Goal: Task Accomplishment & Management: Complete application form

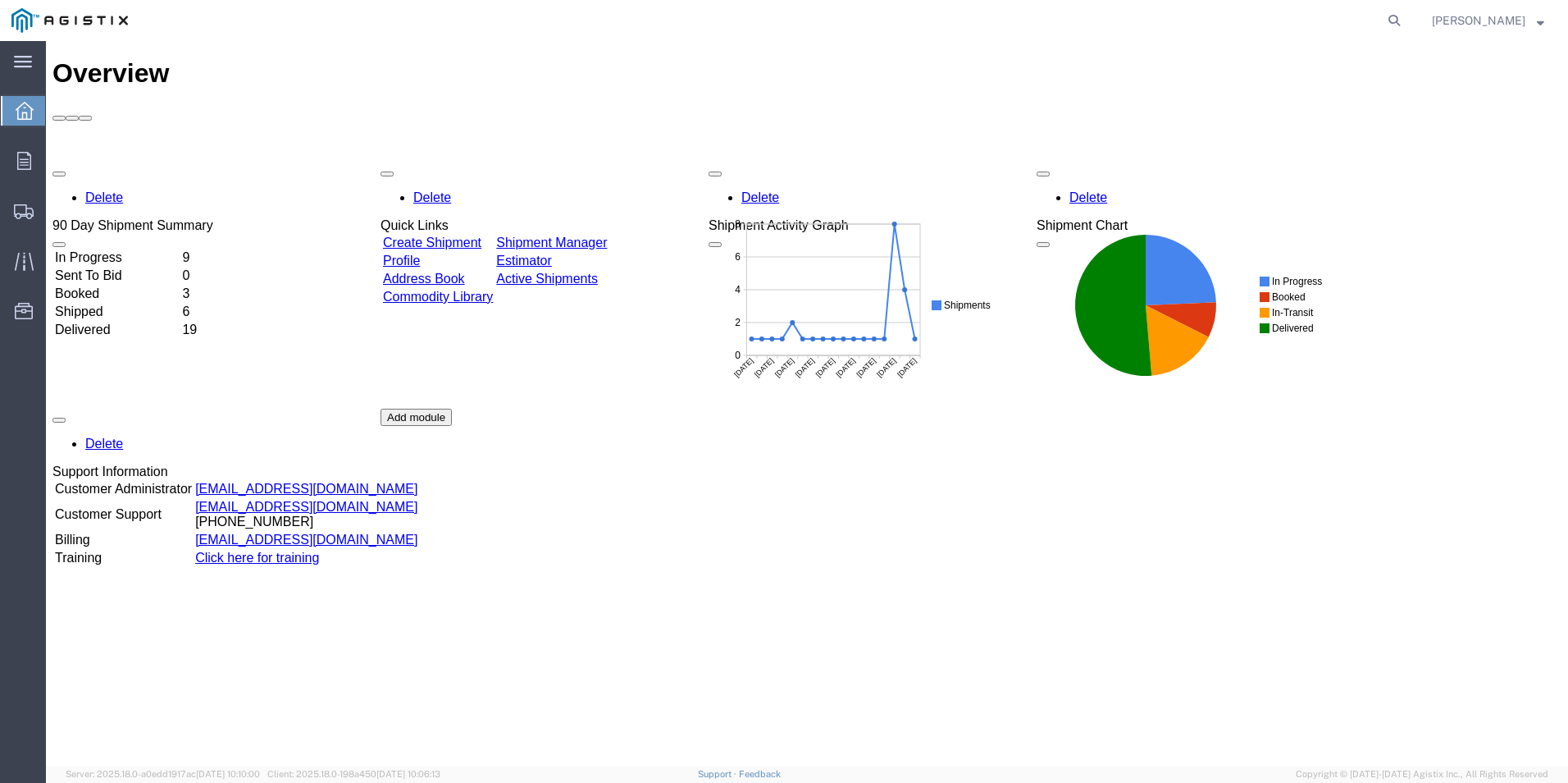
click at [481, 235] on link "Create Shipment" at bounding box center [432, 242] width 98 height 14
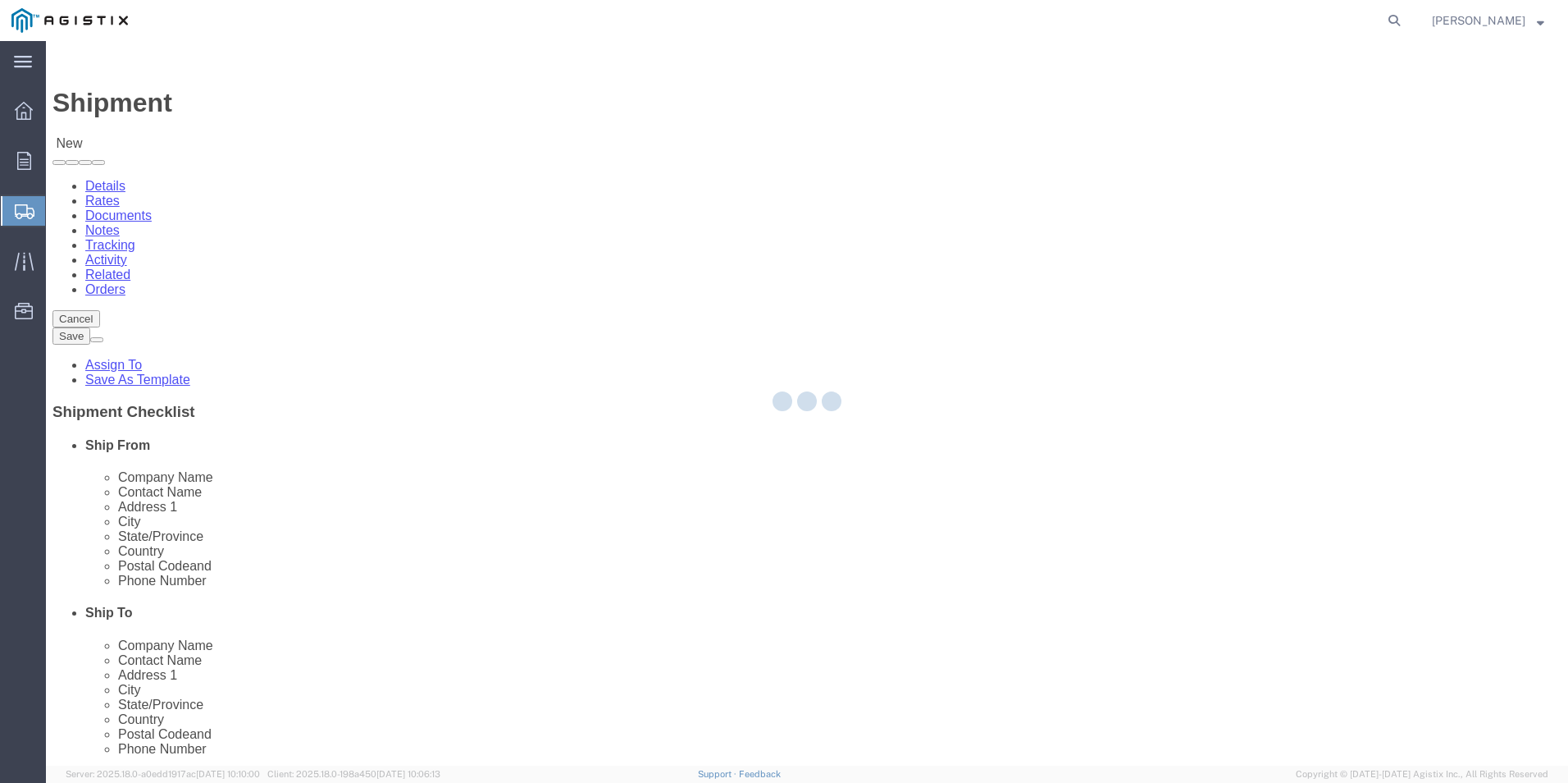
select select
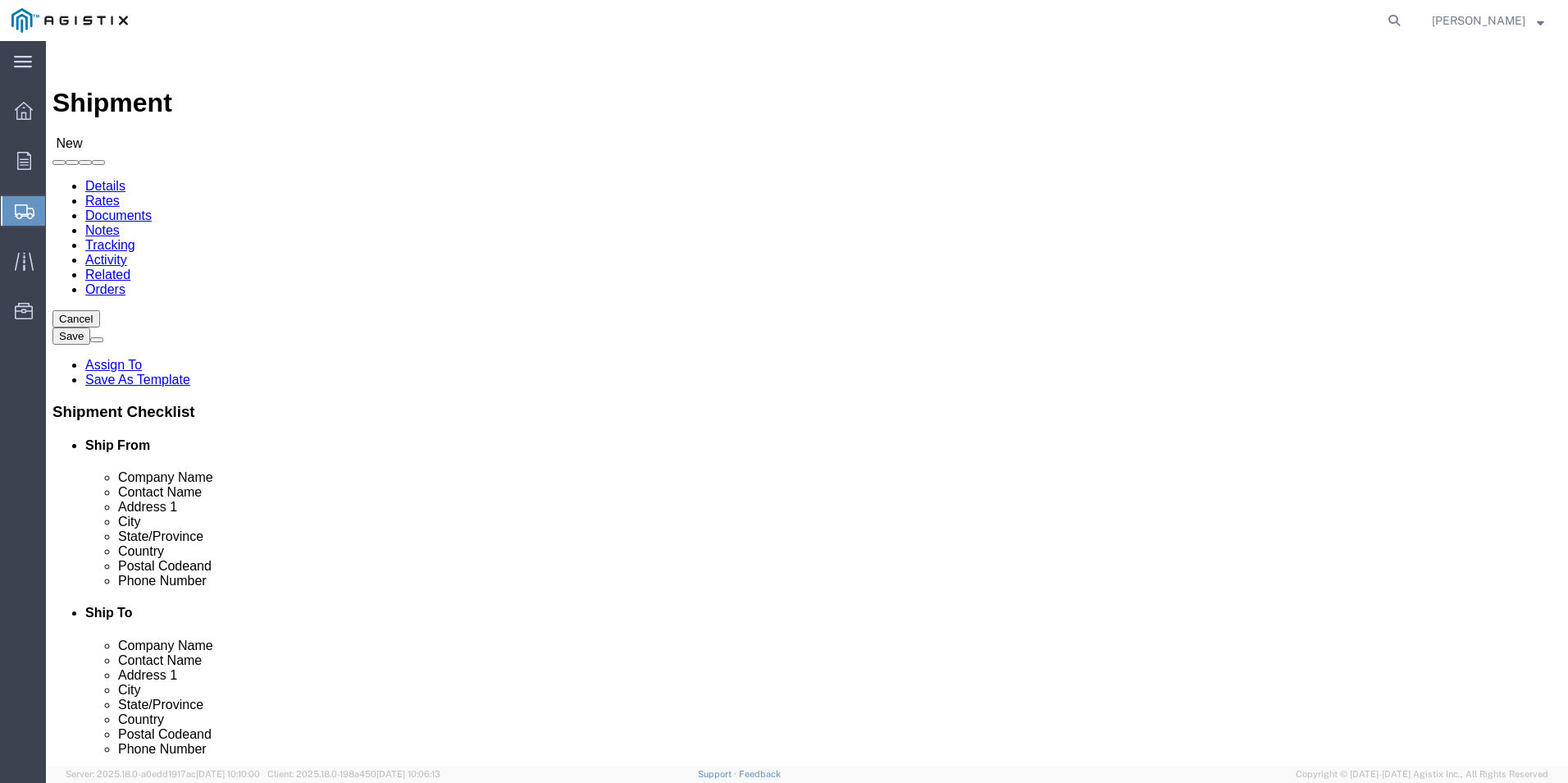
click select "Select PG&E [PERSON_NAME] Ladder Co Inc"
select select "9596"
click select "Select PG&E [PERSON_NAME] Ladder Co Inc"
select select "PURCHORD"
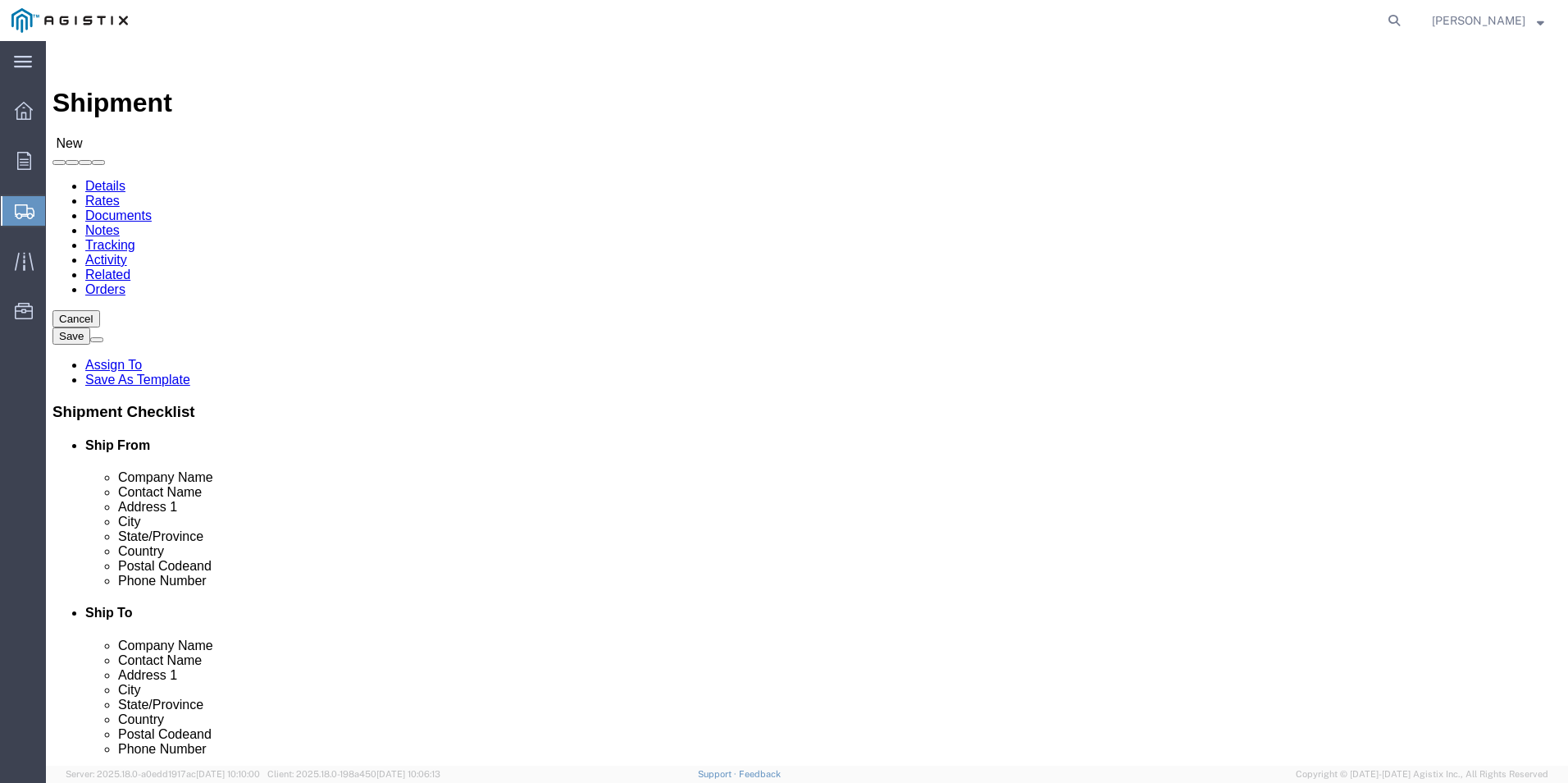
select select
click select "Select All Others [GEOGRAPHIC_DATA] [GEOGRAPHIC_DATA] [GEOGRAPHIC_DATA] [GEOGRA…"
select select "23082"
click select "Select All Others [GEOGRAPHIC_DATA] [GEOGRAPHIC_DATA] [GEOGRAPHIC_DATA] [GEOGRA…"
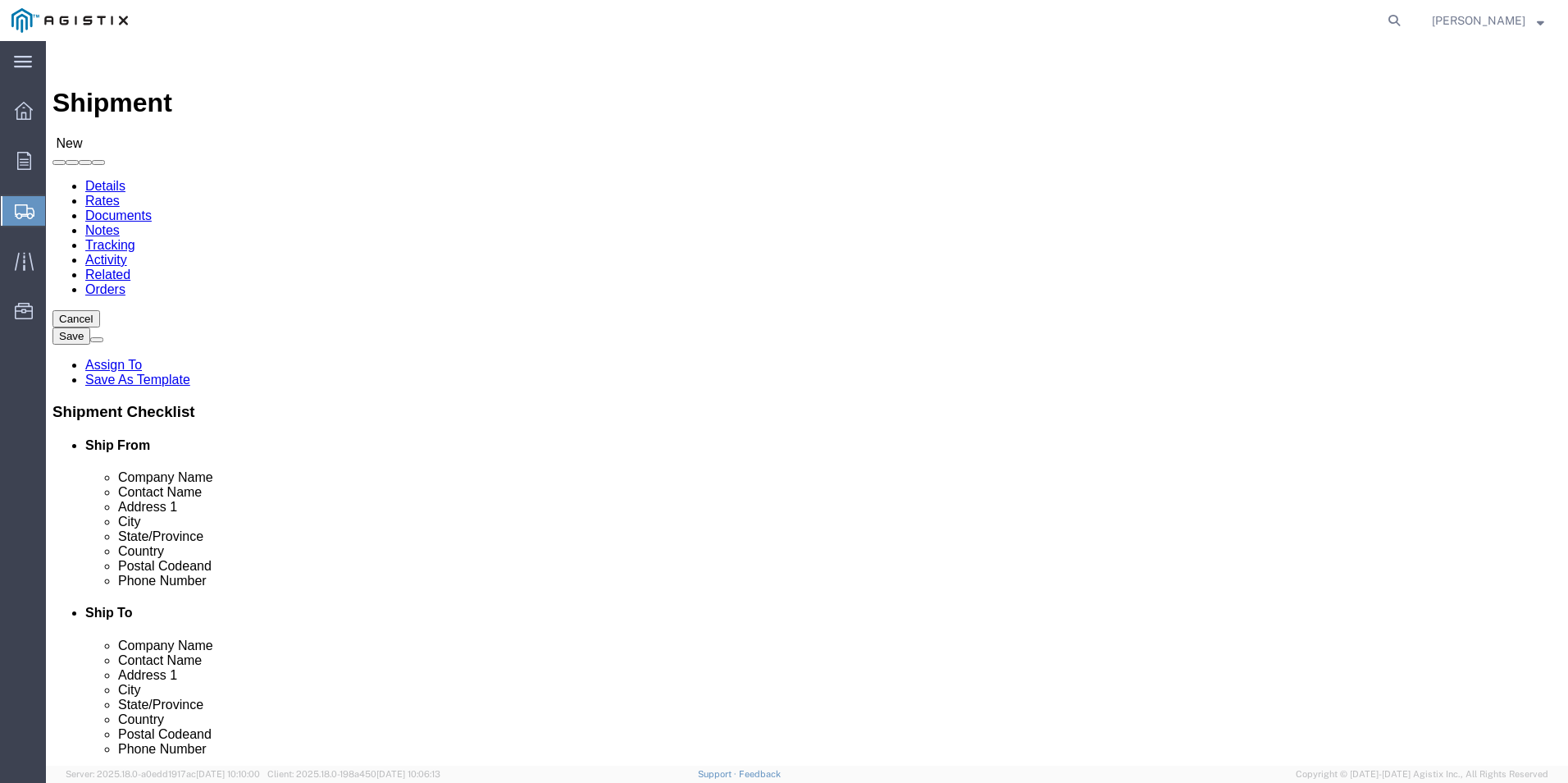
click input "text"
type input "wer"
click p "- [PERSON_NAME]. - ([PERSON_NAME]) [STREET_ADDRESS]"
select select
type input "[PERSON_NAME]."
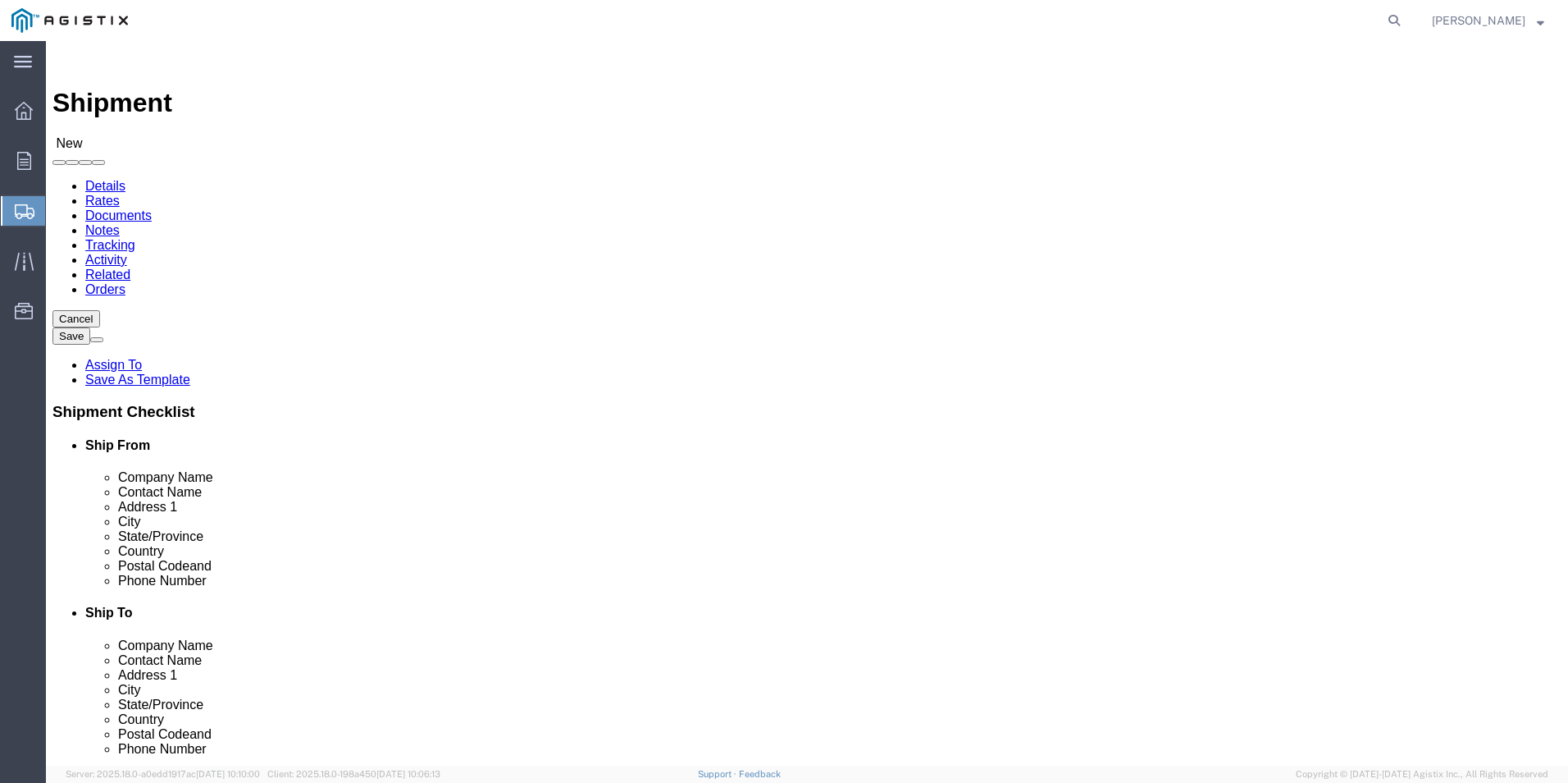
type input "[PERSON_NAME]"
type input "[STREET_ADDRESS]"
type input "[GEOGRAPHIC_DATA]"
type input "79927"
type input "usa"
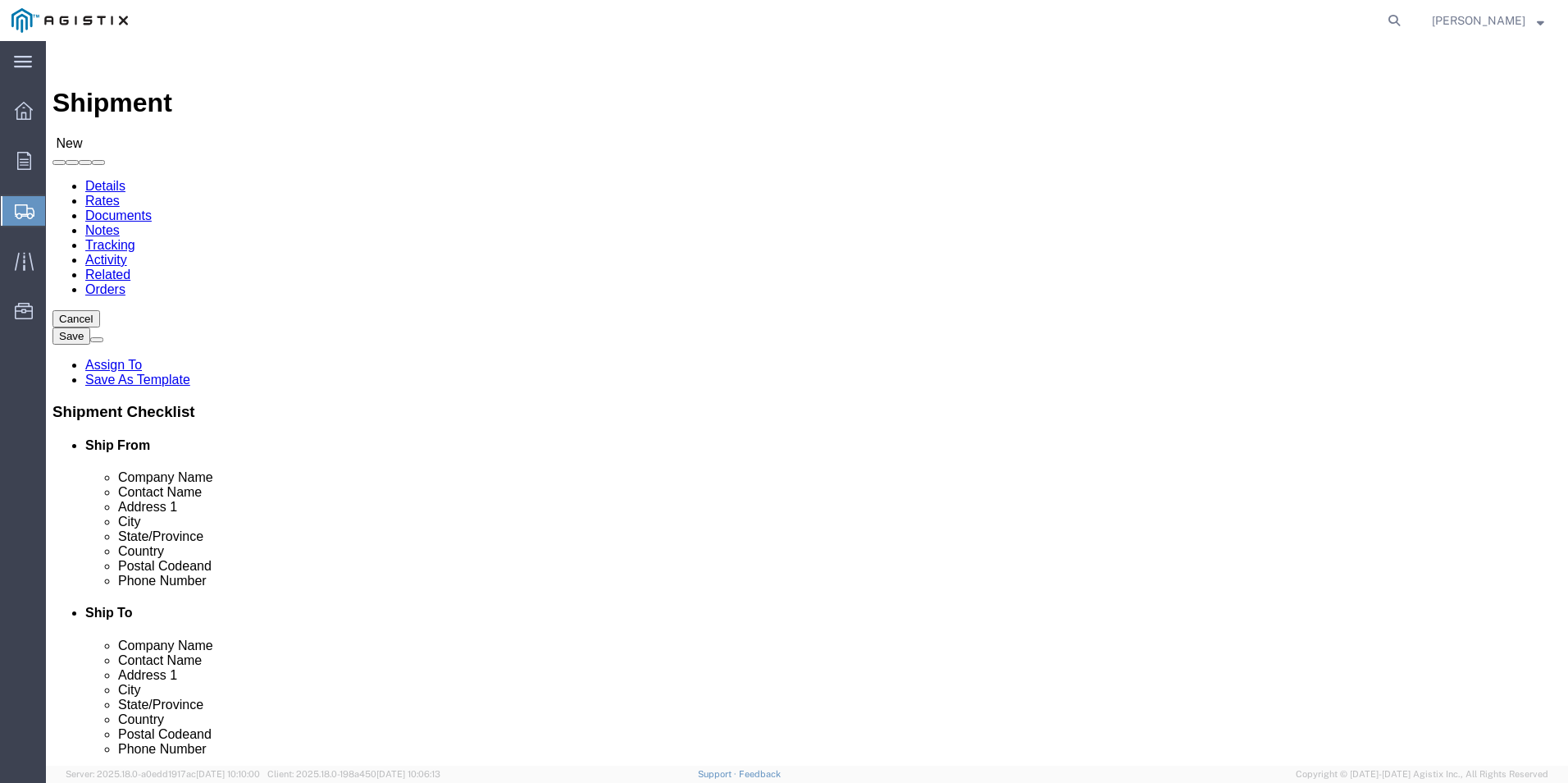
select select "[GEOGRAPHIC_DATA]"
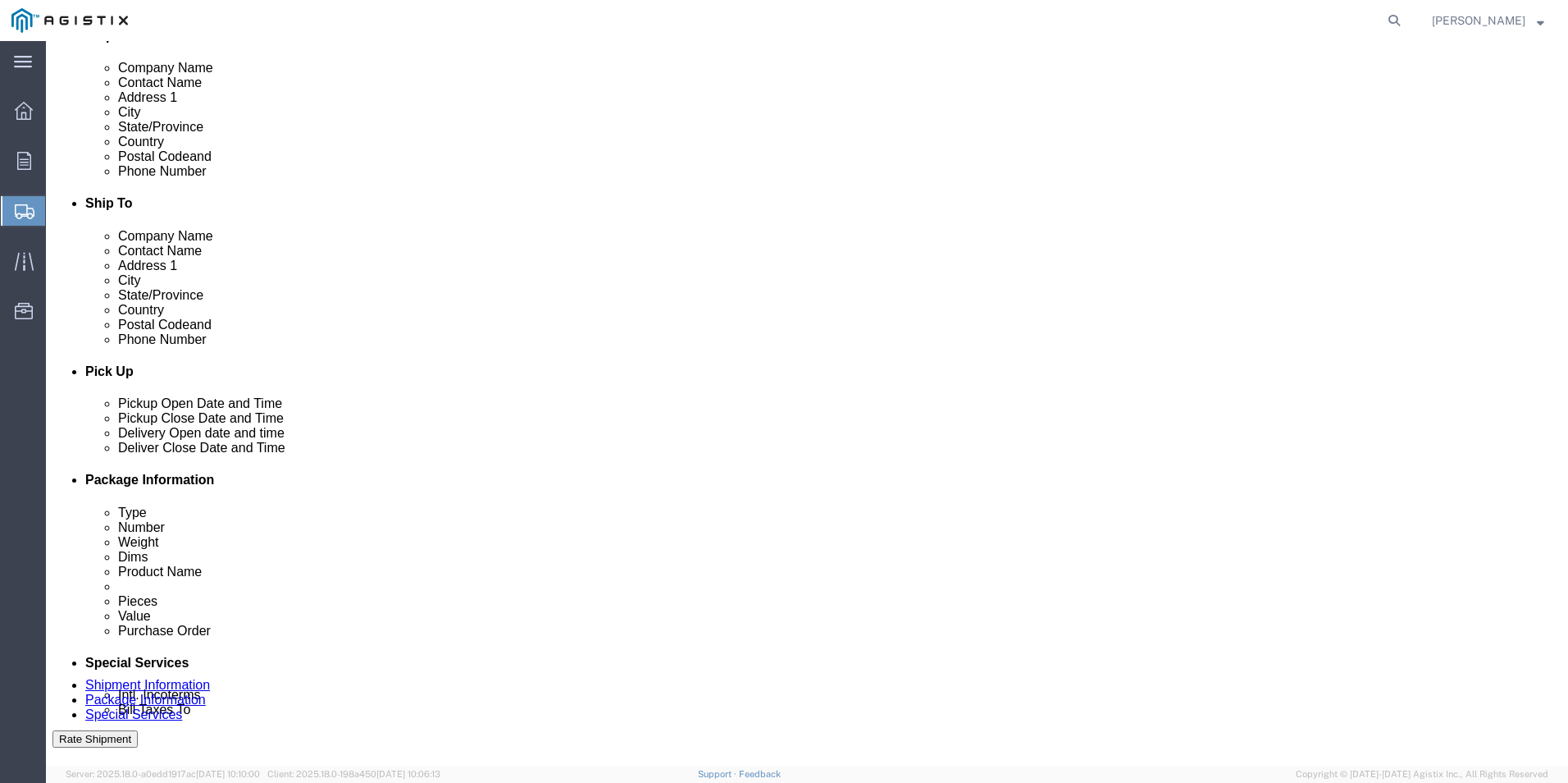
scroll to position [411, 0]
type input "[PERSON_NAME]."
click input "text"
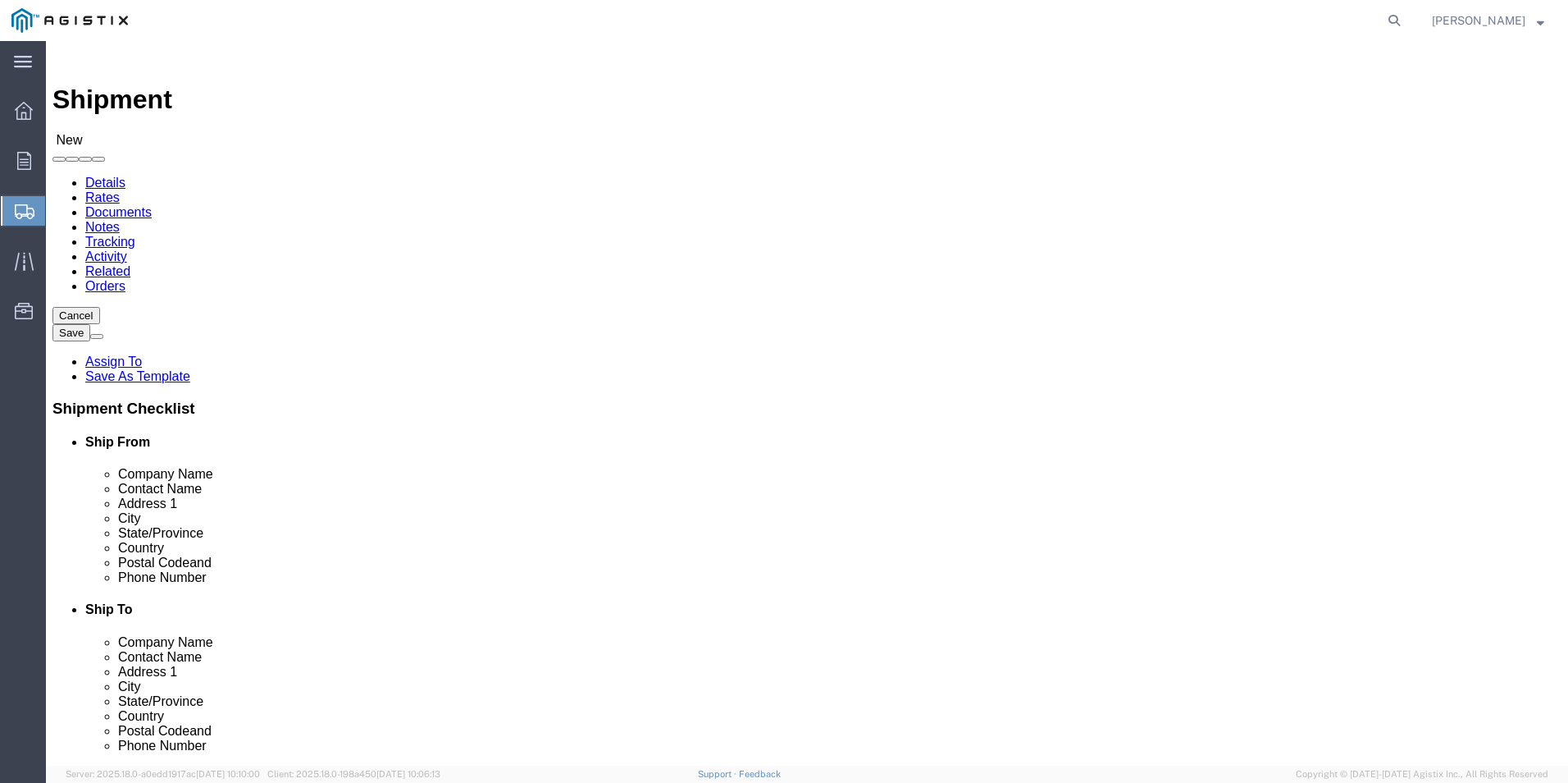
scroll to position [0, 0]
type input "[PHONE_NUMBER]"
click input "text"
type input "Pacific Gas & Electric"
click div "Contact Name"
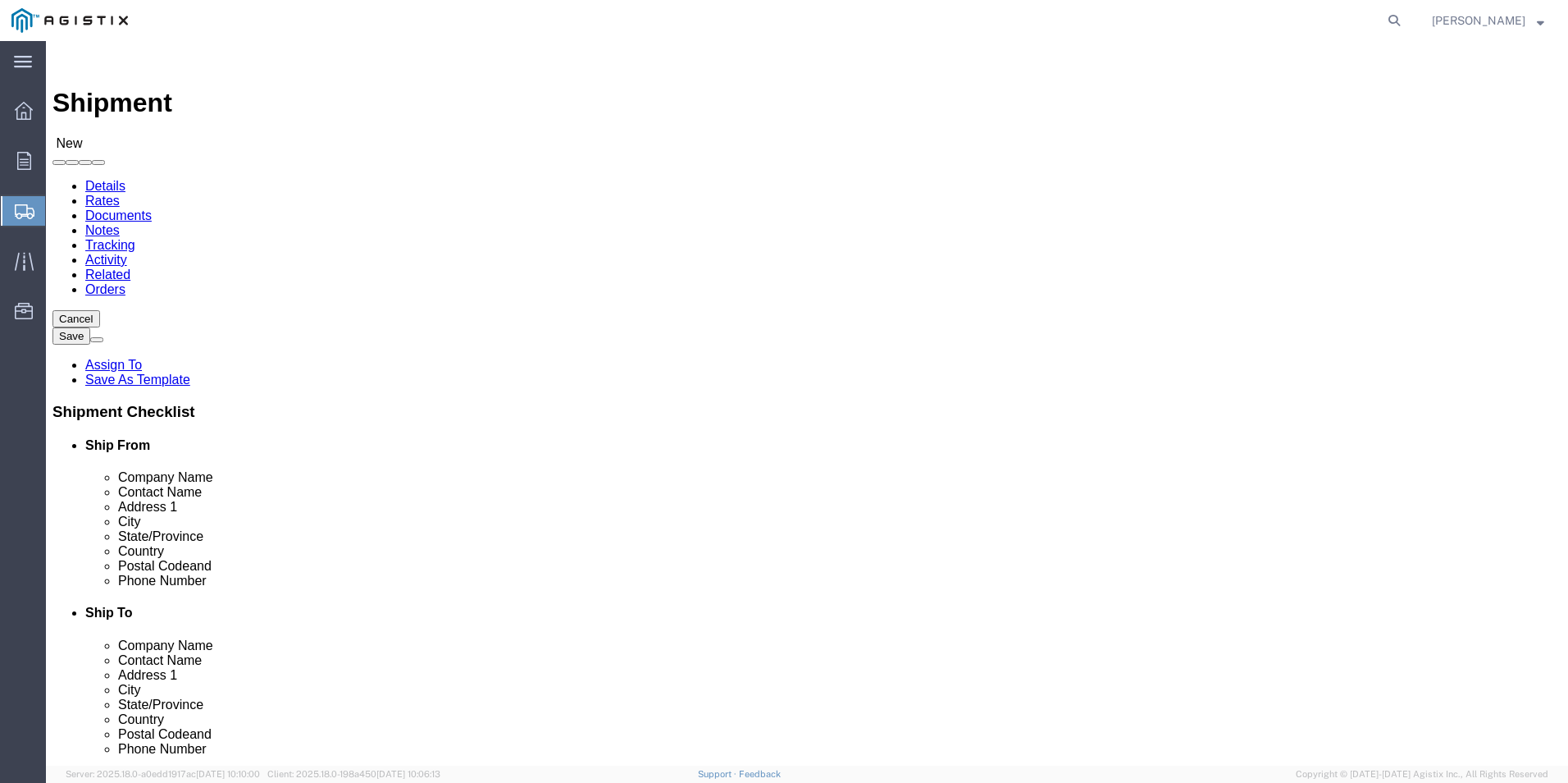
click input "text"
type input "[PERSON_NAME]"
click input "text"
type input "[STREET_ADDRESS]"
select select
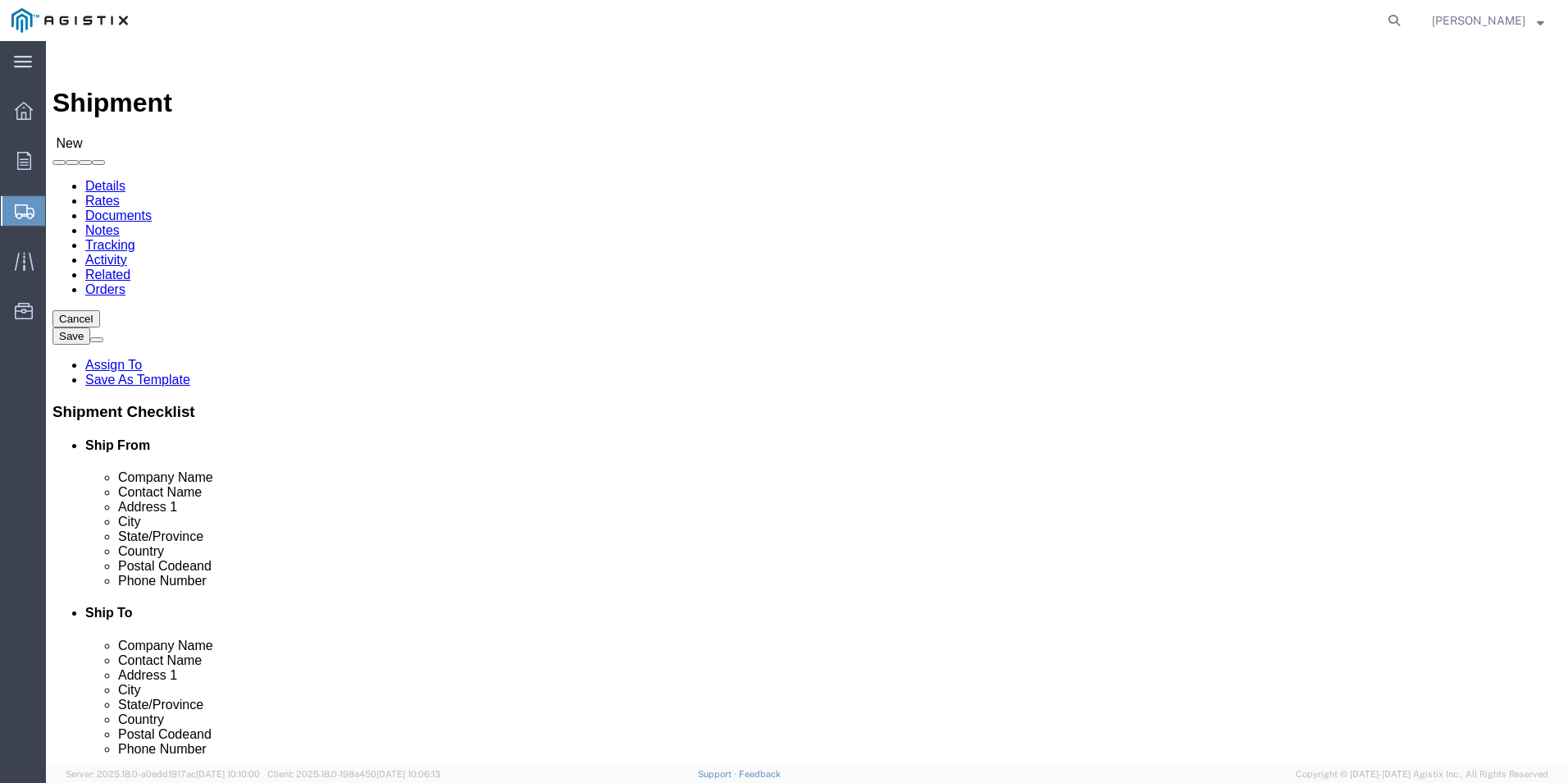
type input "San [PERSON_NAME]"
select select
select select "CA"
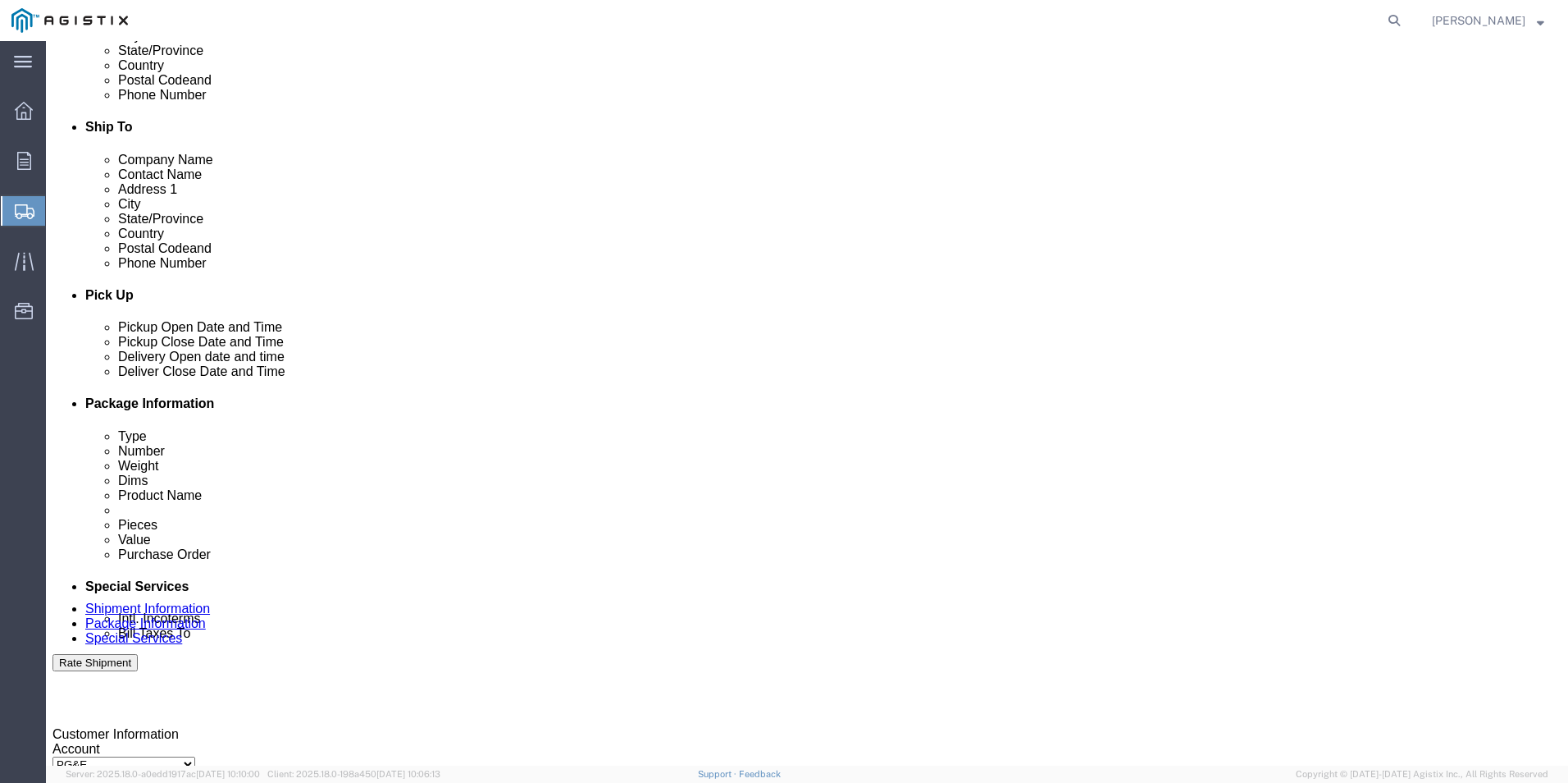
scroll to position [492, 0]
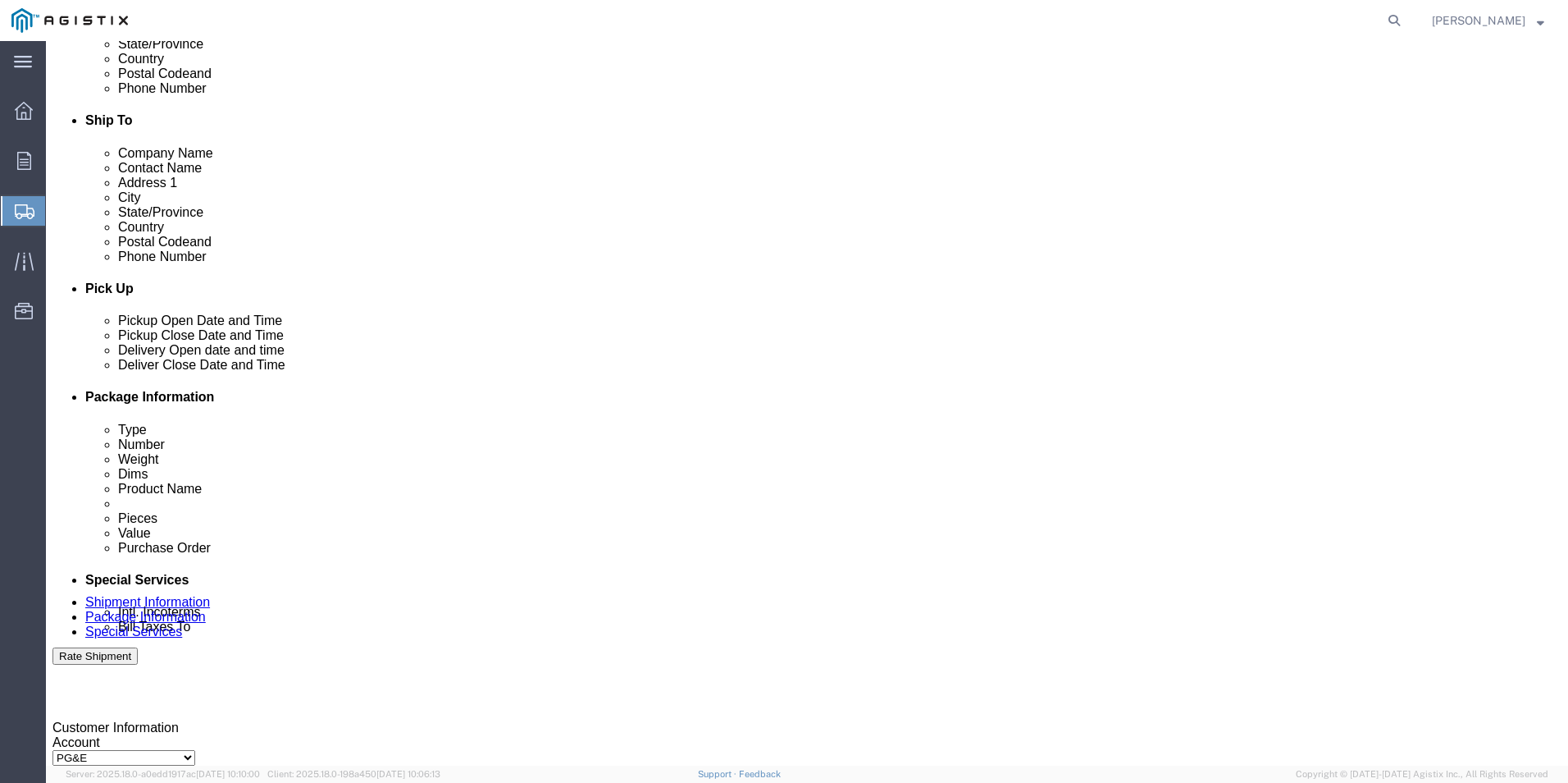
click input "Postal Code"
type input "94070"
select select
click input "text"
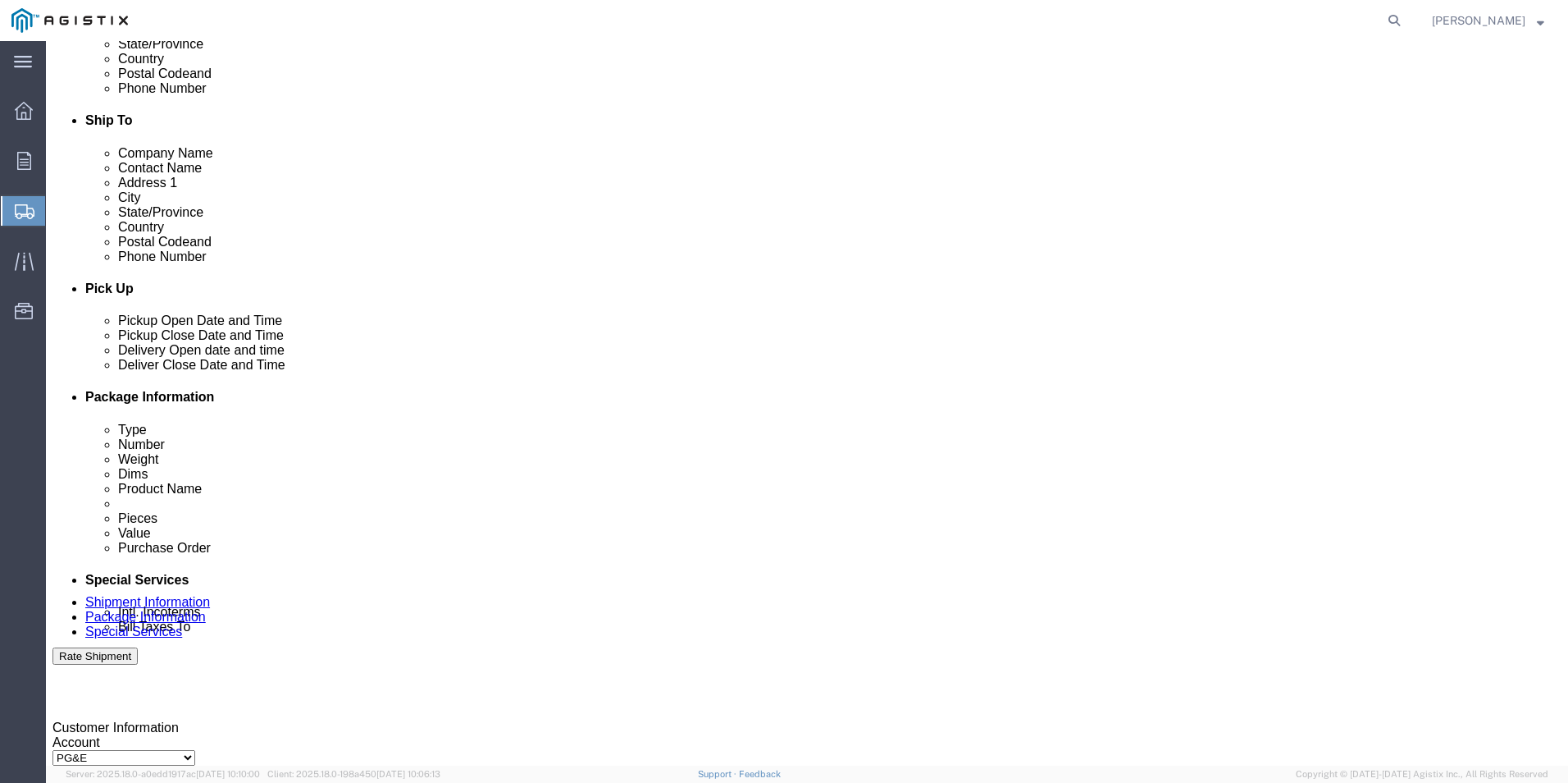
type input "[PHONE_NUMBER]"
click div "[DATE] 3:00 PM"
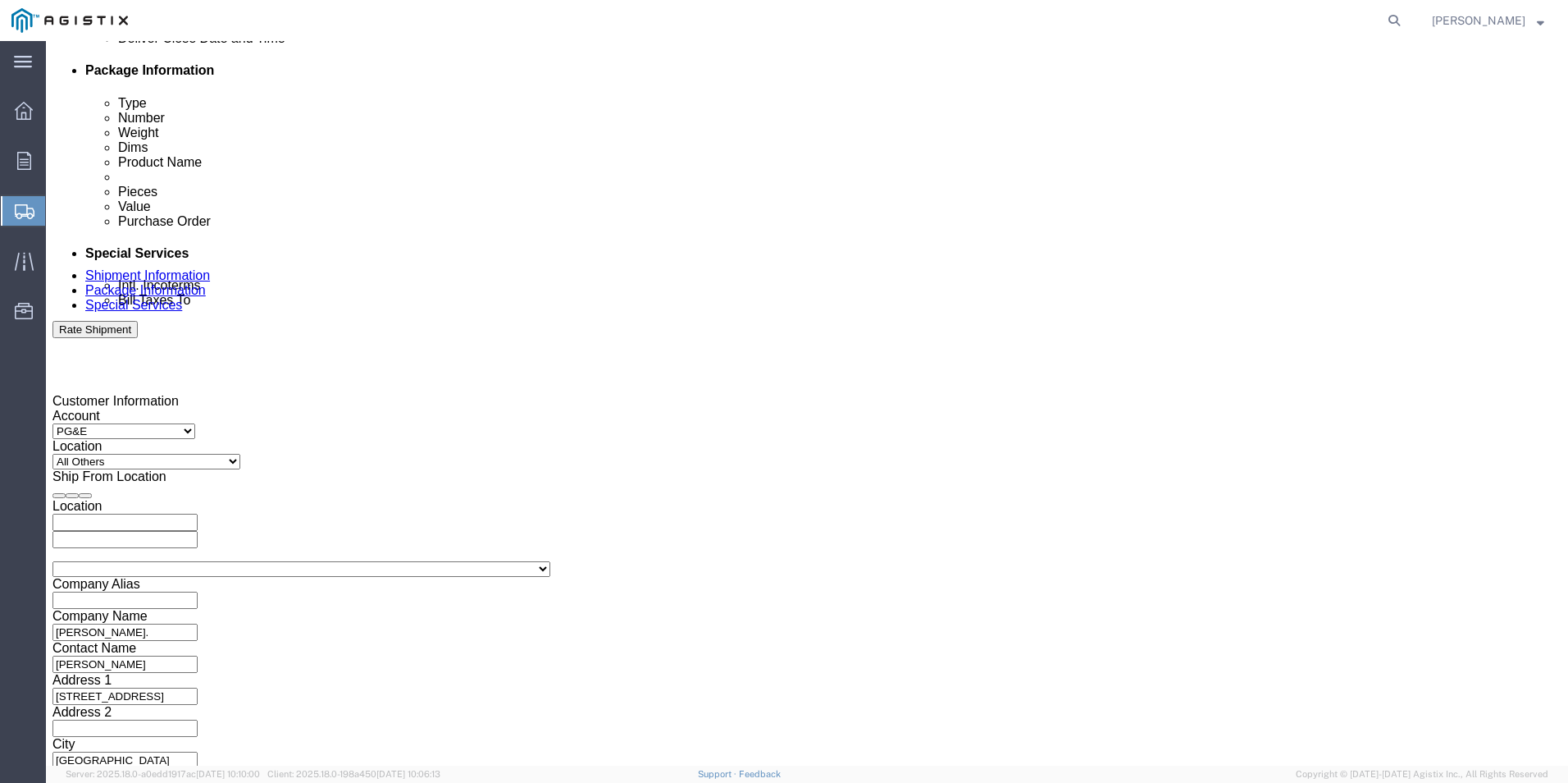
type input ":"
type input "7:00 AM"
click button "Apply"
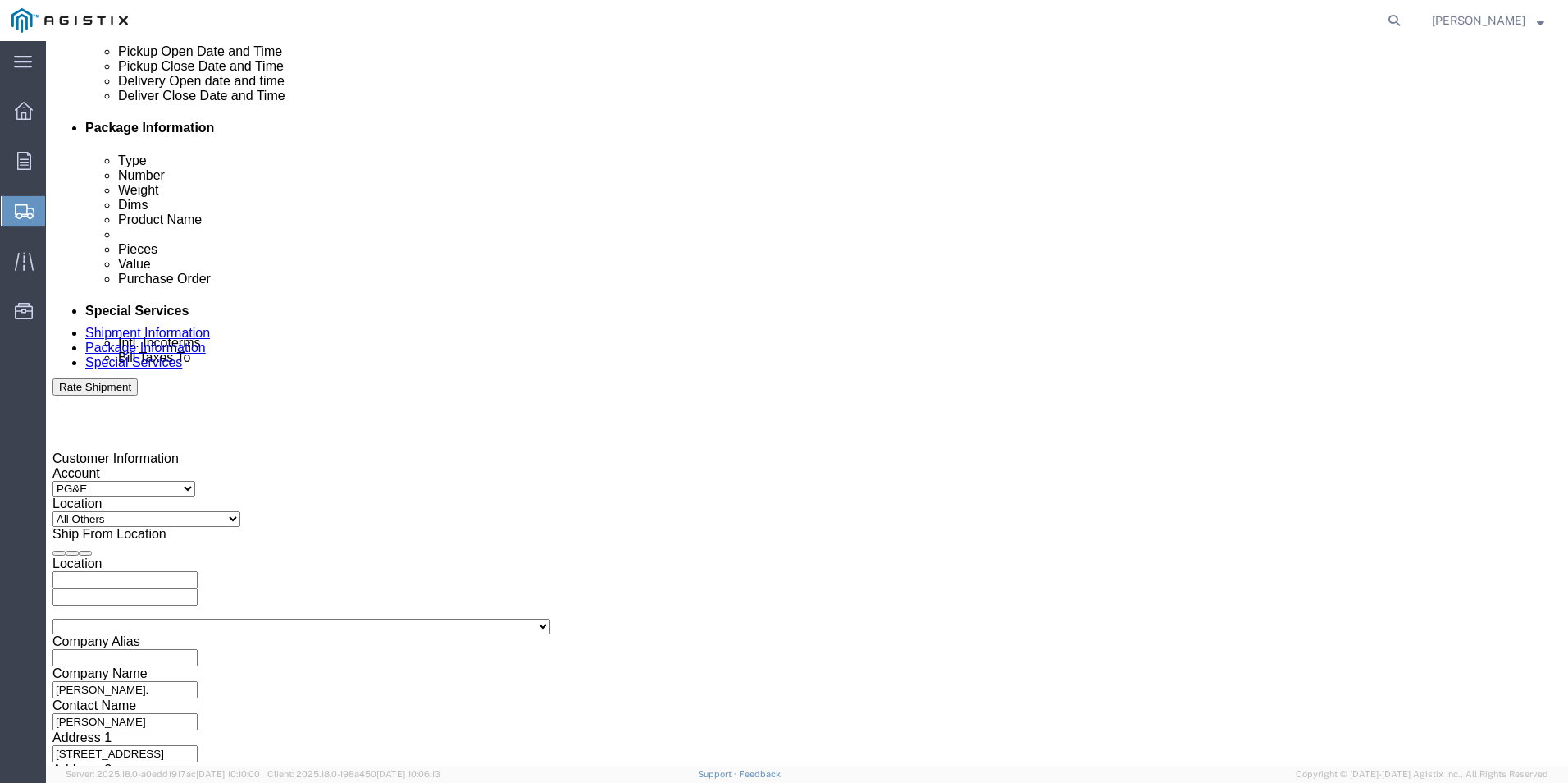
scroll to position [655, 0]
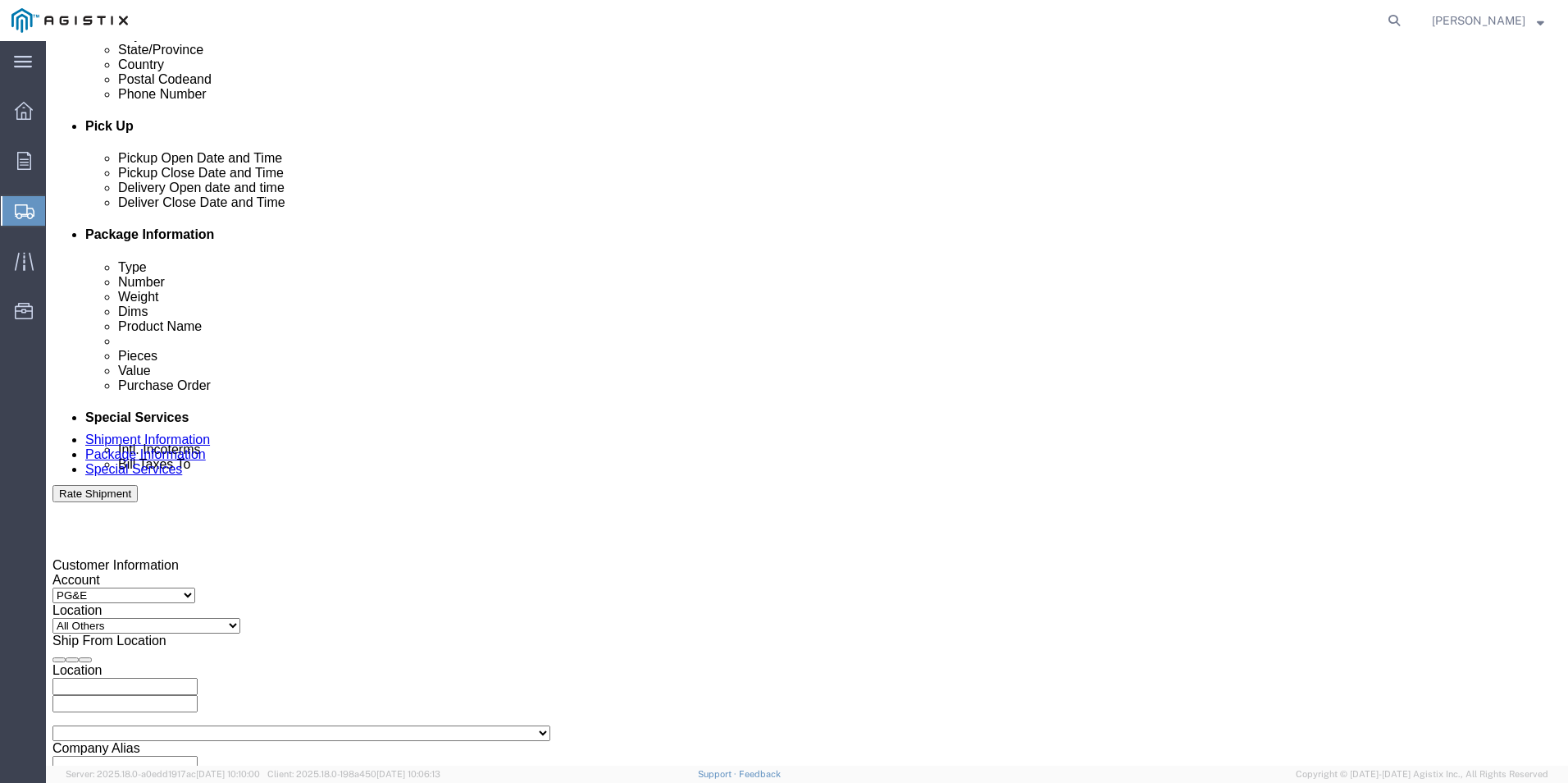
click div
click input "9:00 AM"
type input "7:00 AM"
click button "Apply"
click div "[DATE] 8:00 AM"
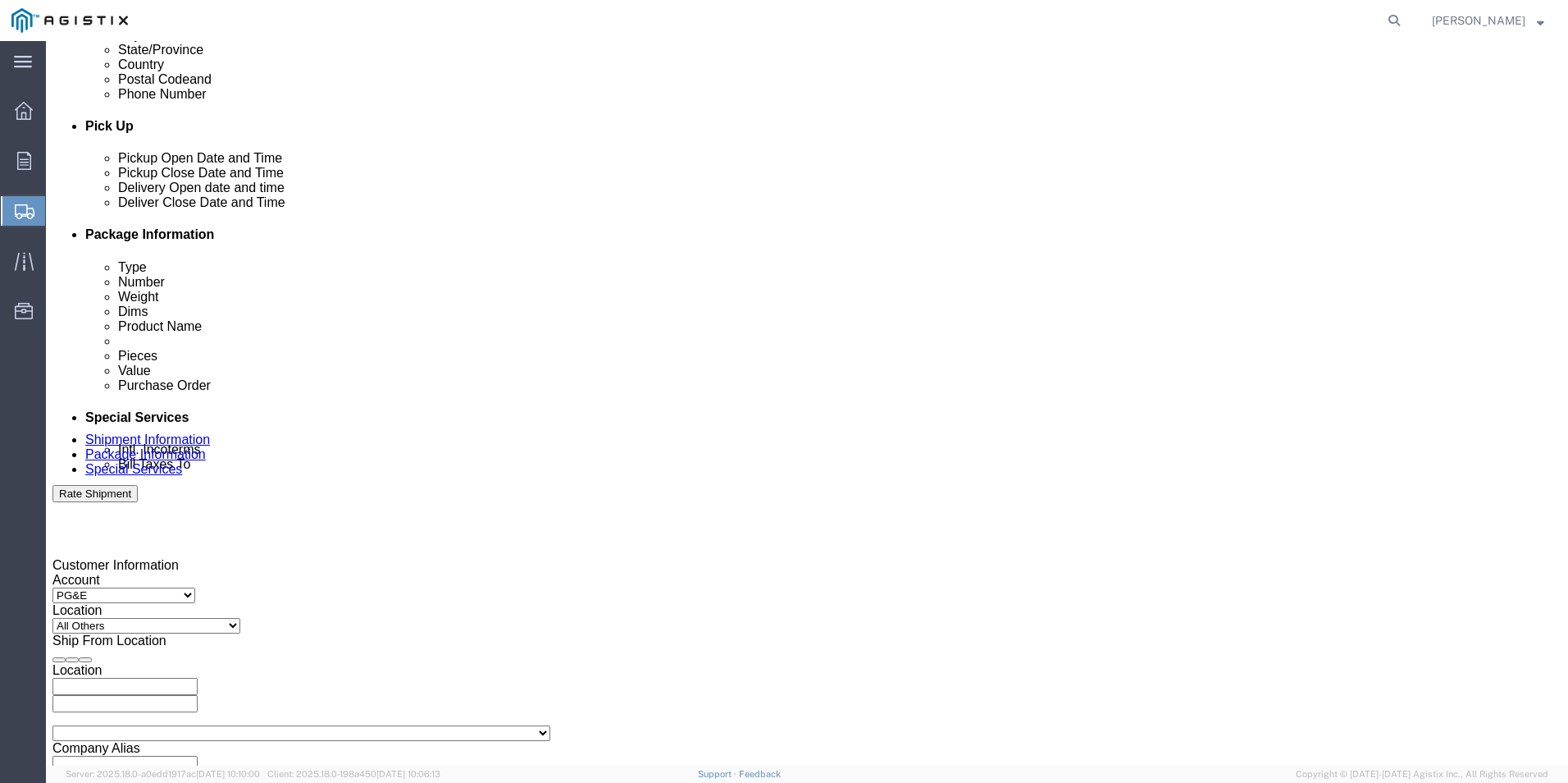
click div "[DATE] 8:00 AM"
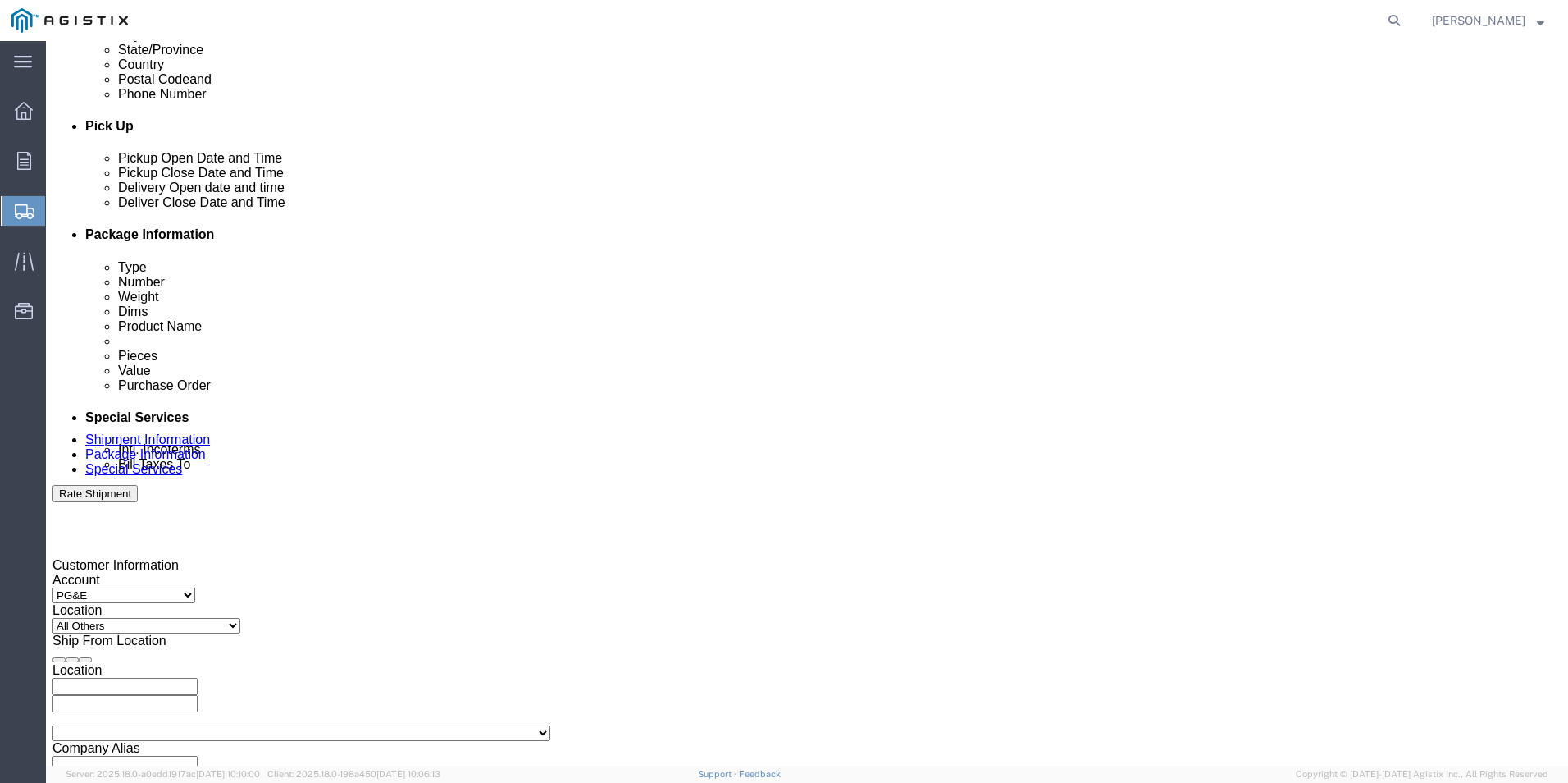
click div "[DATE] 8:00 AM"
type input "5:00 PM"
click button "Apply"
click div
click input "5:00 AM"
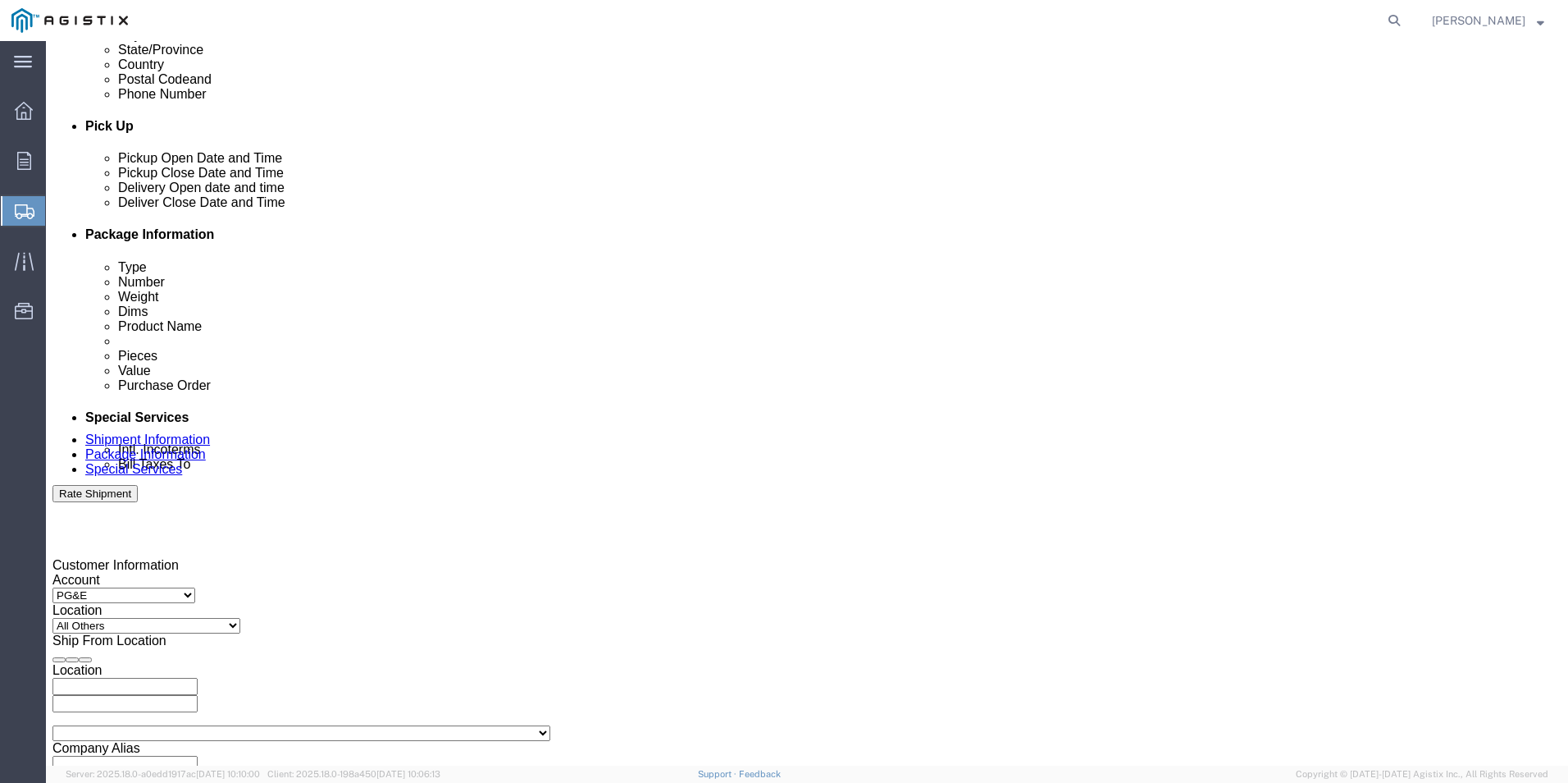
type input "5:00 PM"
click button "Apply"
click input "text"
paste input "2701240249"
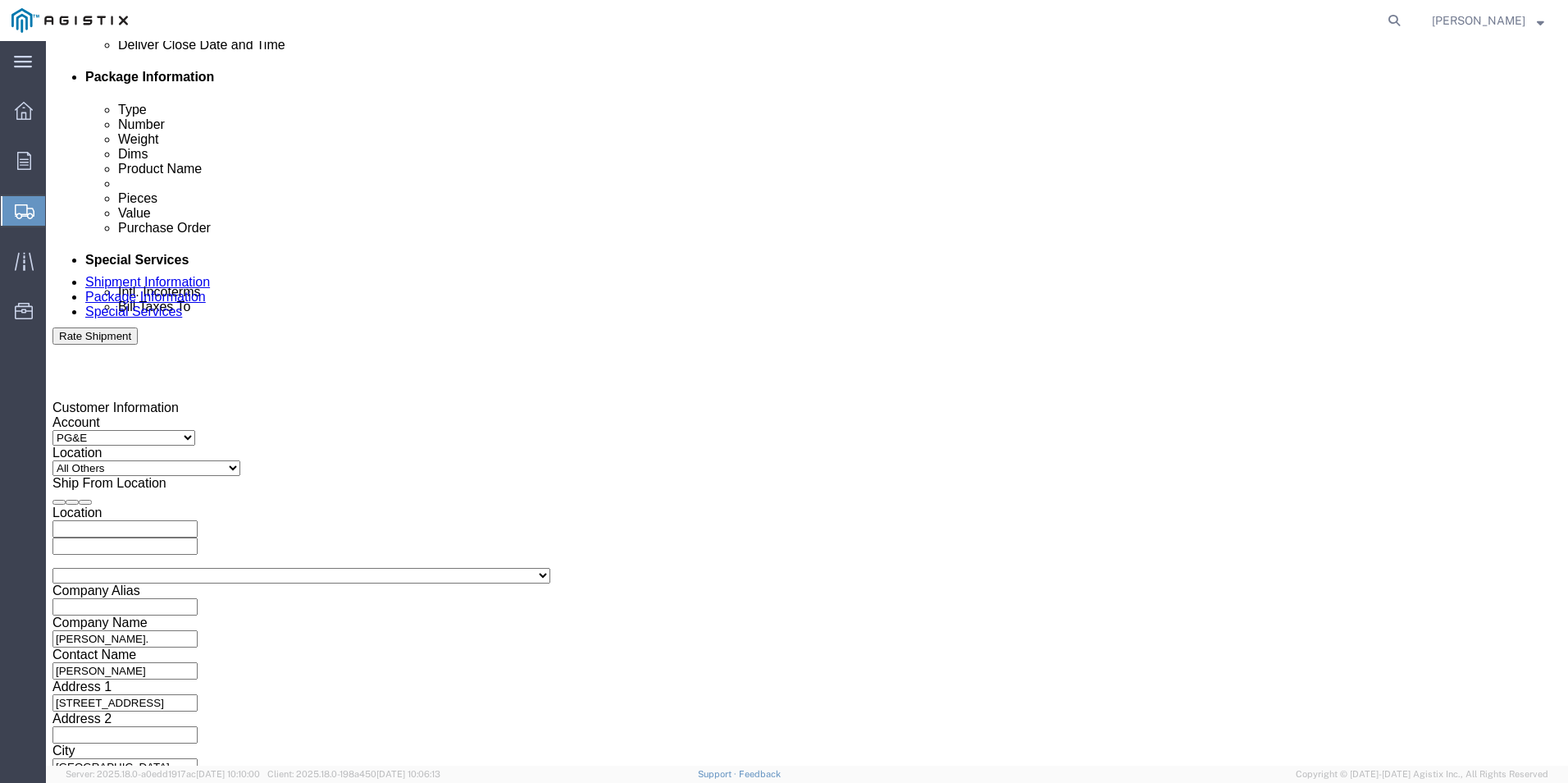
scroll to position [818, 0]
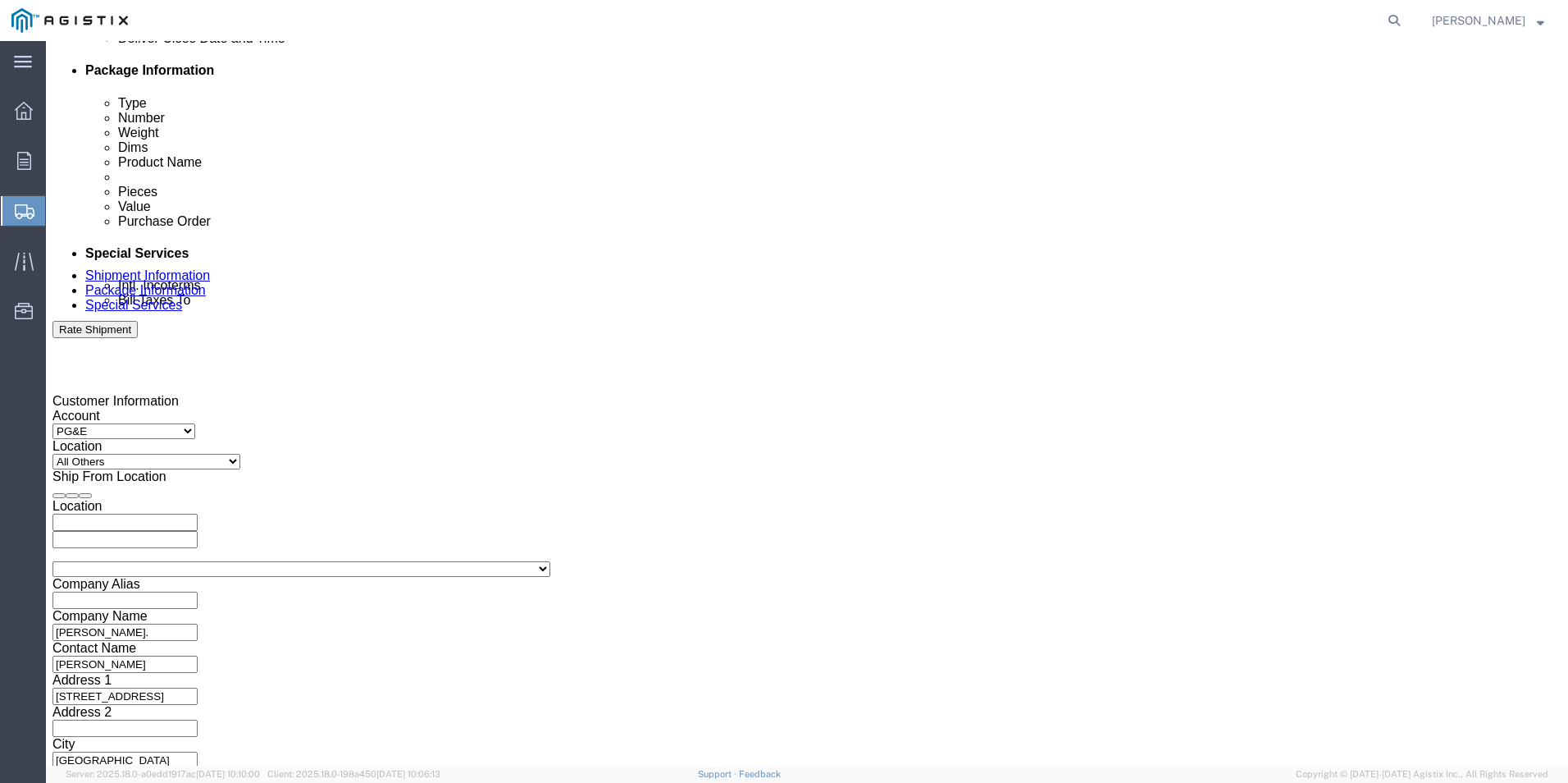
type input "2701240249"
click button "Continue"
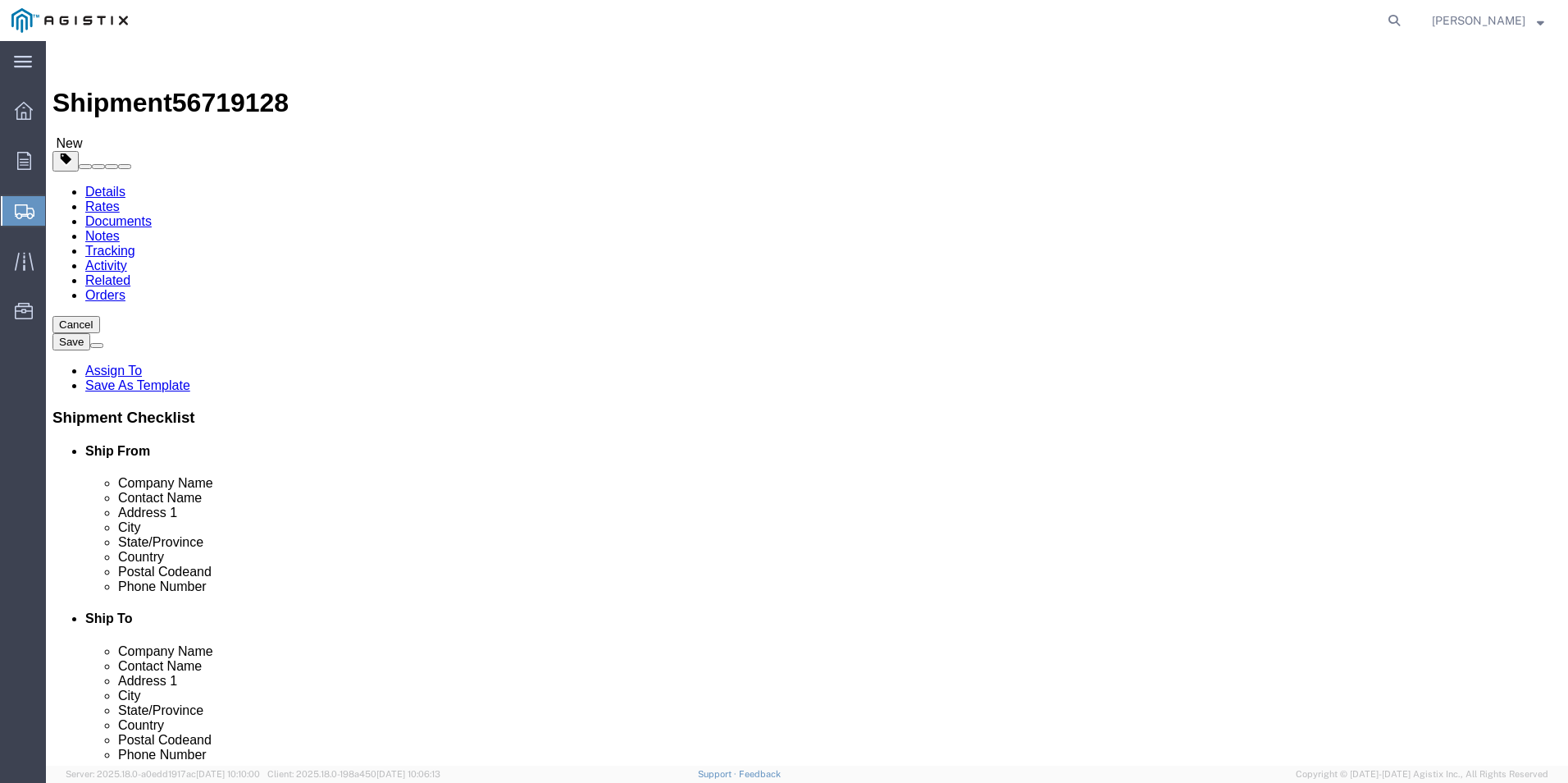
click select "Select Bulk Bundle(s) Cardboard Box(es) Carton(s) Crate(s) Drum(s) (Fiberboard)…"
select select "YRPK"
click select "Select Bulk Bundle(s) Cardboard Box(es) Carton(s) Crate(s) Drum(s) (Fiberboard)…"
click input "text"
type input "72"
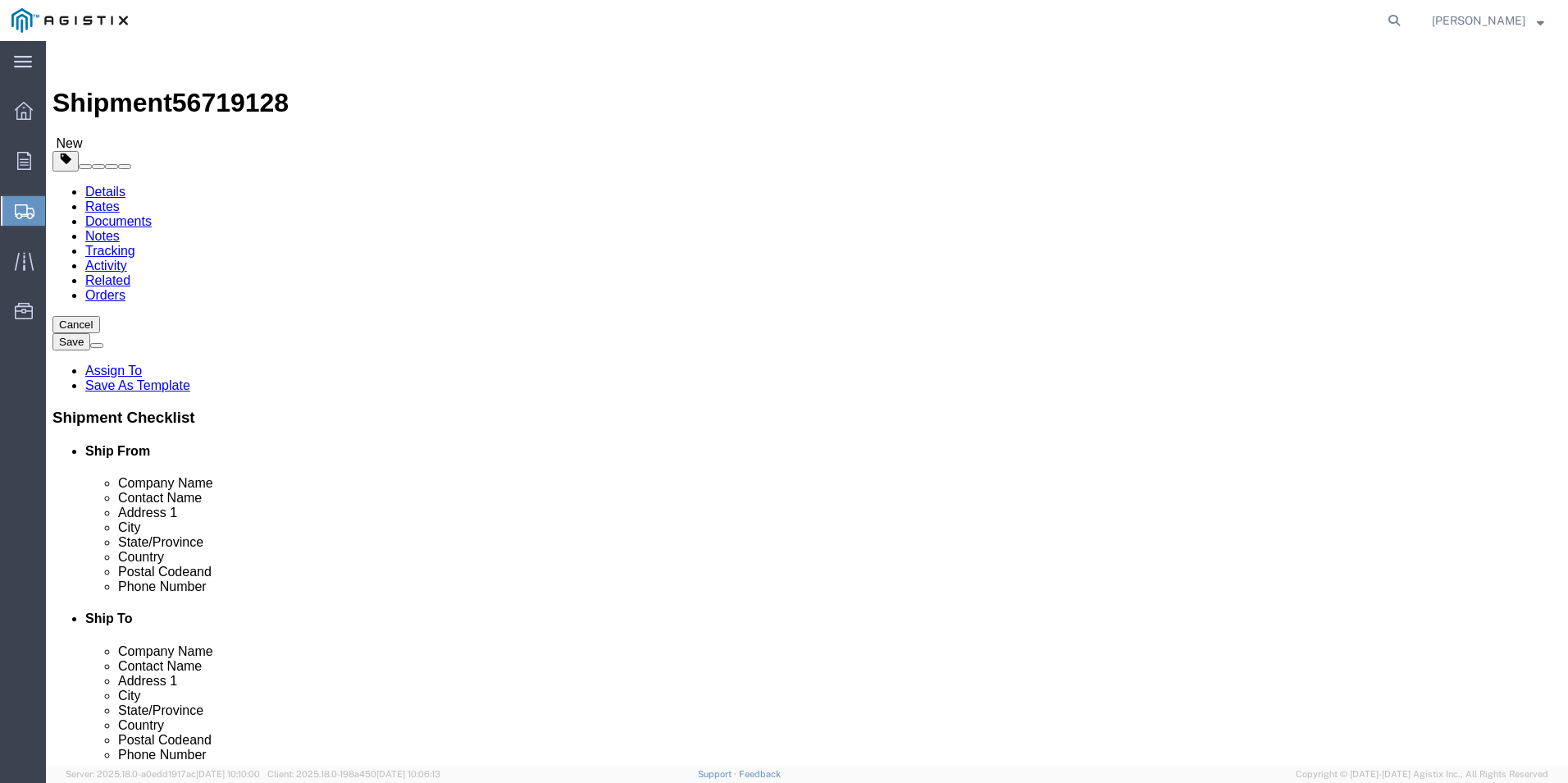
type input "48"
type input "18"
drag, startPoint x: 252, startPoint y: 385, endPoint x: 224, endPoint y: 384, distance: 28.0
click input "0.00"
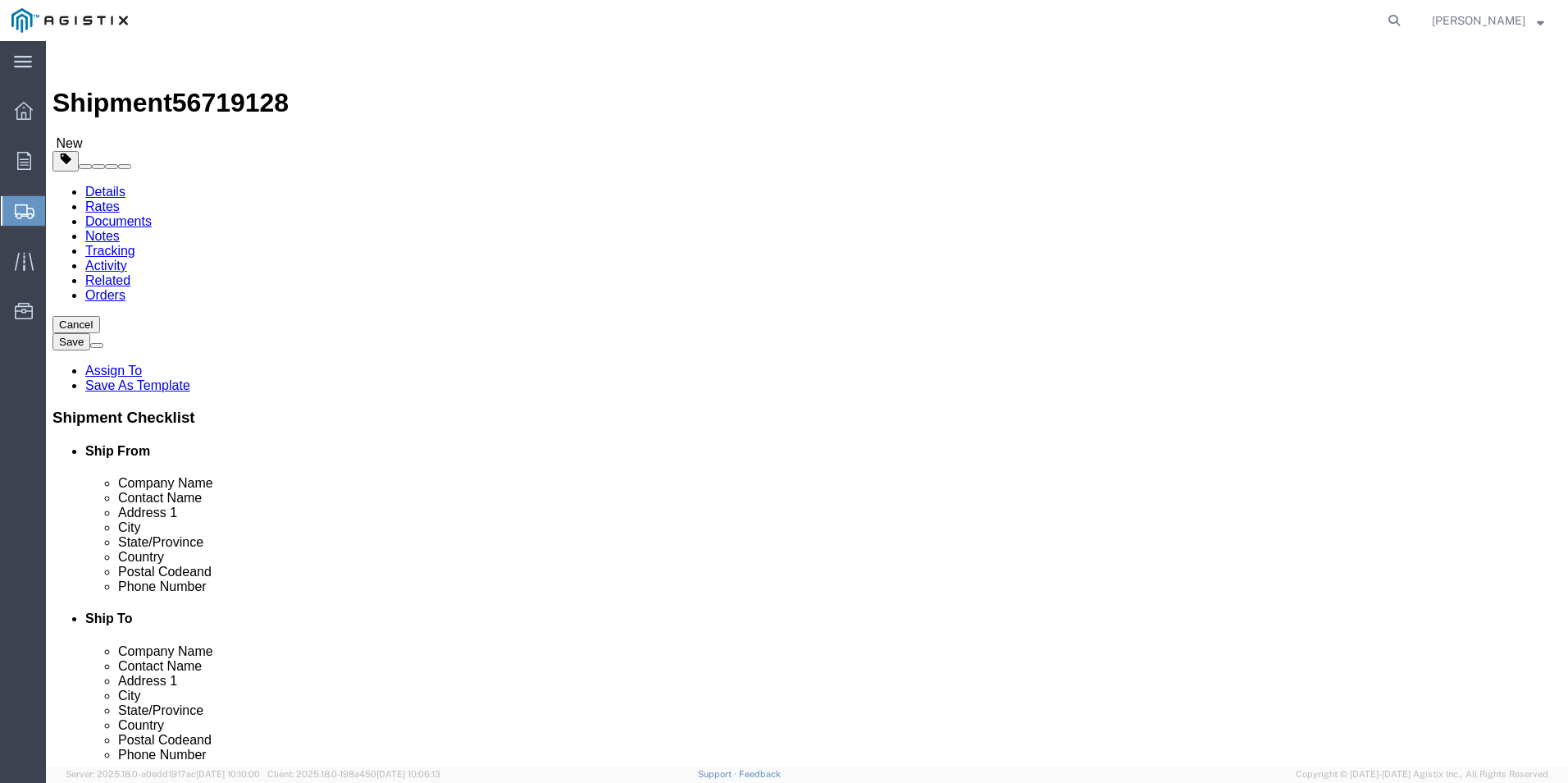
drag, startPoint x: 257, startPoint y: 377, endPoint x: 178, endPoint y: 383, distance: 79.2
click div "Weight 0.00 Select kgs lbs Ship. t°"
type input "34"
click div "1 x Your Packaging Package Type Select Bulk Bundle(s) Cardboard Box(es) Carton(…"
click span
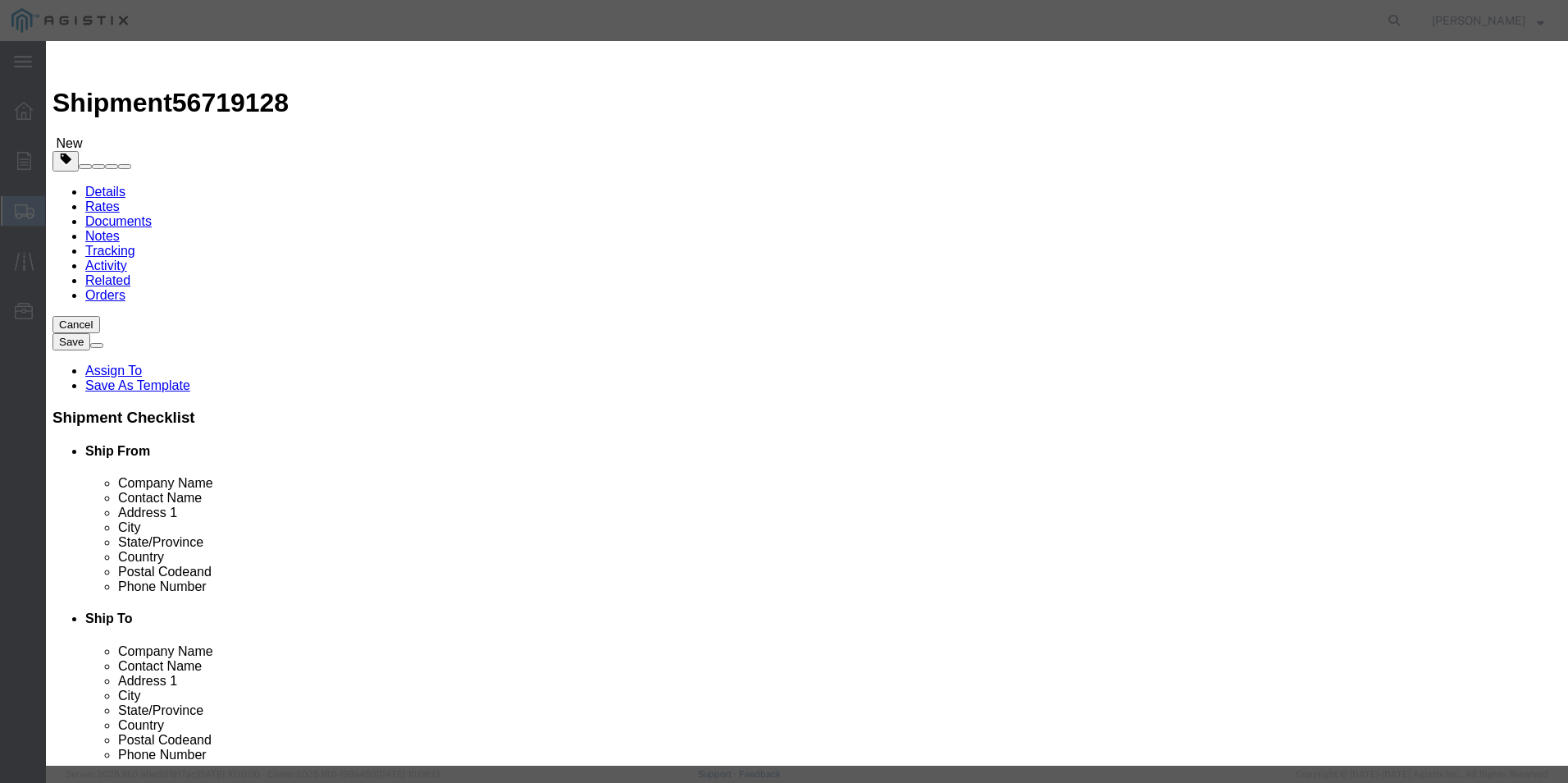
click input "text"
type input "Ladder"
type input "1"
click input "text"
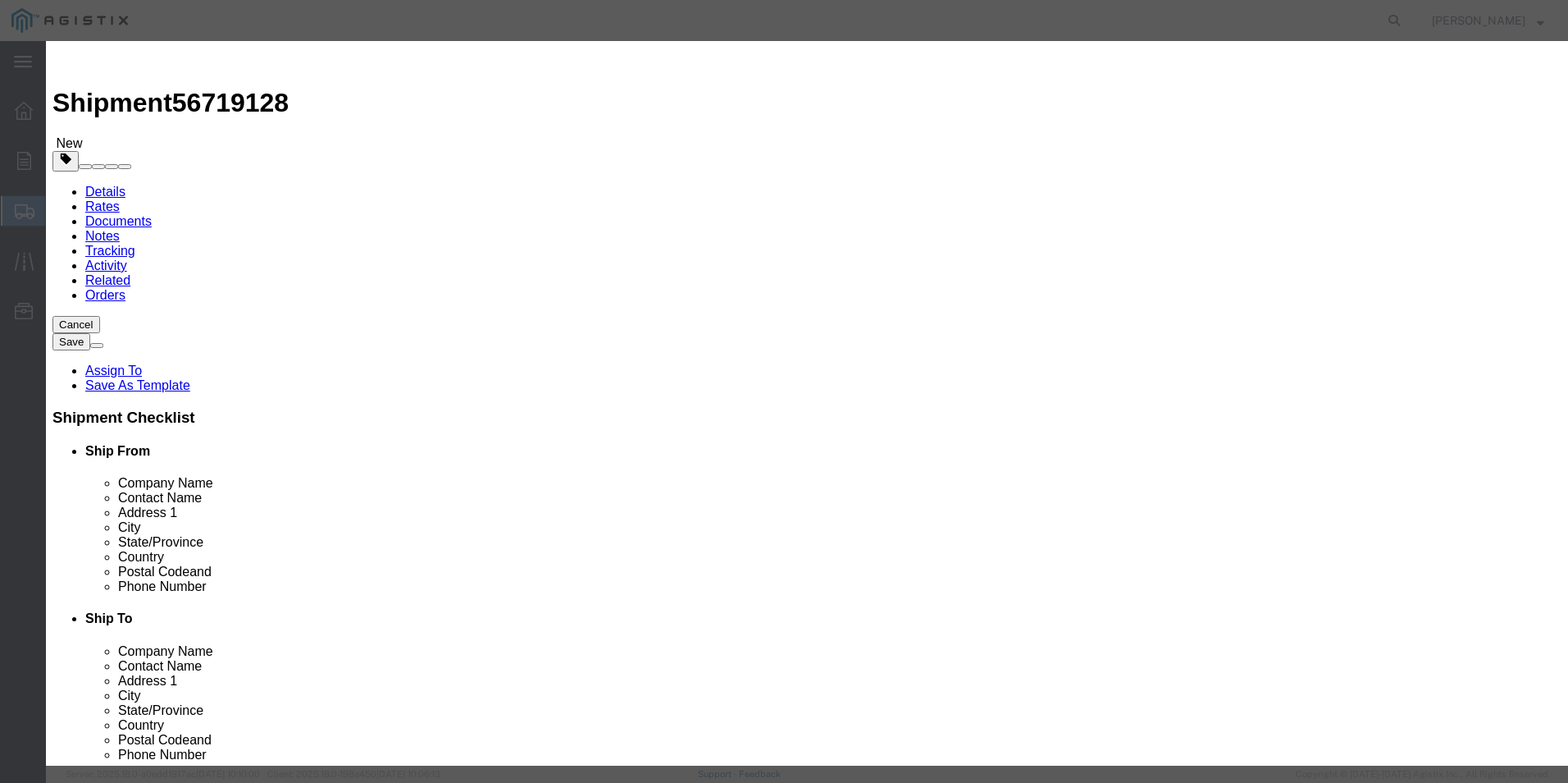
type input "272.10"
click button "Save & Close"
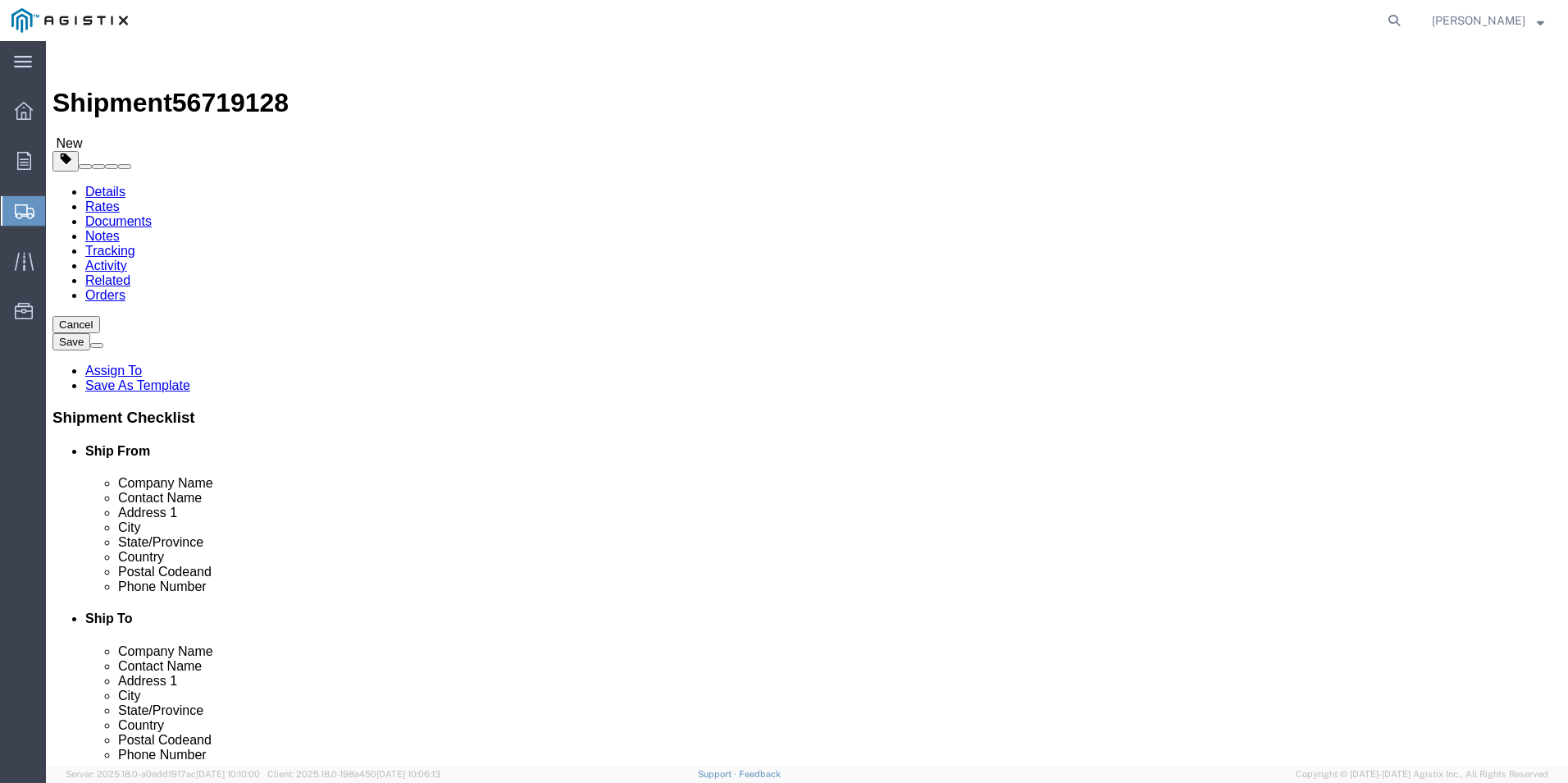
click button "Rate Shipment"
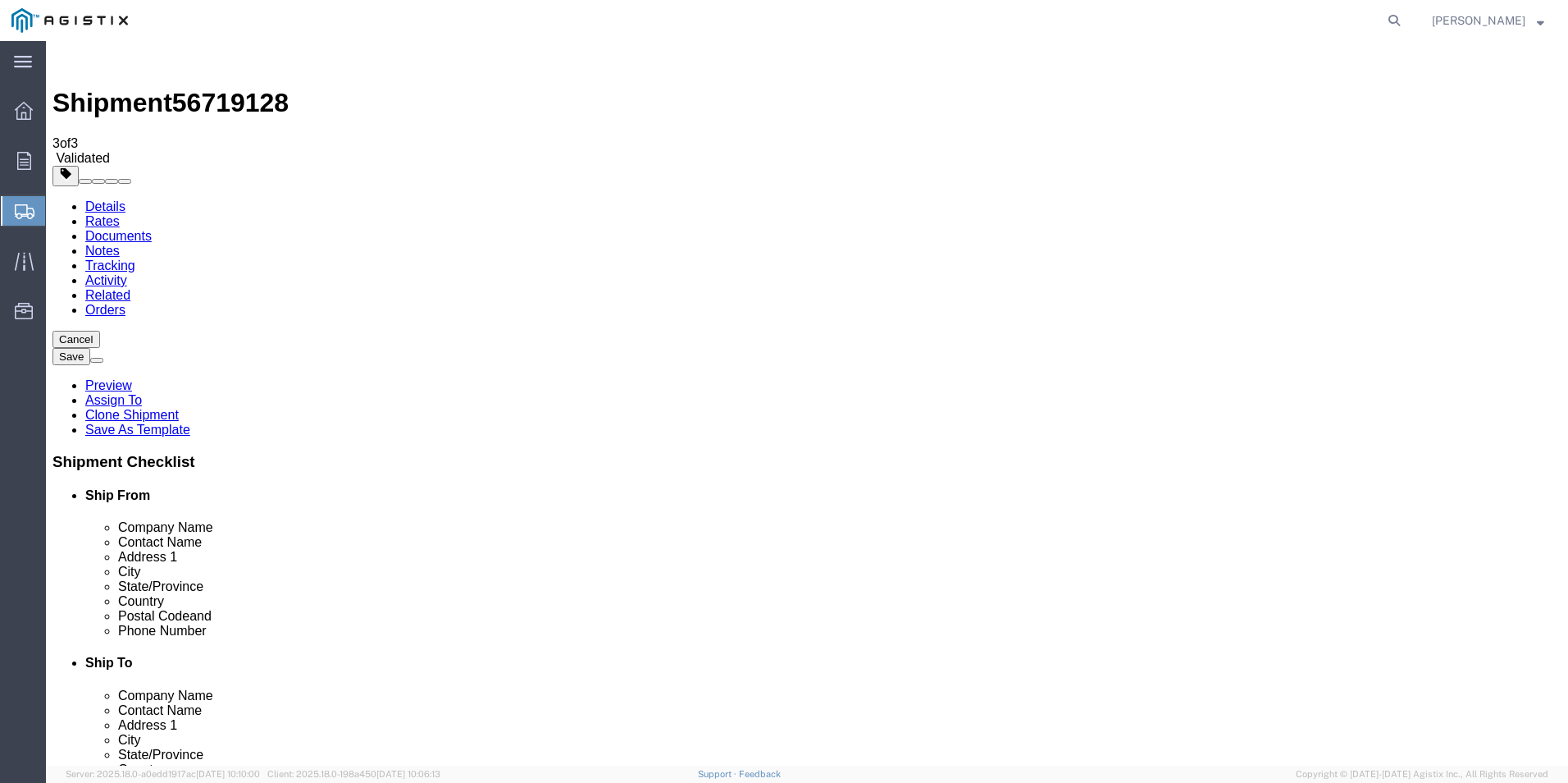
click button "Rate Shipment"
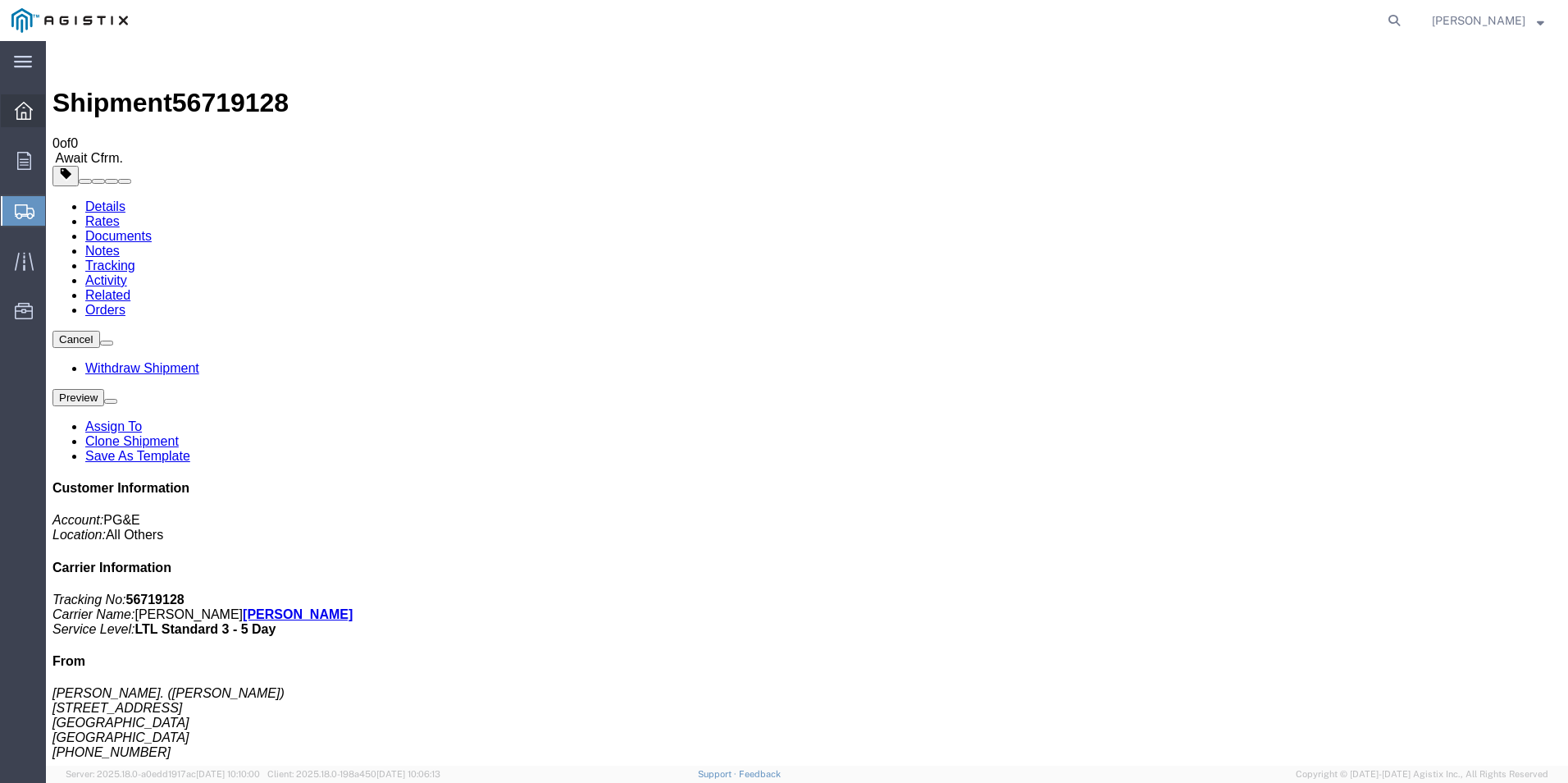
click at [27, 110] on icon at bounding box center [24, 111] width 18 height 18
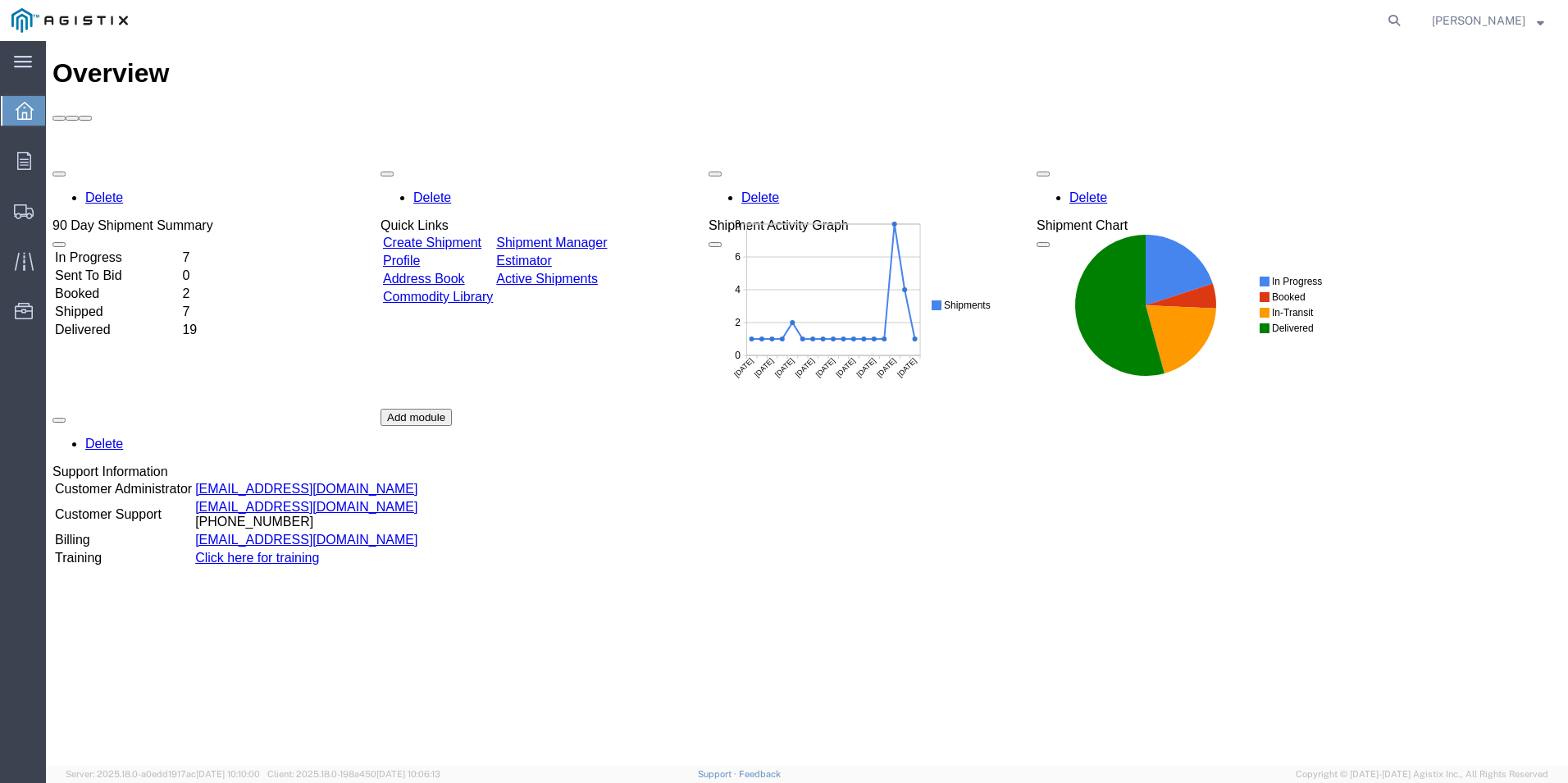
click at [481, 235] on link "Create Shipment" at bounding box center [432, 242] width 98 height 14
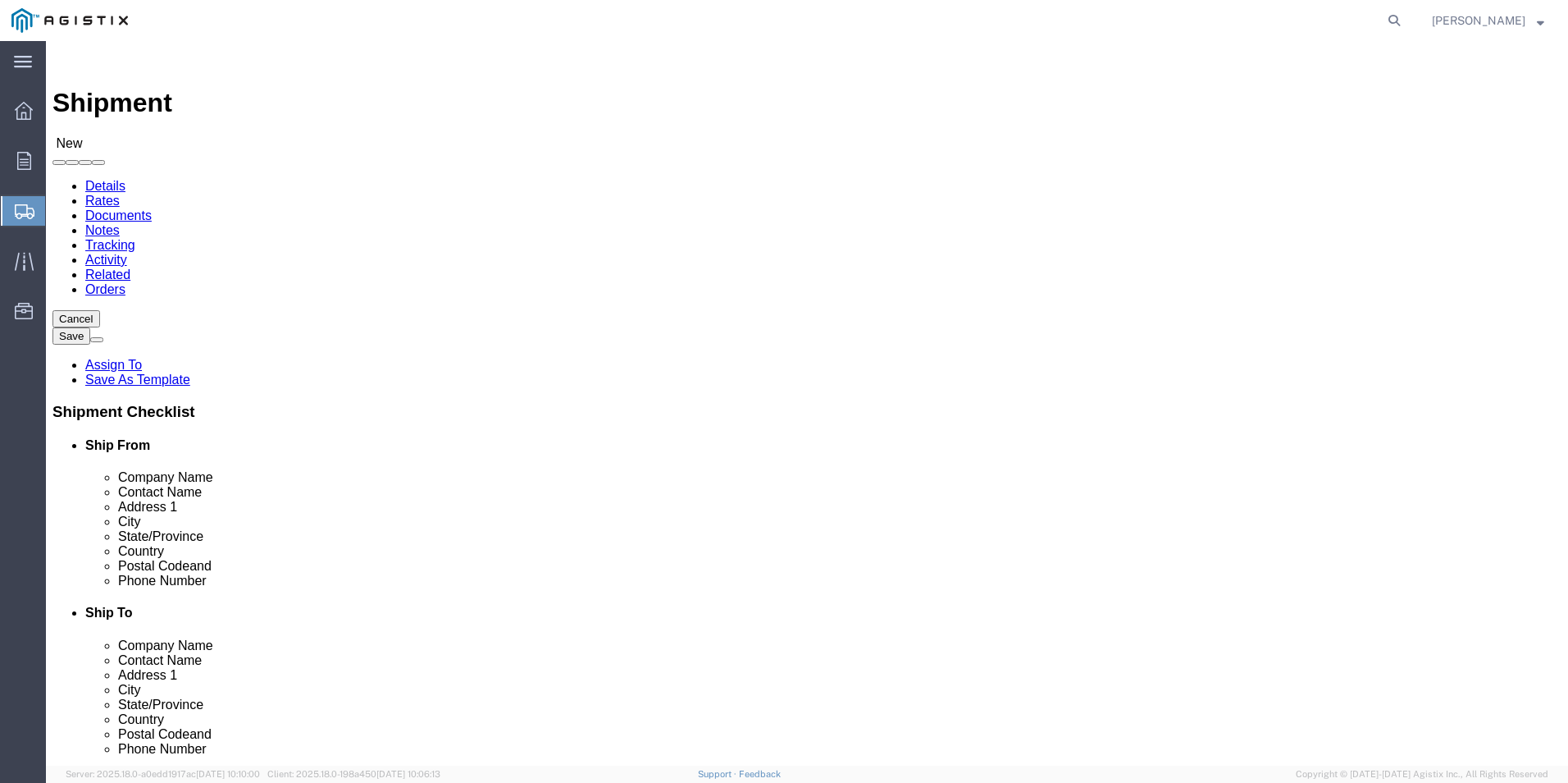
click select "Select PG&E [PERSON_NAME] Ladder Co Inc"
select select "9596"
click select "Select PG&E [PERSON_NAME] Ladder Co Inc"
select select "PURCHORD"
select select
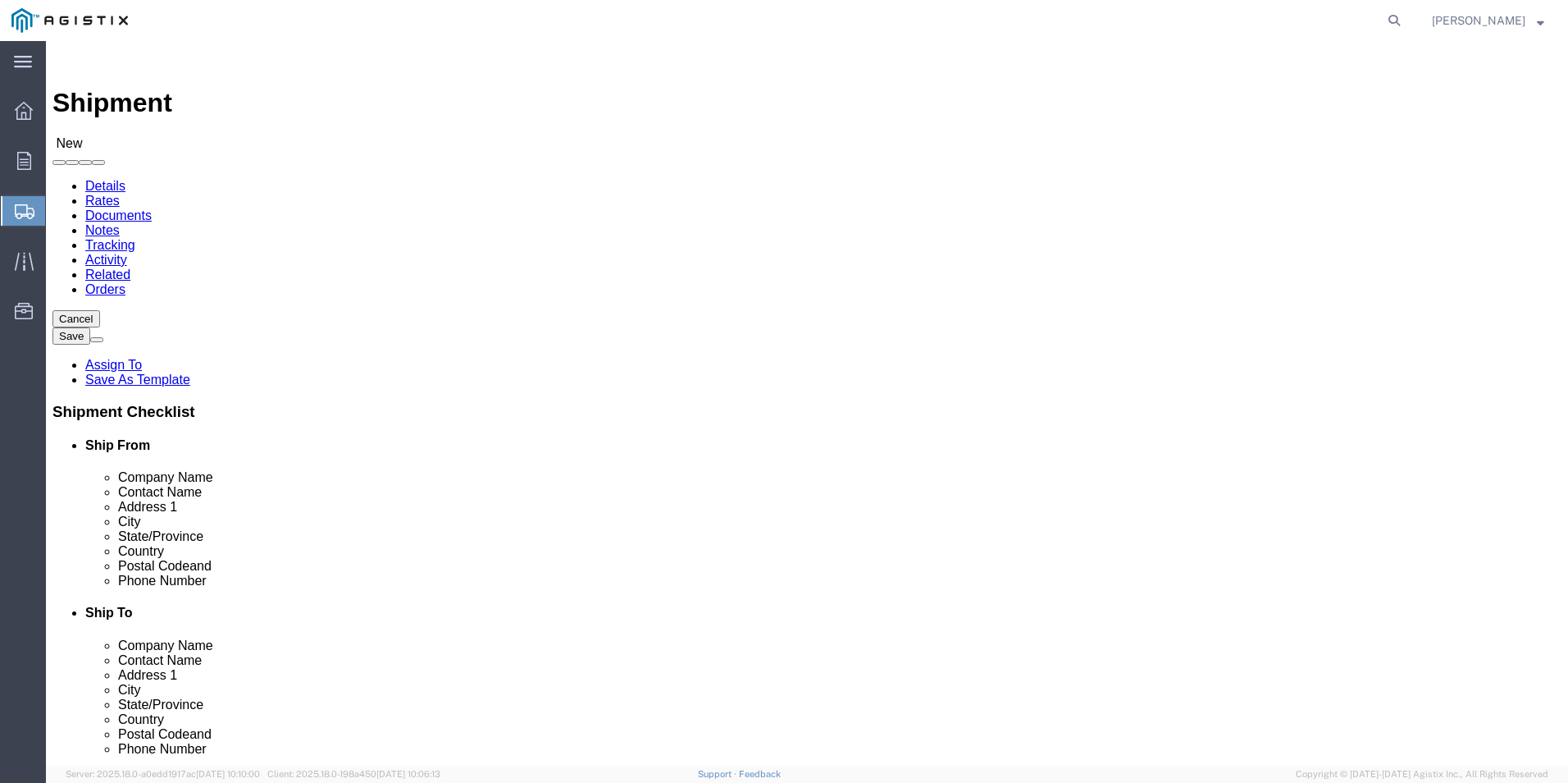
select select
click input "text"
type input "W"
drag, startPoint x: 305, startPoint y: 478, endPoint x: 349, endPoint y: 421, distance: 72.0
click p "- [PERSON_NAME]. - ([PERSON_NAME]) [STREET_ADDRESS]"
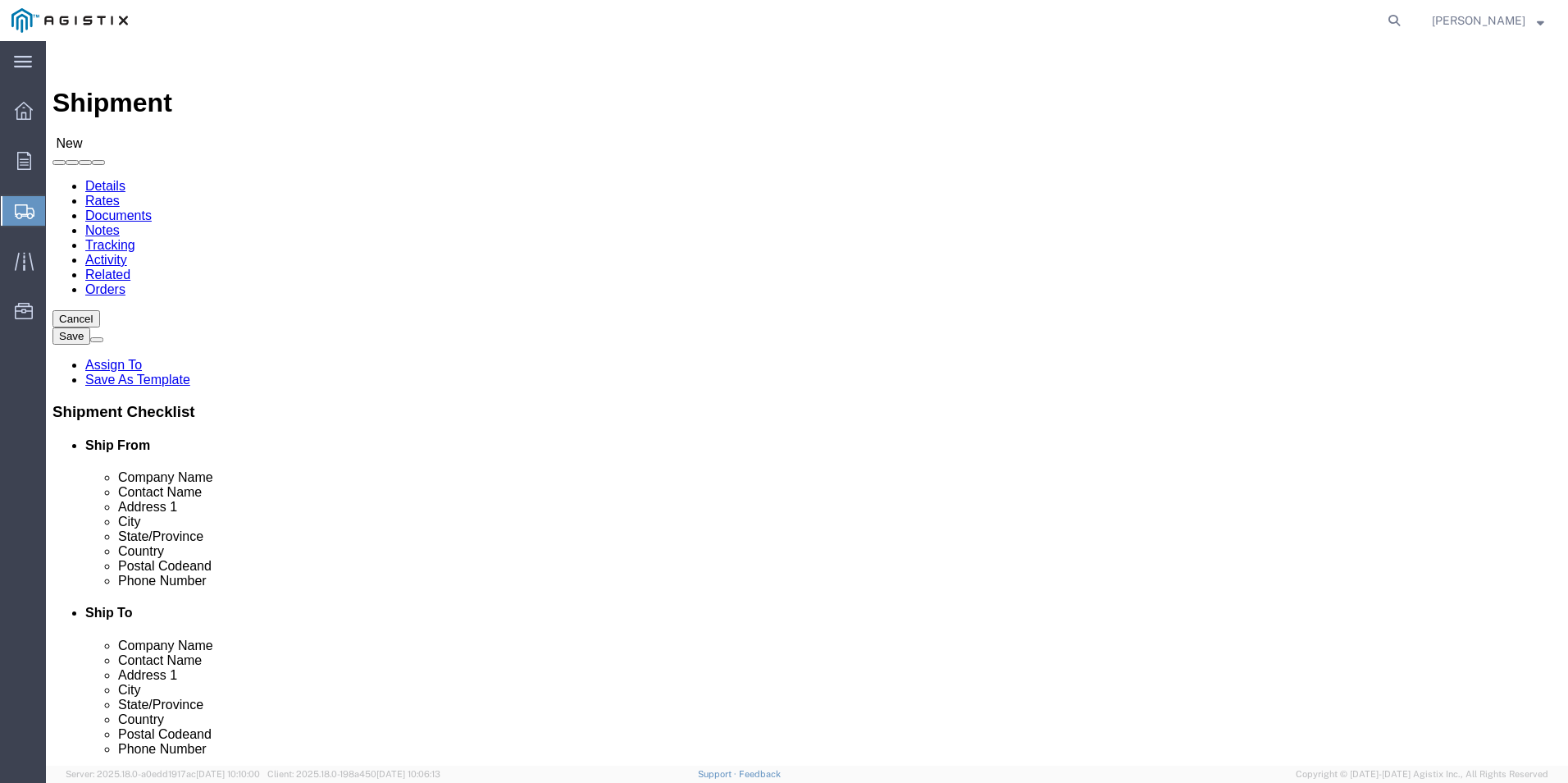
select select
type input "[PERSON_NAME]."
type input "[PERSON_NAME]"
type input "[STREET_ADDRESS]"
type input "[GEOGRAPHIC_DATA]"
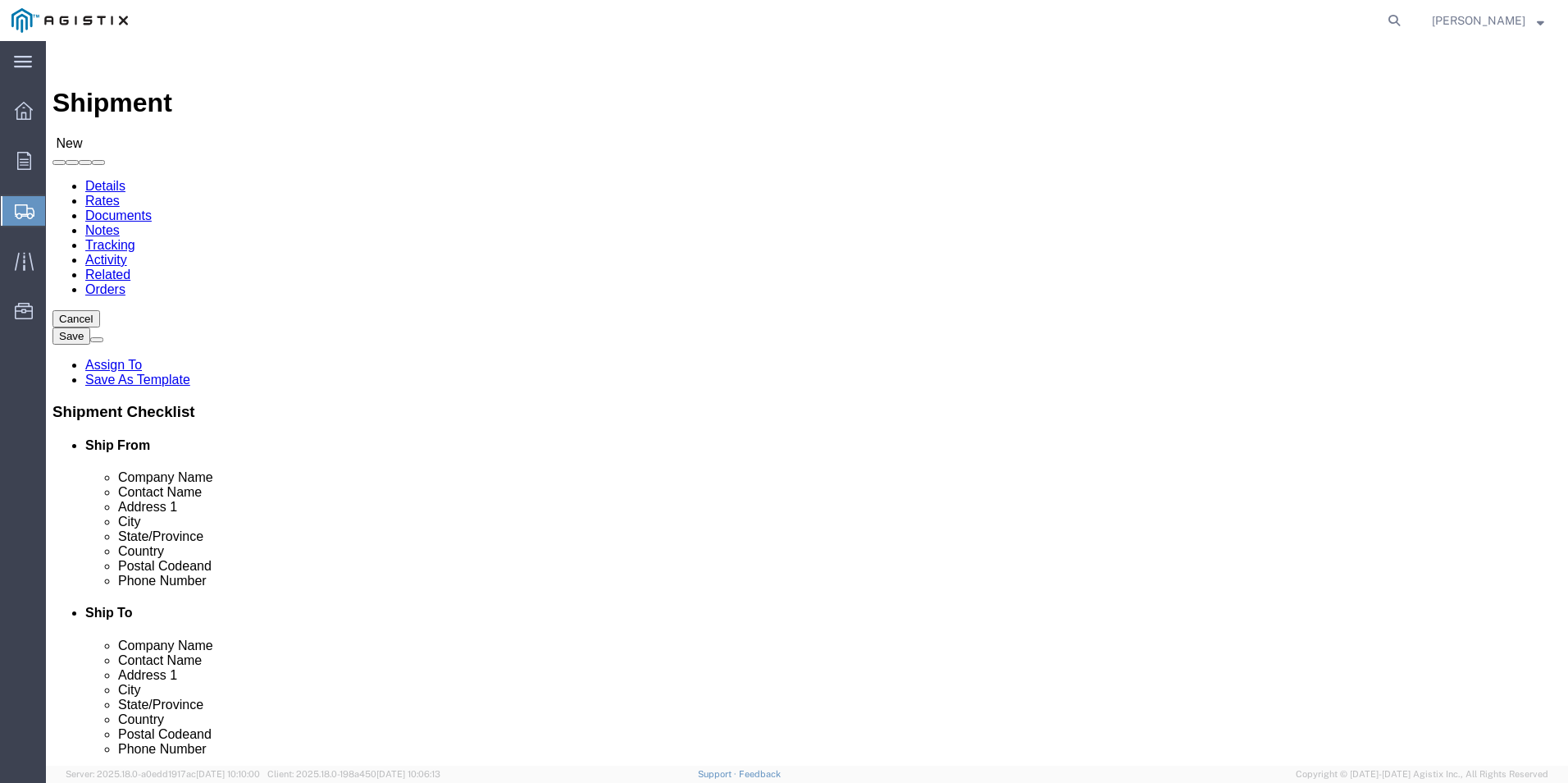
type input "79927"
type input "usa"
select select "[GEOGRAPHIC_DATA]"
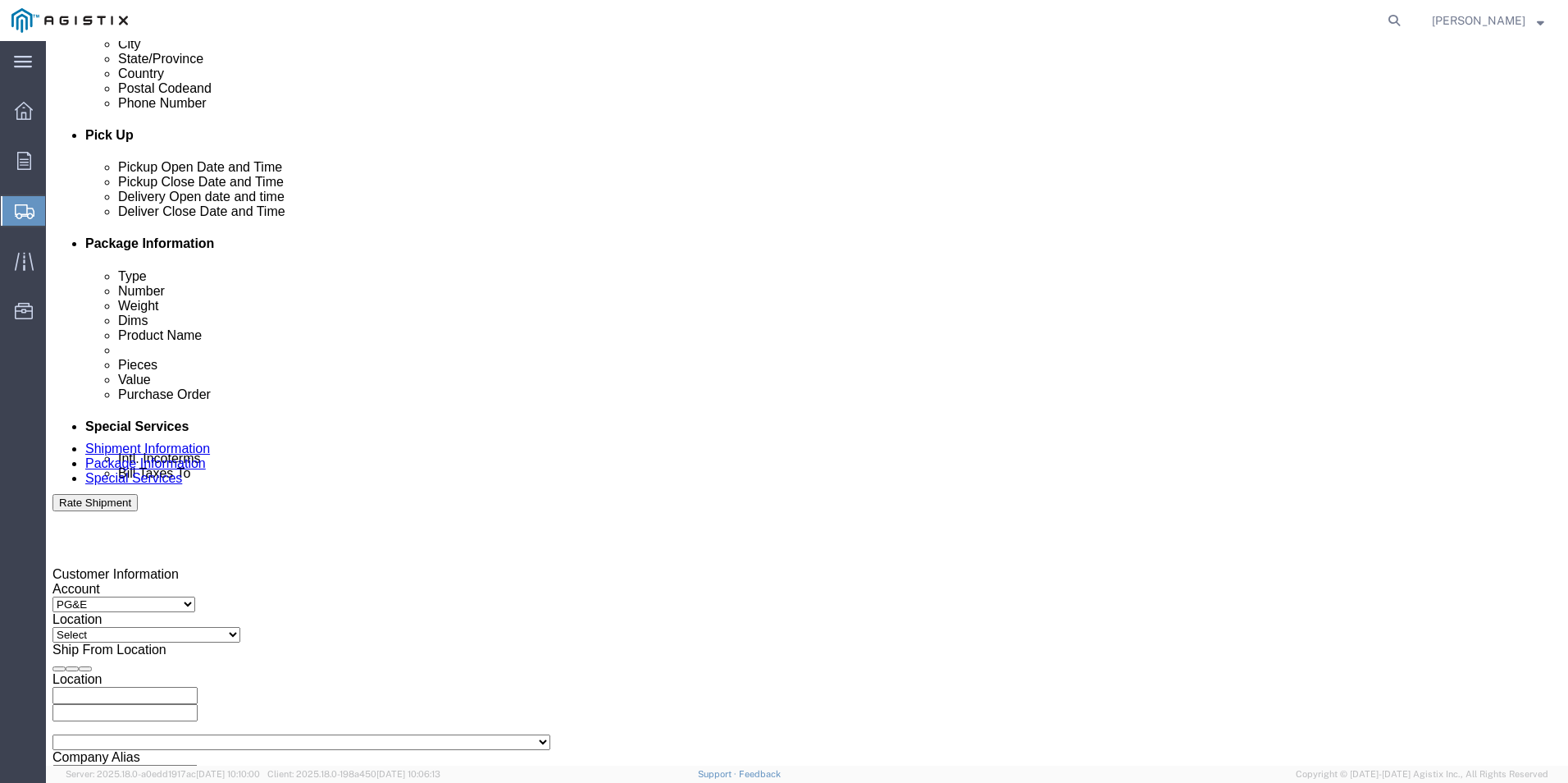
scroll to position [738, 0]
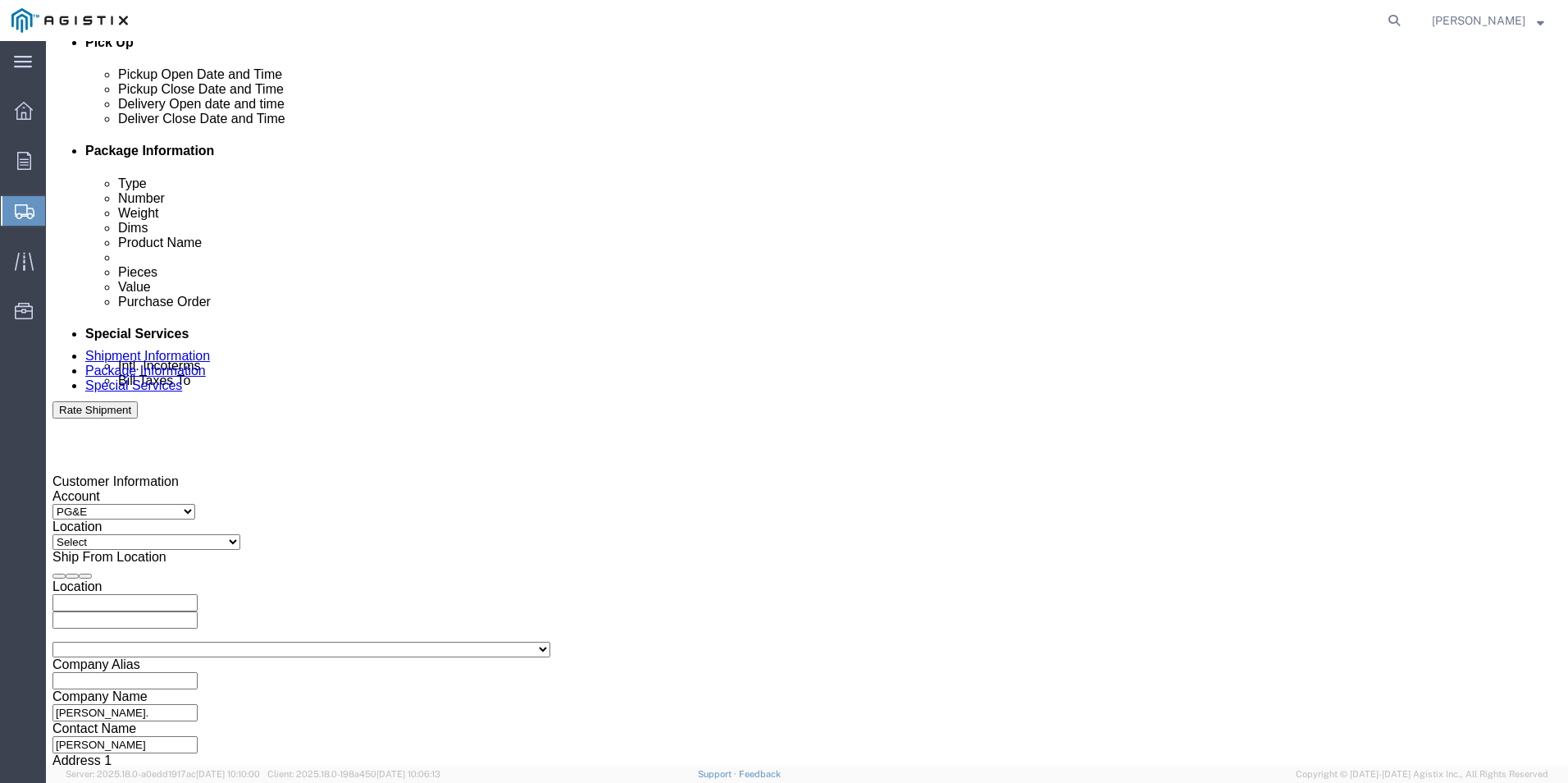
type input "[PERSON_NAME]."
click input "text"
paste input "2701240373"
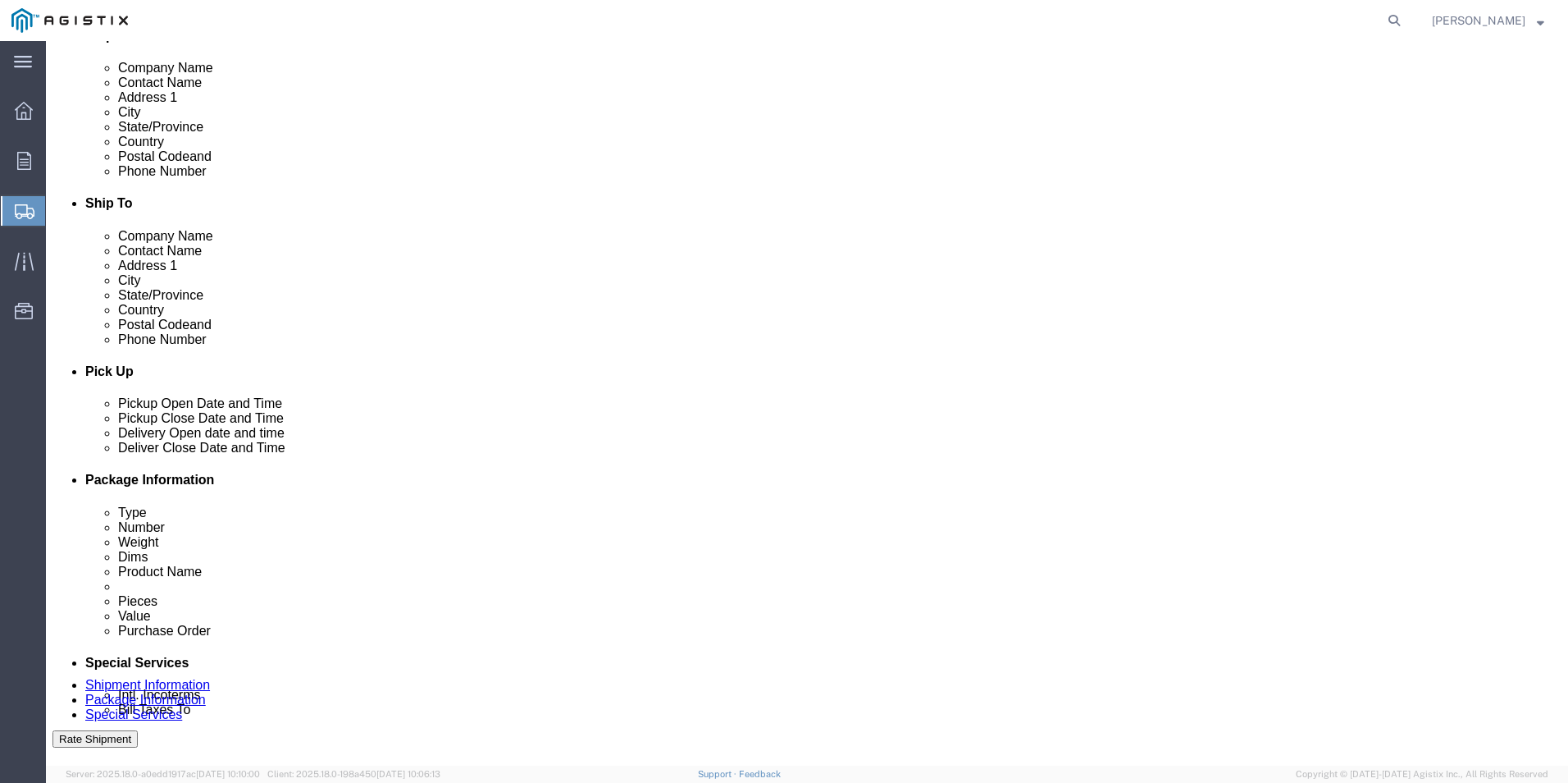
scroll to position [411, 0]
type input "2701240373"
click input "text"
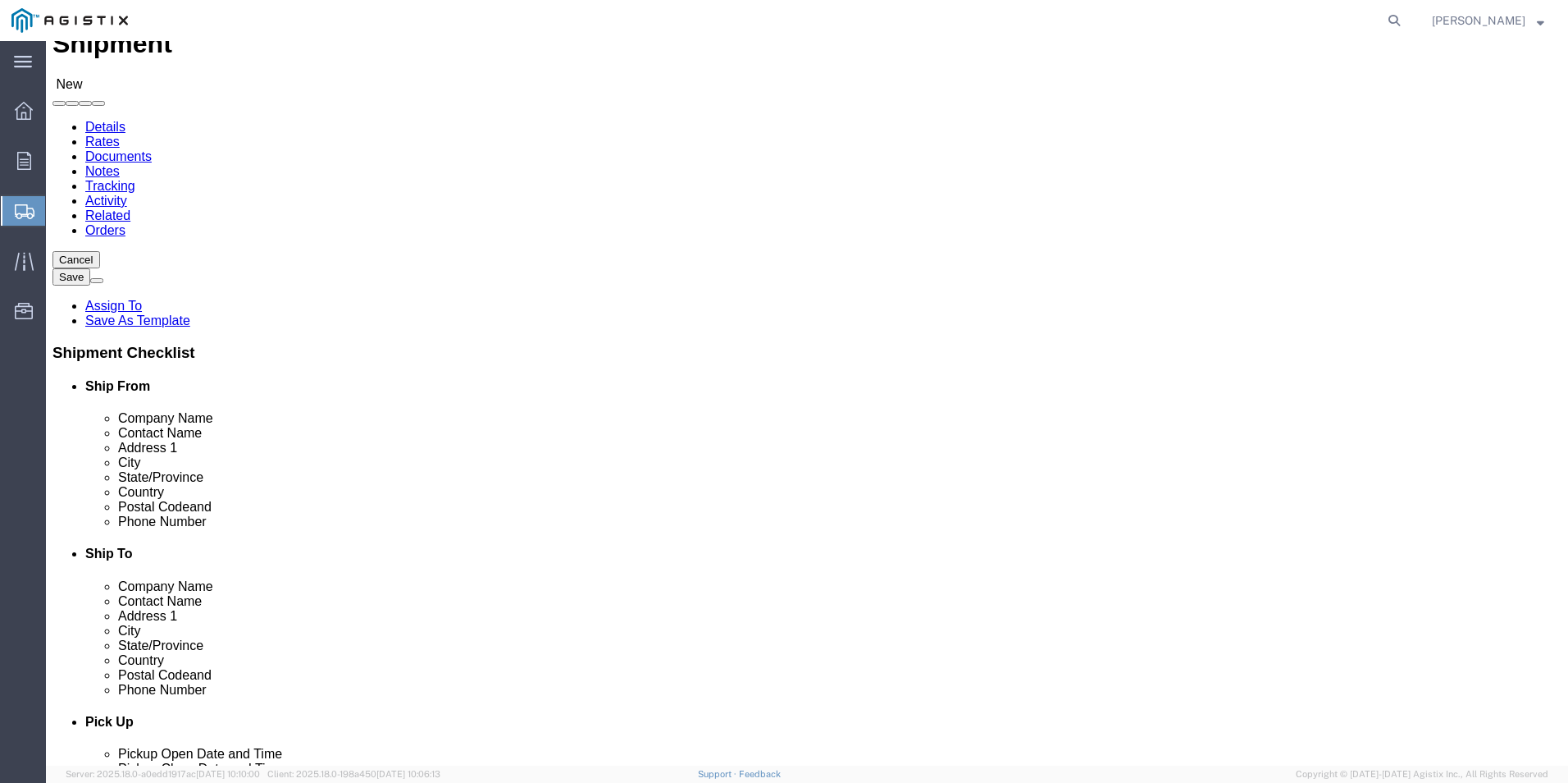
scroll to position [0, 0]
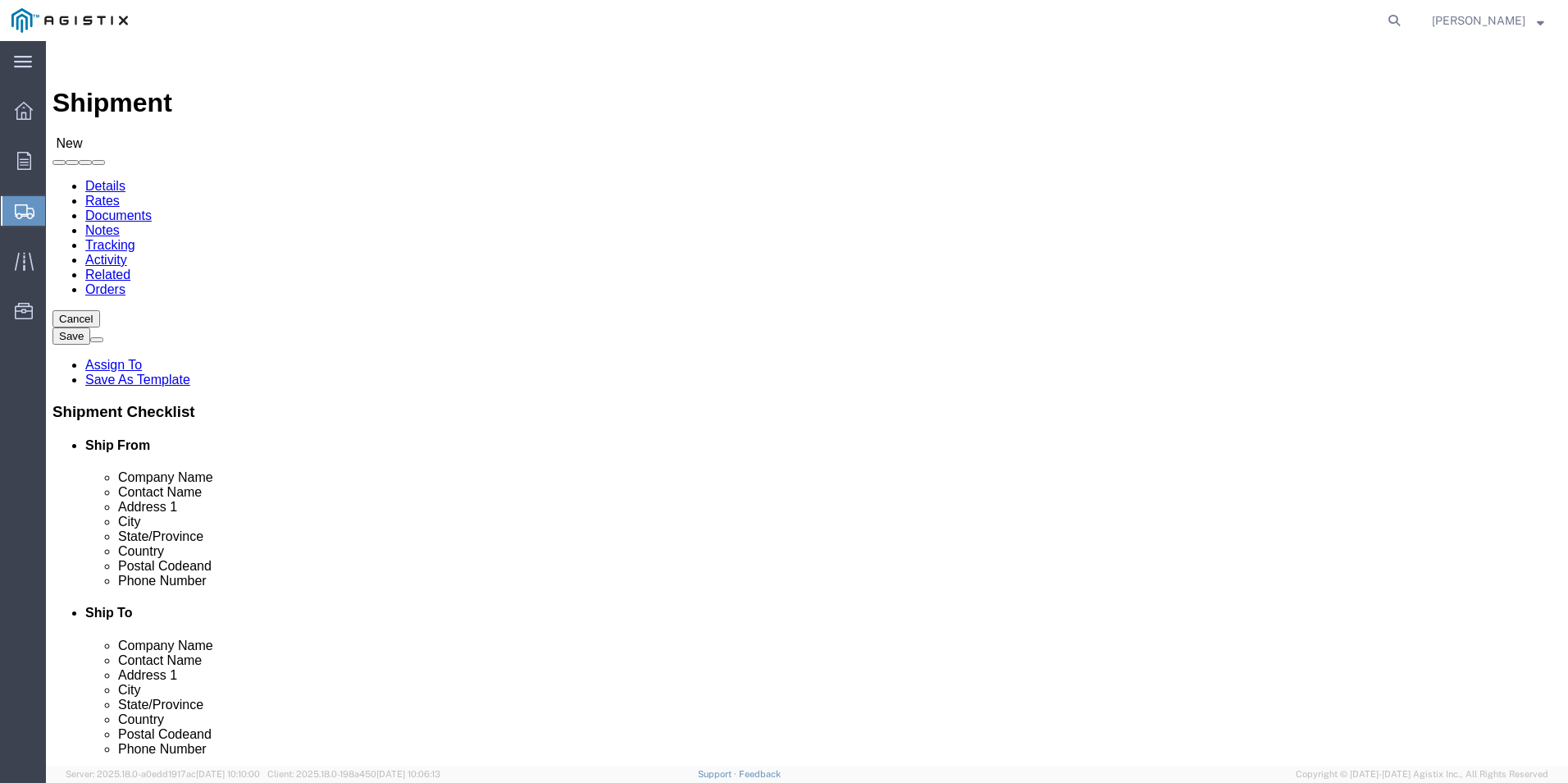
type input "[PHONE_NUMBER]"
click select "Select All Others [GEOGRAPHIC_DATA] [GEOGRAPHIC_DATA] [GEOGRAPHIC_DATA] [GEOGRA…"
select select "23082"
click select "Select All Others [GEOGRAPHIC_DATA] [GEOGRAPHIC_DATA] [GEOGRAPHIC_DATA] [GEOGRA…"
click input "text"
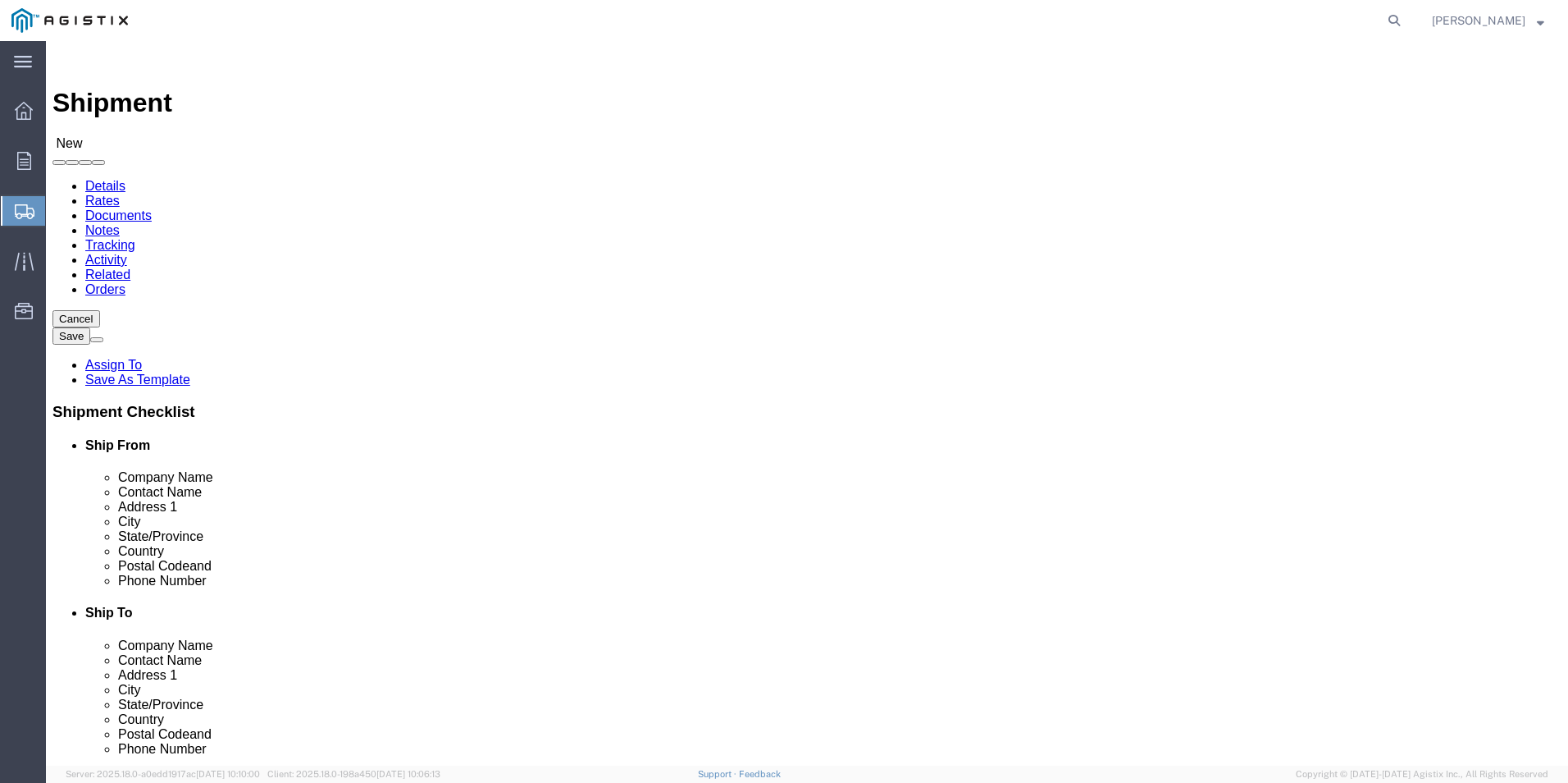
click input "text"
type input "Pacific Gas & Electric"
click label "Contact Name"
click input "text"
type input "[PERSON_NAME]"
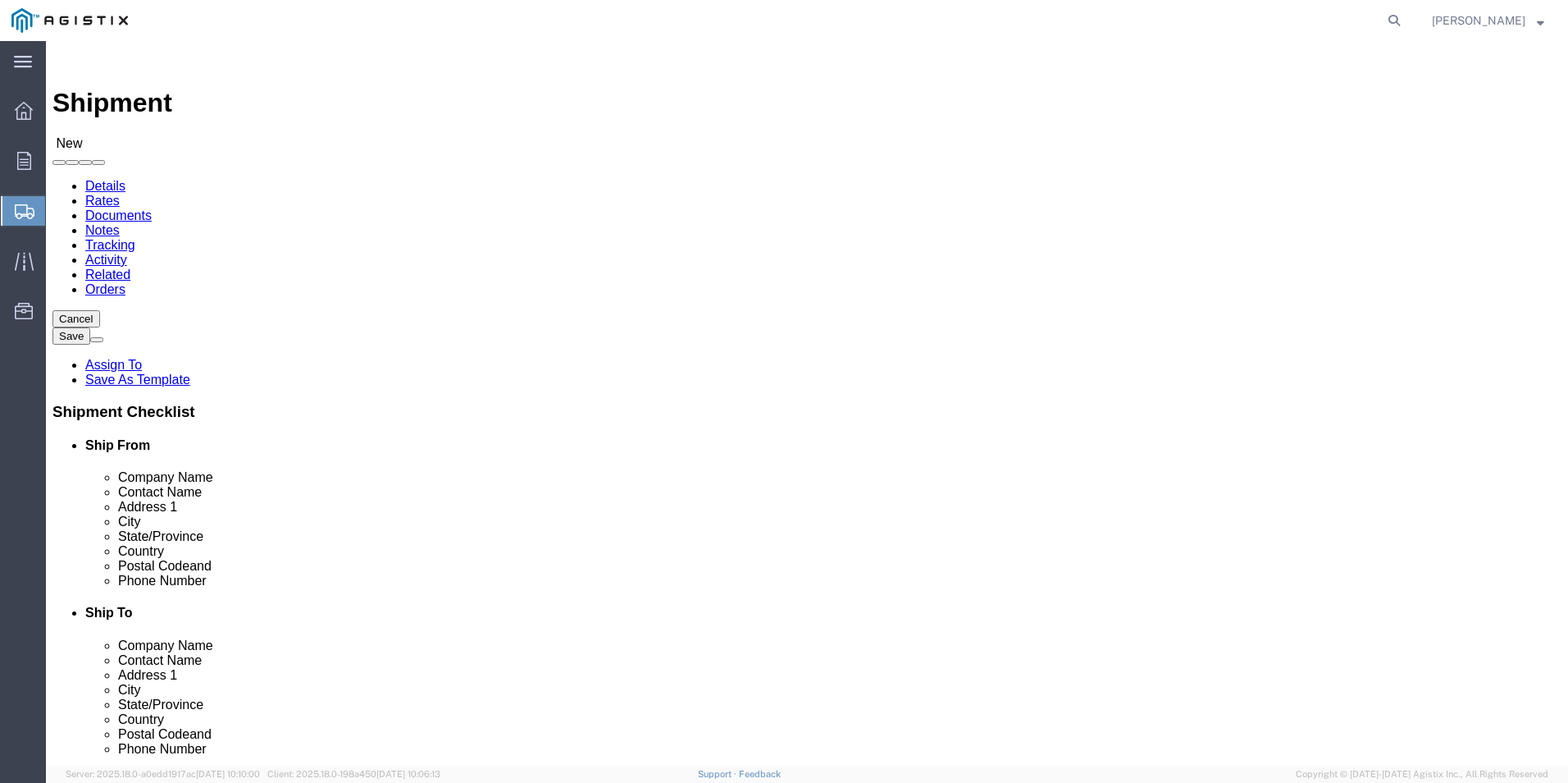
type input "[STREET_ADDRESS][PERSON_NAME]"
select select
type input "Cupertino"
select select
type input "c"
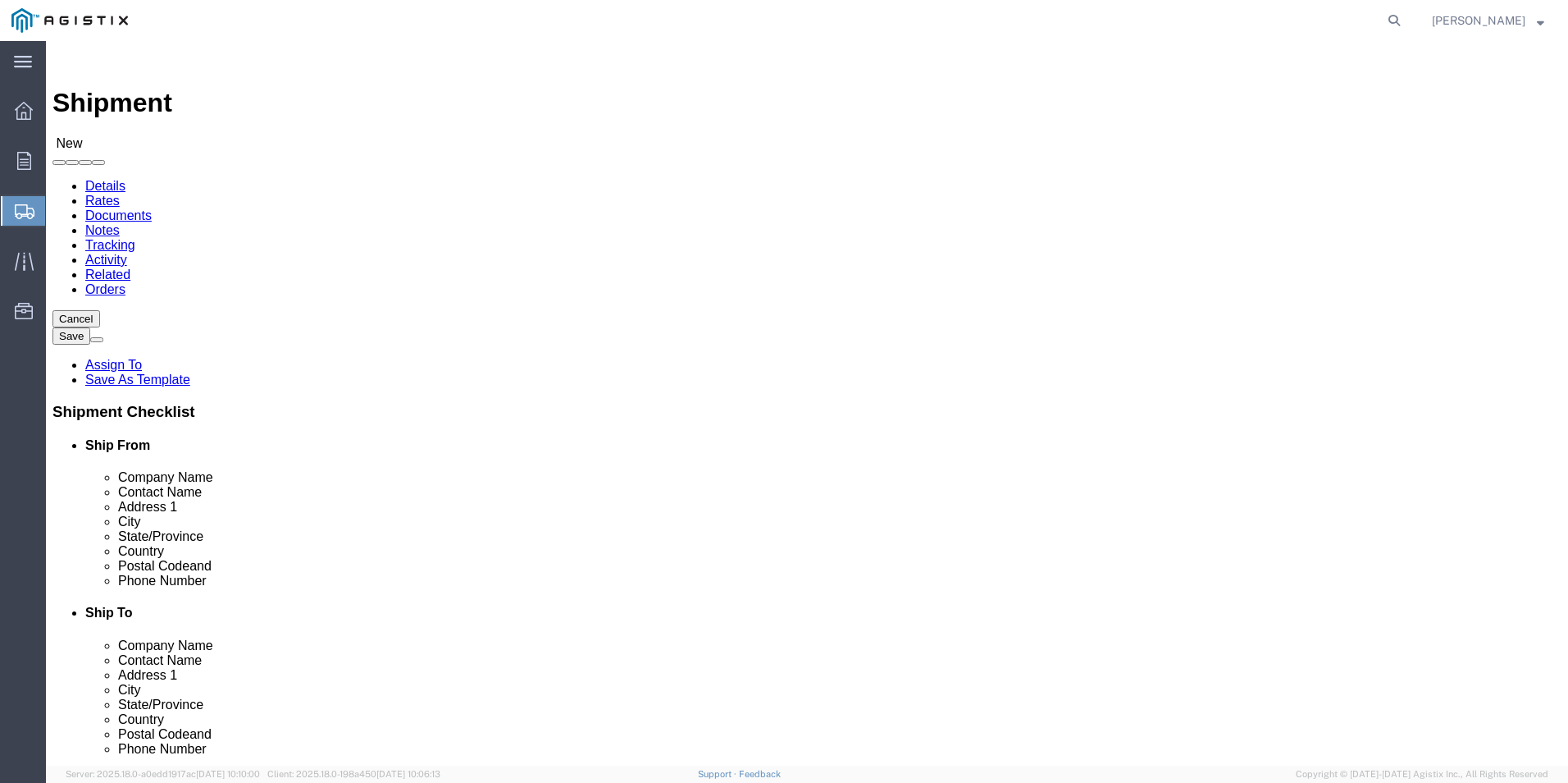
type input "c"
type input "ca"
select select
select select "AA"
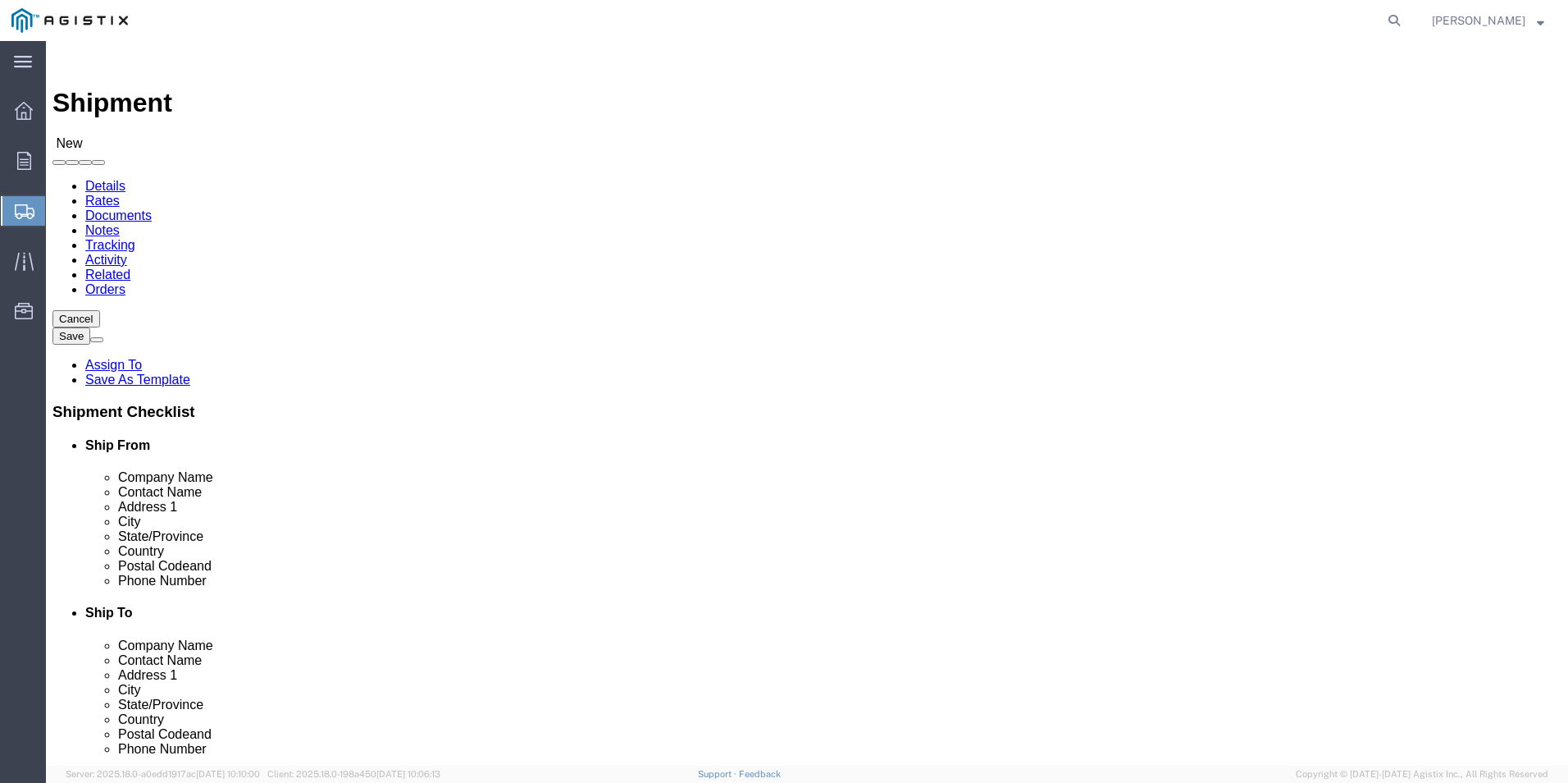
select select
select select "CA"
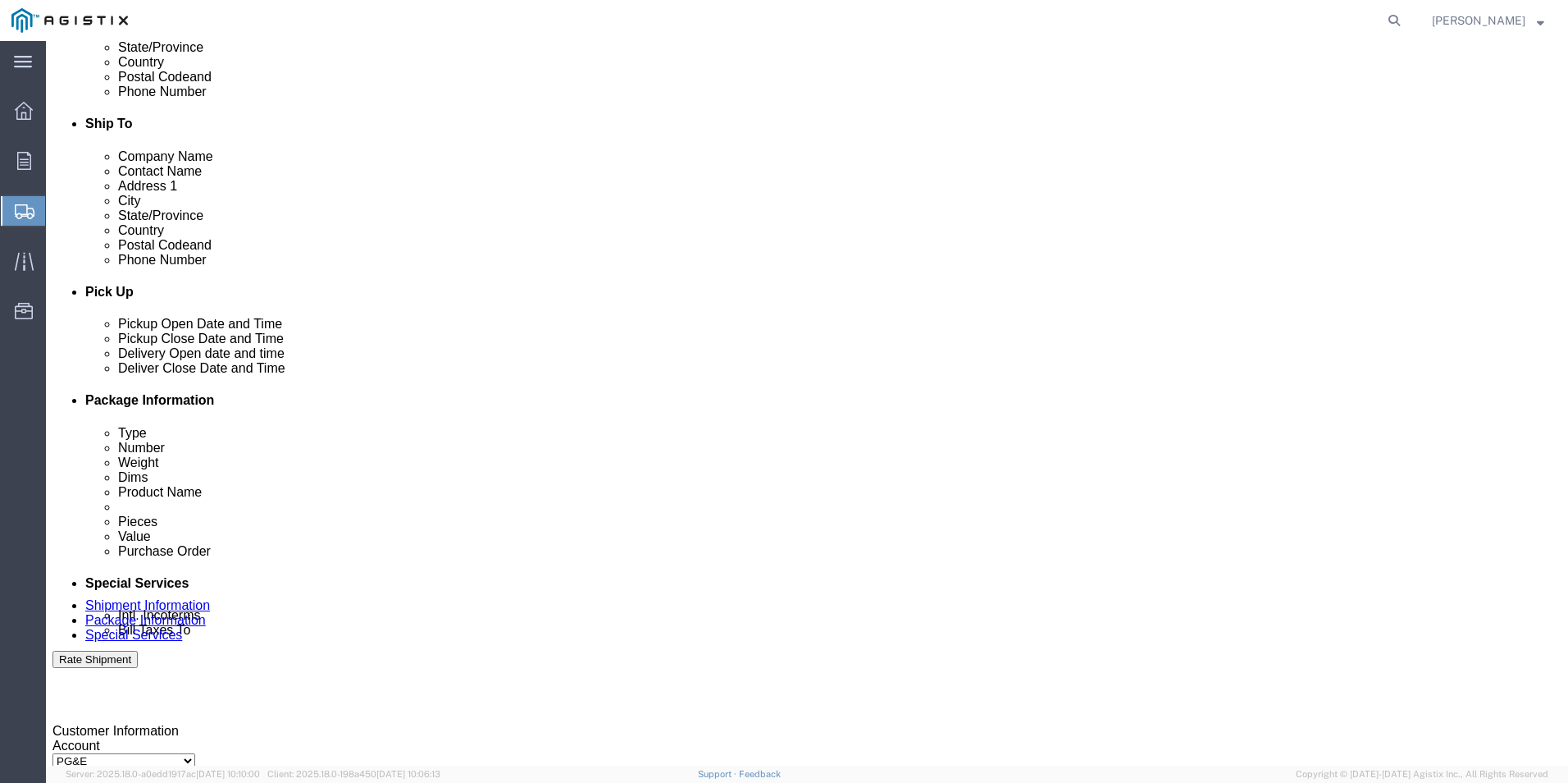
scroll to position [492, 0]
click input "Postal Code"
type input "95014"
select select
click input "text"
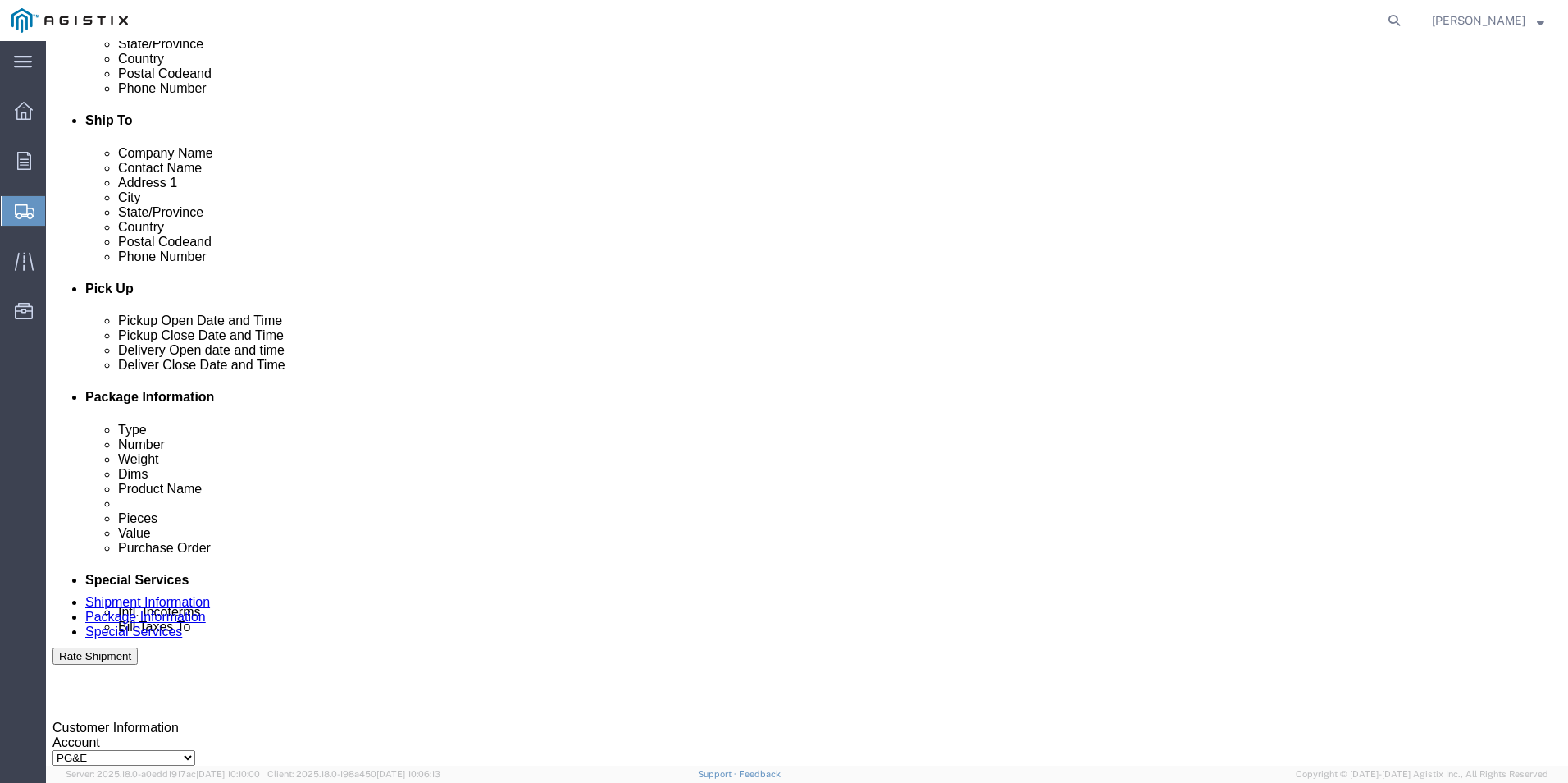
type input "[PHONE_NUMBER]"
click div "[DATE] 3:00 PM"
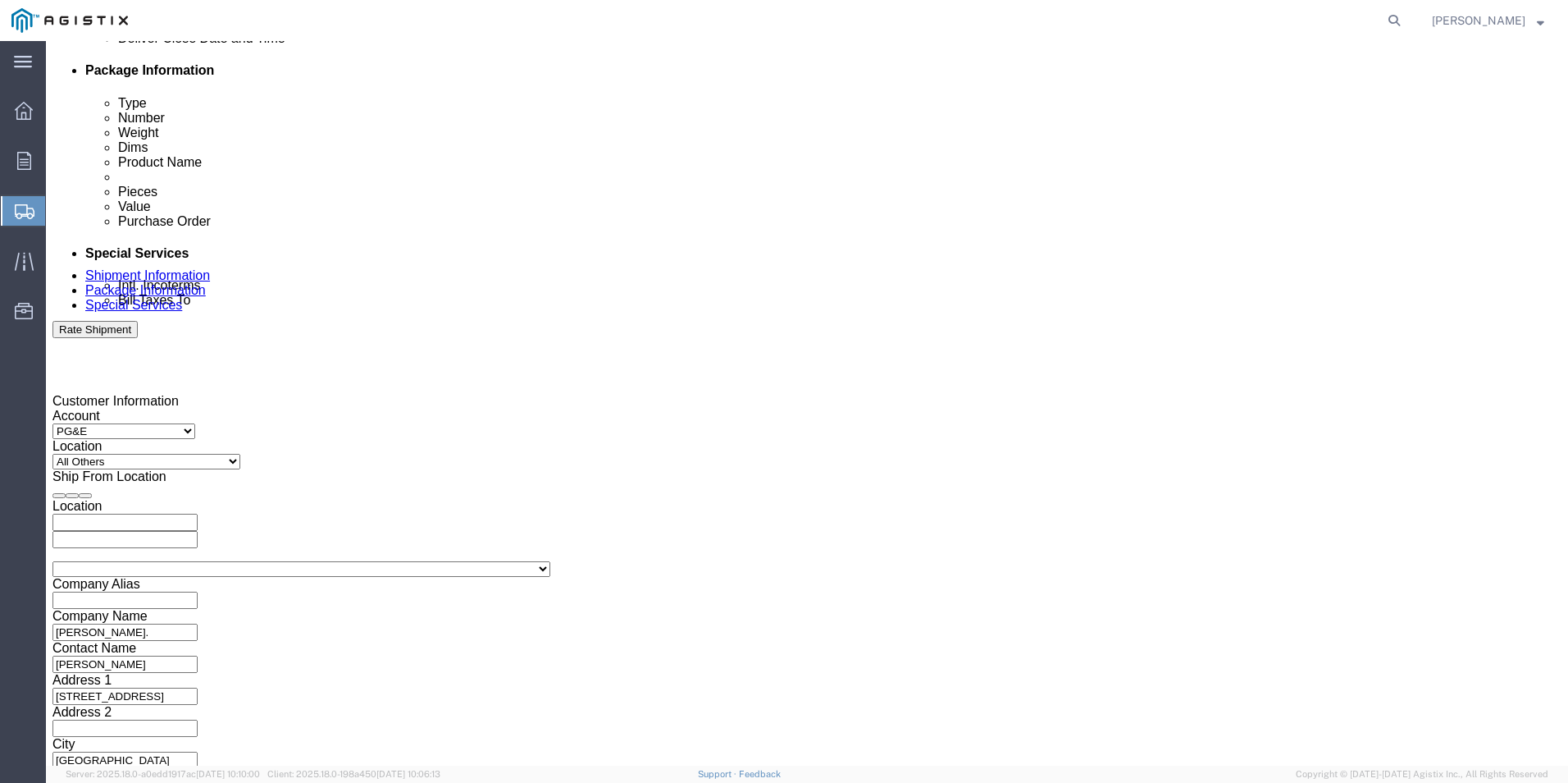
drag, startPoint x: 125, startPoint y: 465, endPoint x: 141, endPoint y: 465, distance: 16.0
click input "7:00 PM"
type input "7:am PM"
click button "Apply"
click div
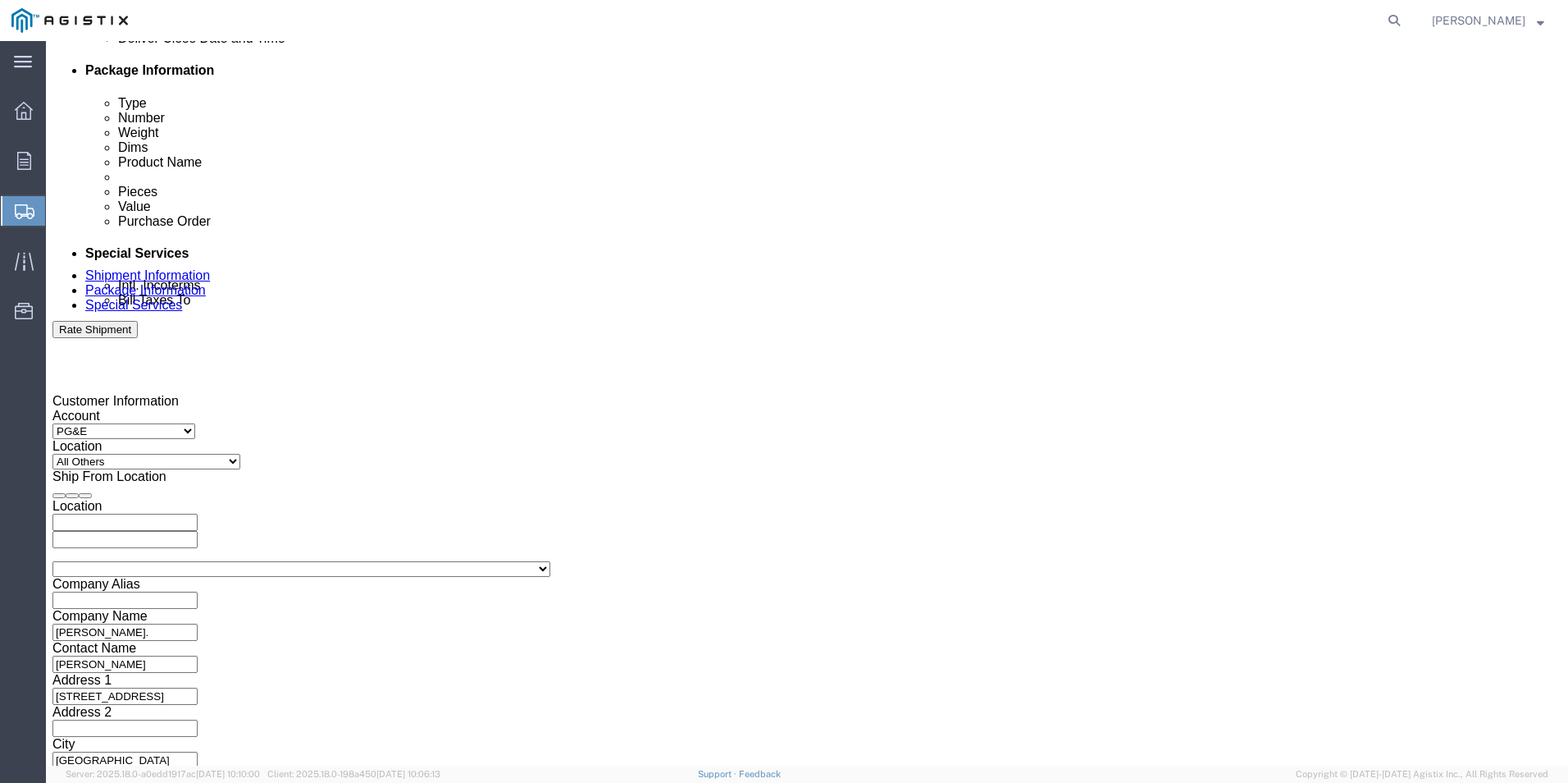
type input "7:00 AM"
click button "Apply"
click div
click input "8:00 AM"
drag, startPoint x: 969, startPoint y: 468, endPoint x: 994, endPoint y: 463, distance: 25.5
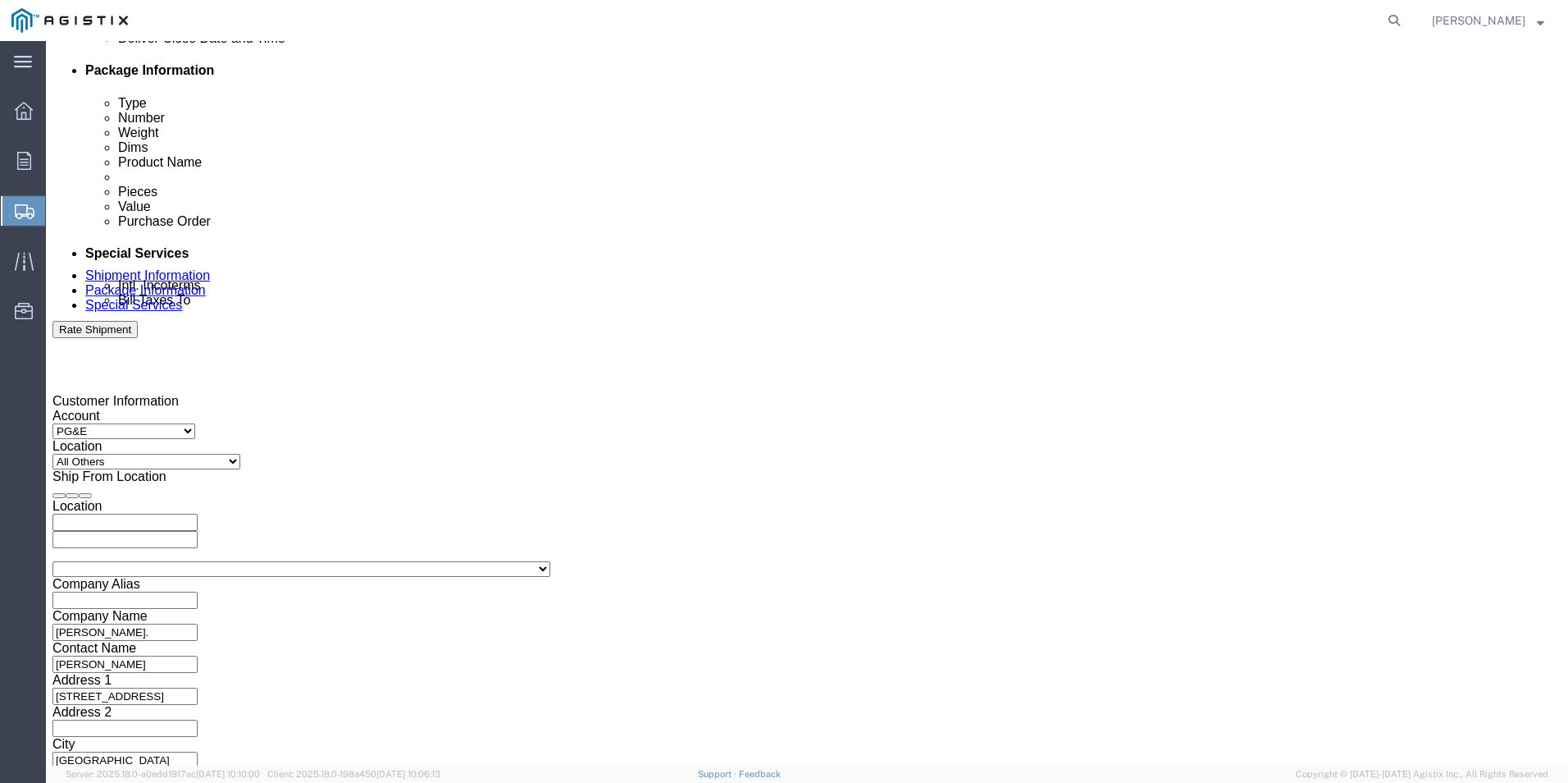
click input "5:00 AM"
type input "5:pm AM"
click button "Apply"
click button "Continue"
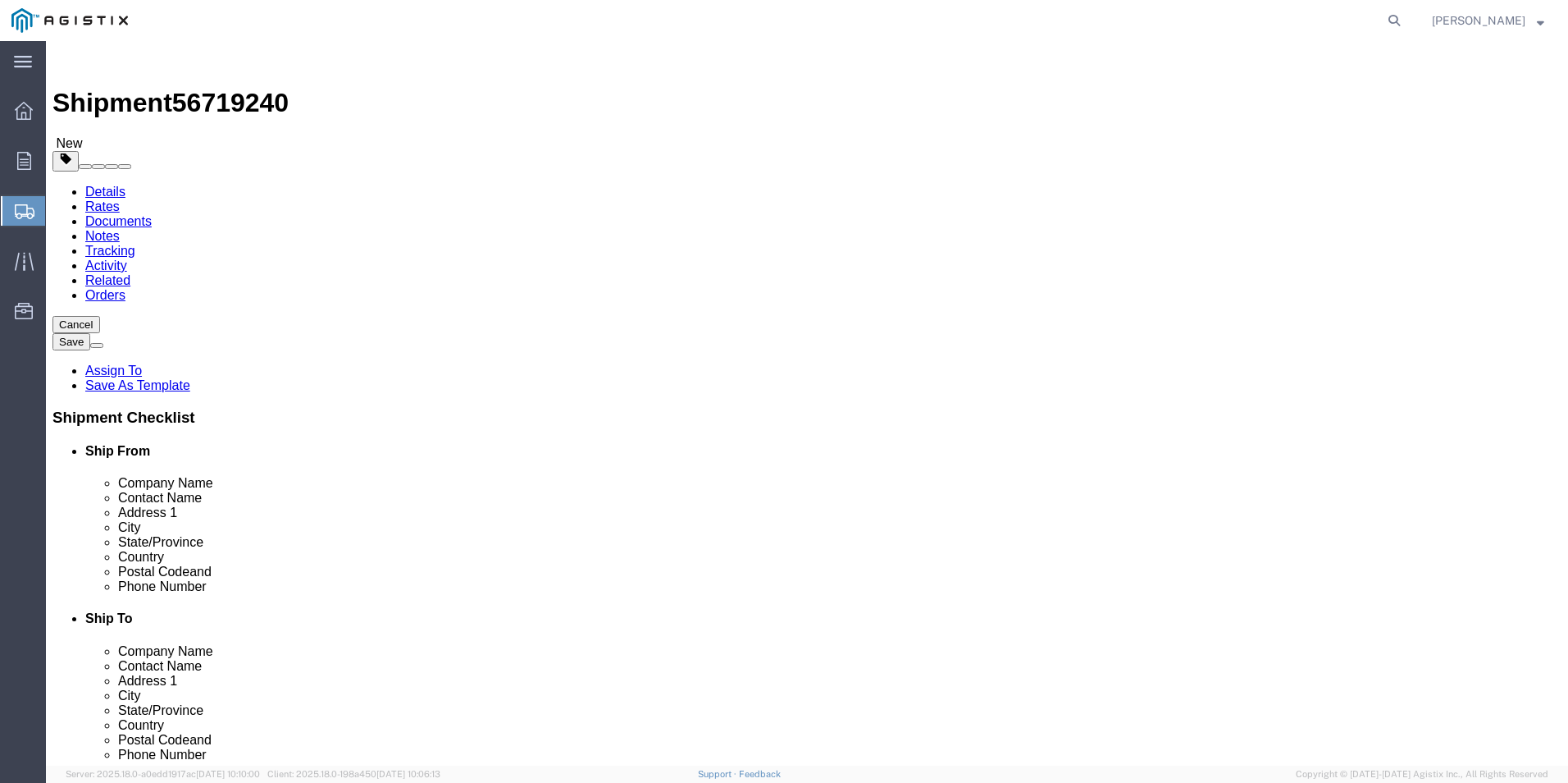
click select "Select Bulk Bundle(s) Cardboard Box(es) Carton(s) Crate(s) Drum(s) (Fiberboard)…"
select select "YRPK"
click select "Select Bulk Bundle(s) Cardboard Box(es) Carton(s) Crate(s) Drum(s) (Fiberboard)…"
click input "text"
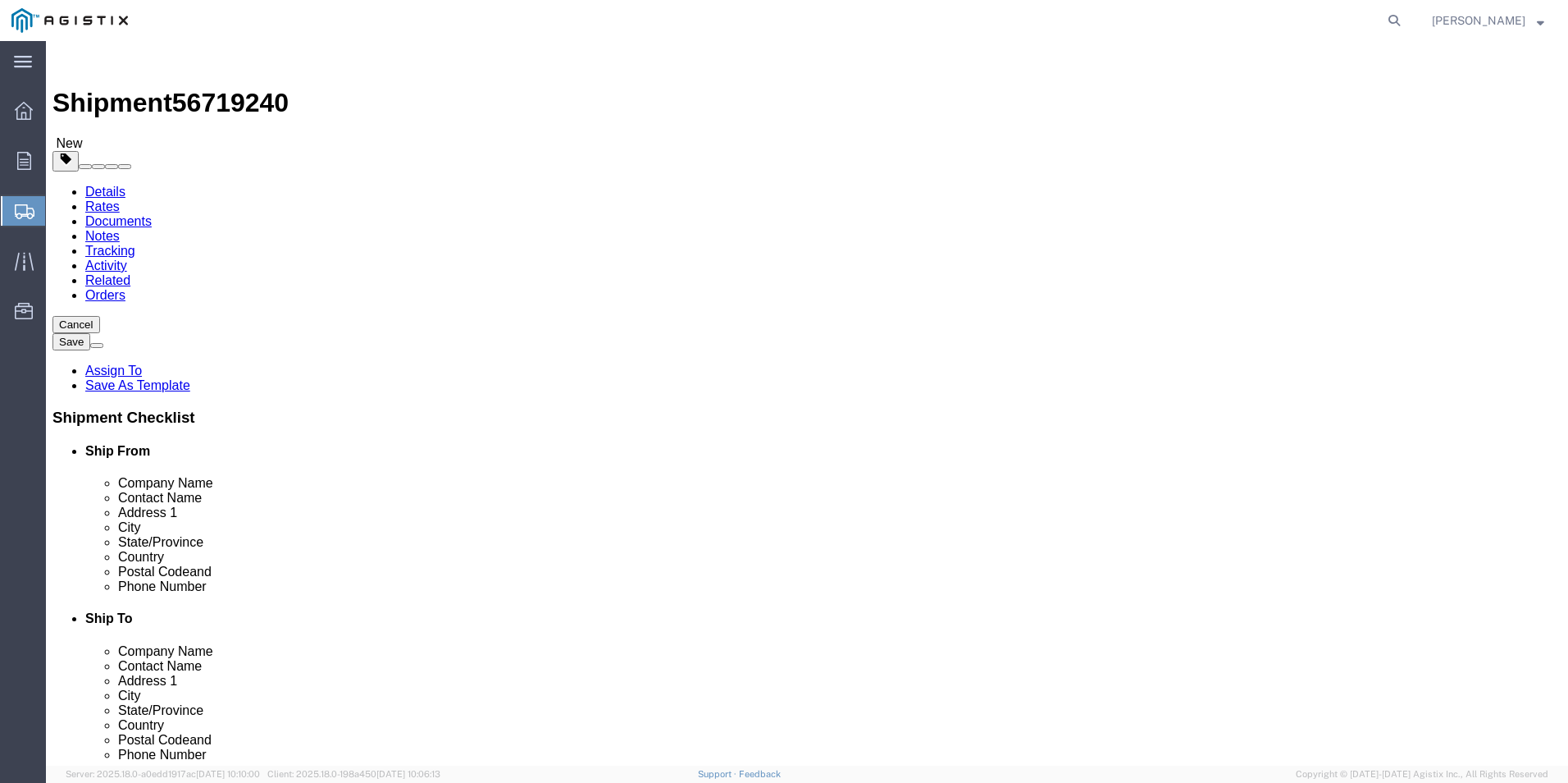
click input "text"
type input "72"
type input "48"
type input "18"
drag, startPoint x: 249, startPoint y: 379, endPoint x: 221, endPoint y: 375, distance: 28.3
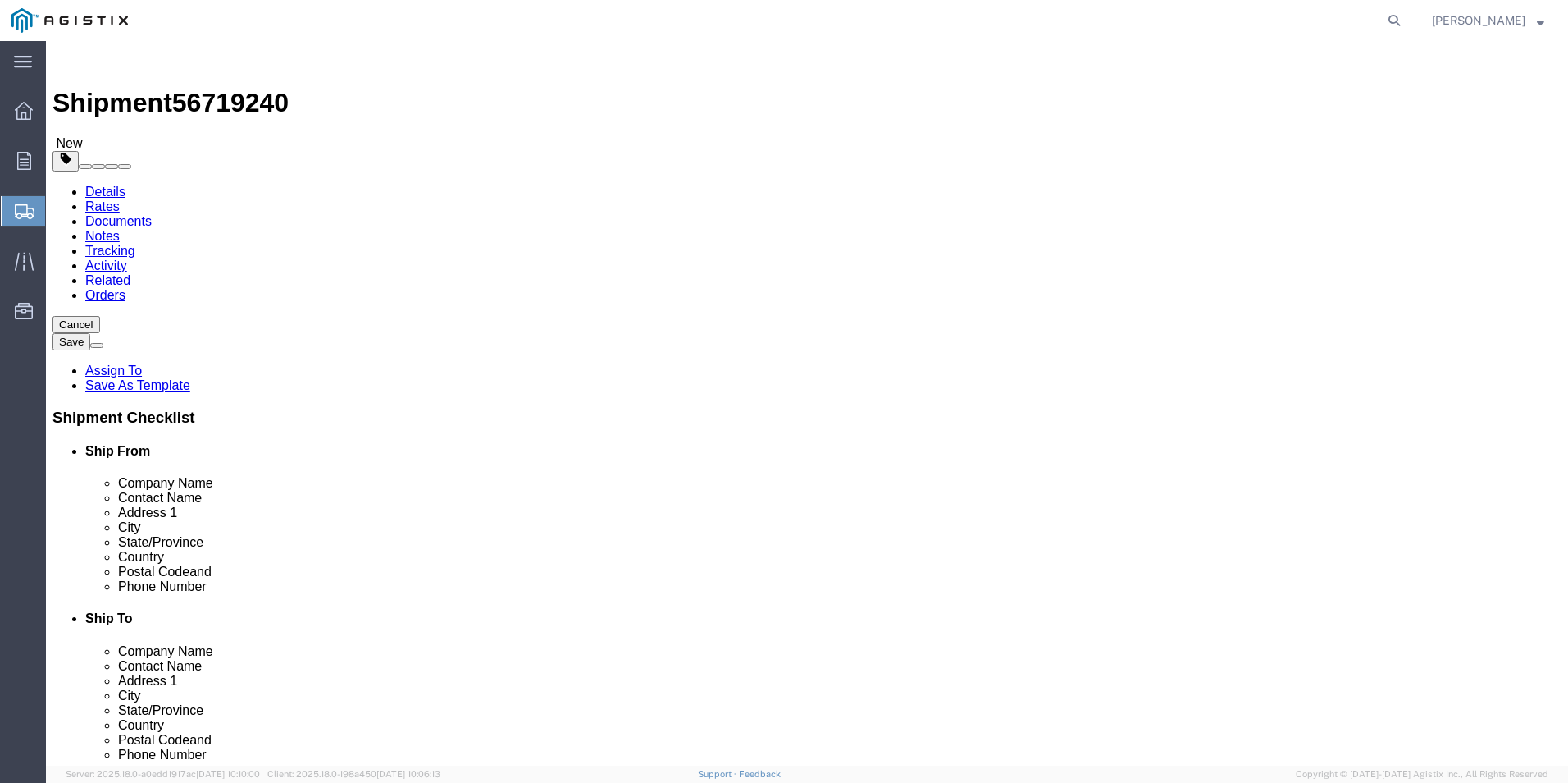
click input "0.00"
click div "Shipment Checklist Ship From Company Name Contact Name Address 1 City State/Pro…"
click input "0.00"
drag, startPoint x: 259, startPoint y: 380, endPoint x: 185, endPoint y: 376, distance: 74.1
click div "Weight Total weight of packages in pounds or kilograms 0.00 Select kgs lbs Ship…"
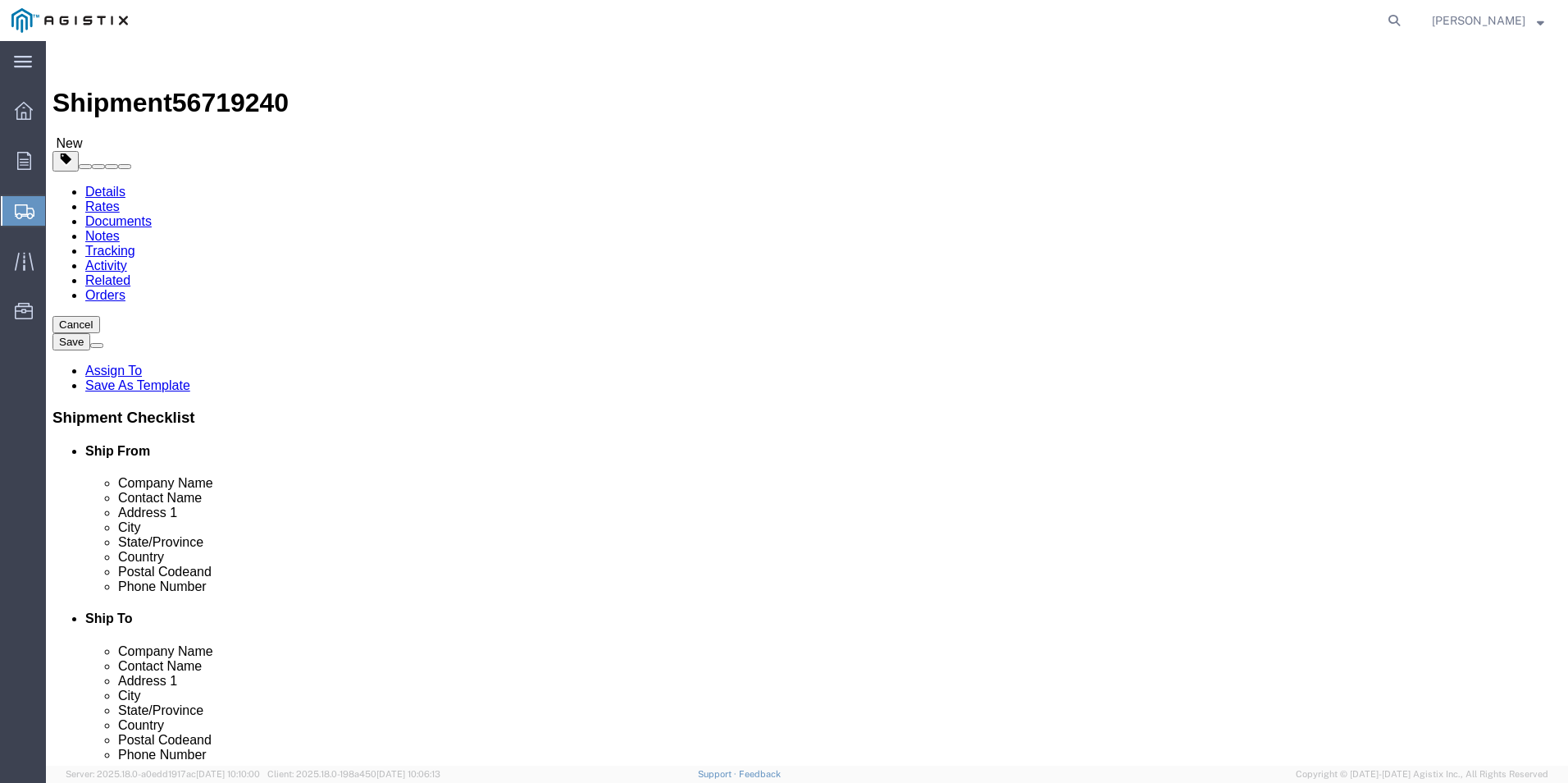
type input "31"
click link "Add Content"
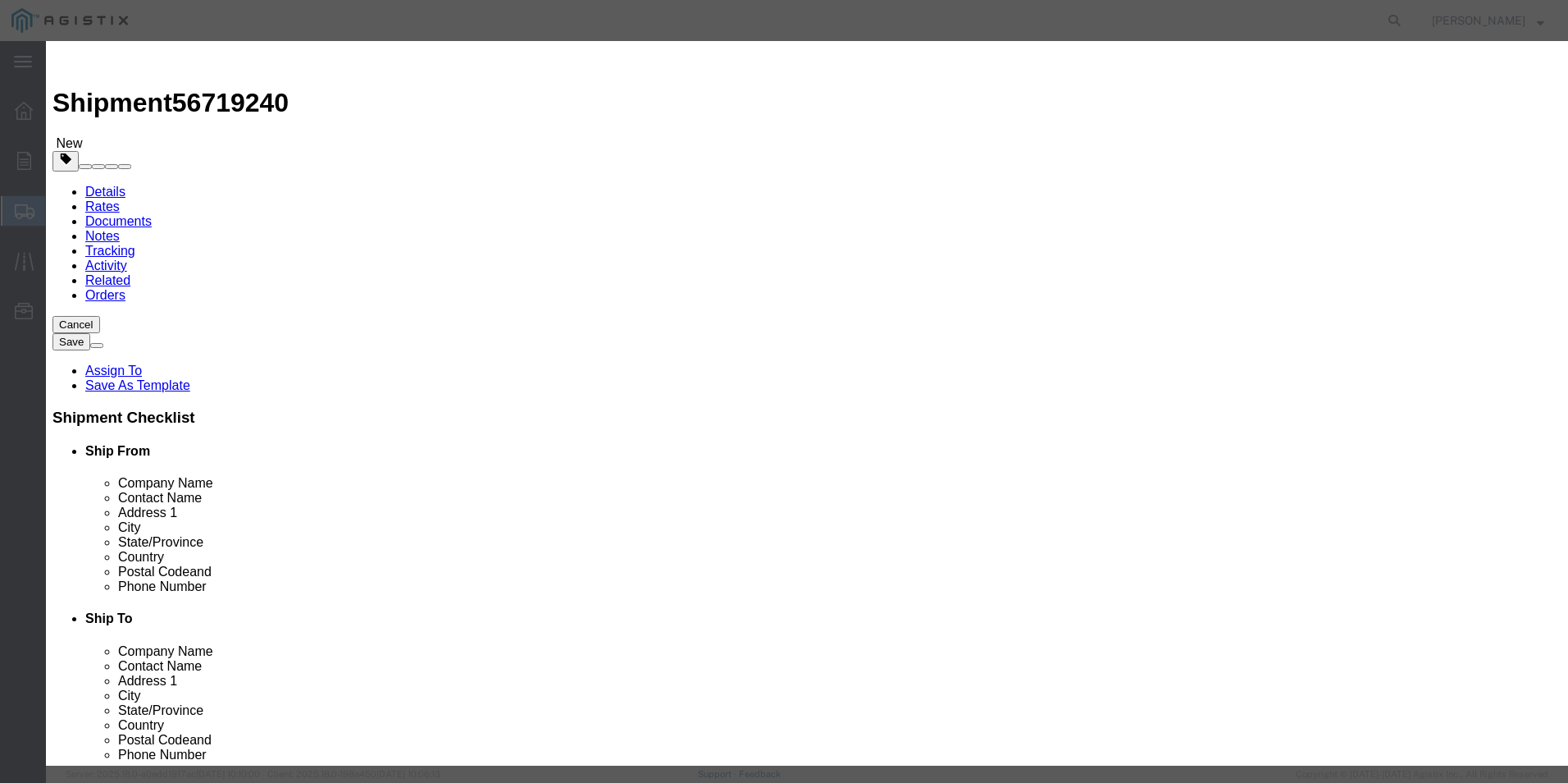
click input "text"
type input "Ladder"
type input "1"
click input "text"
type input "281.30"
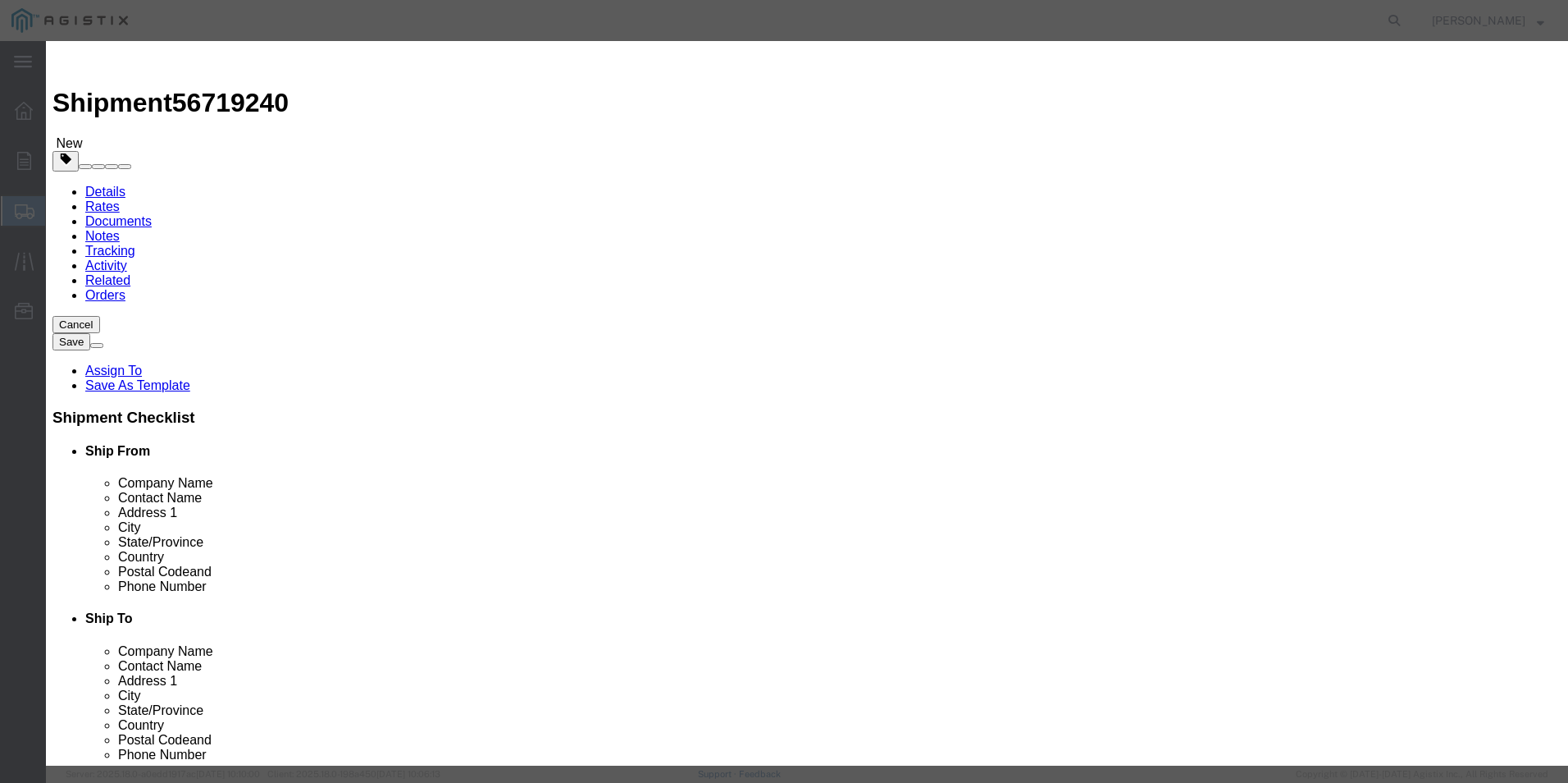
click button "Save & Close"
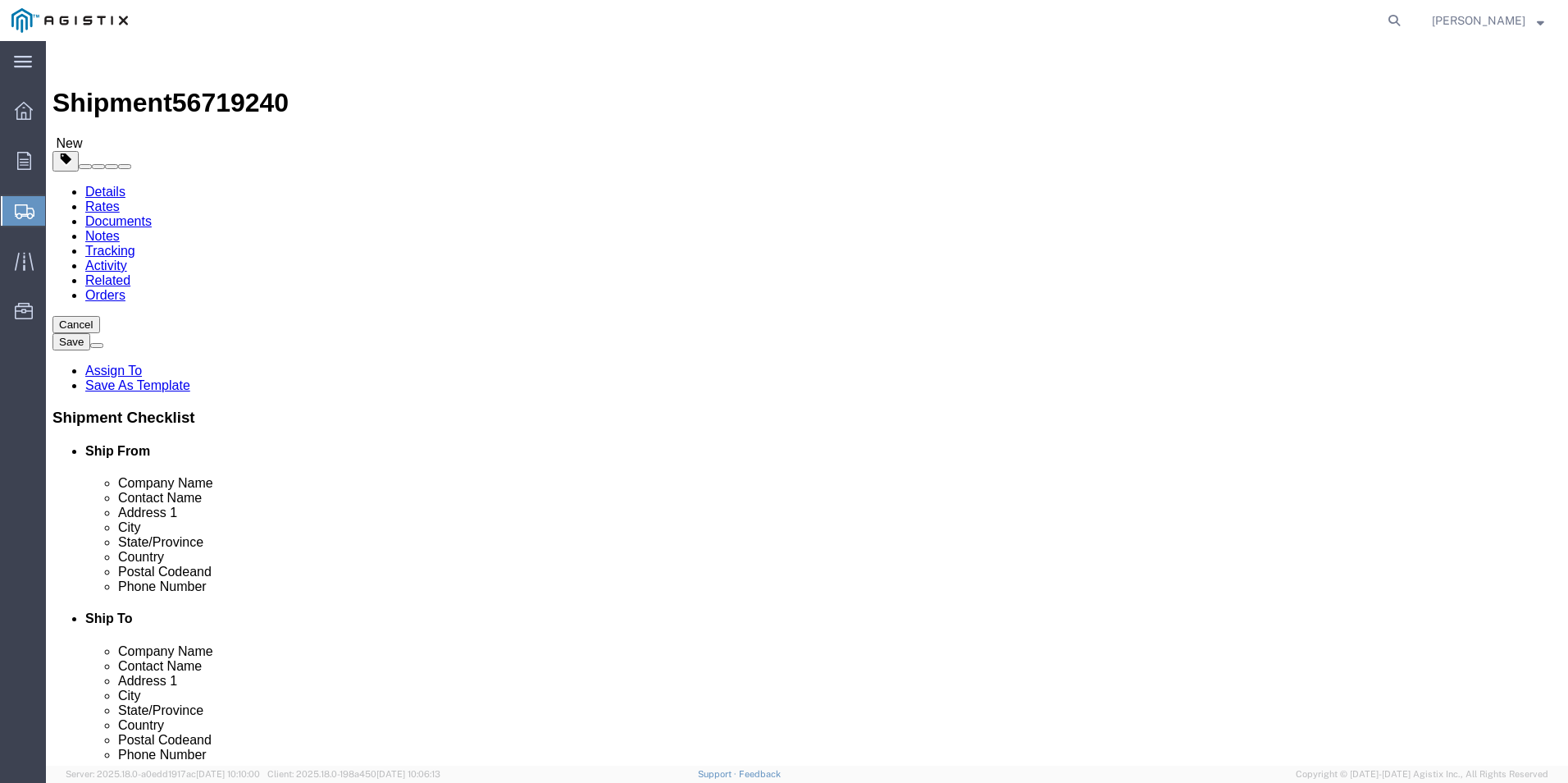
click button "Rate Shipment"
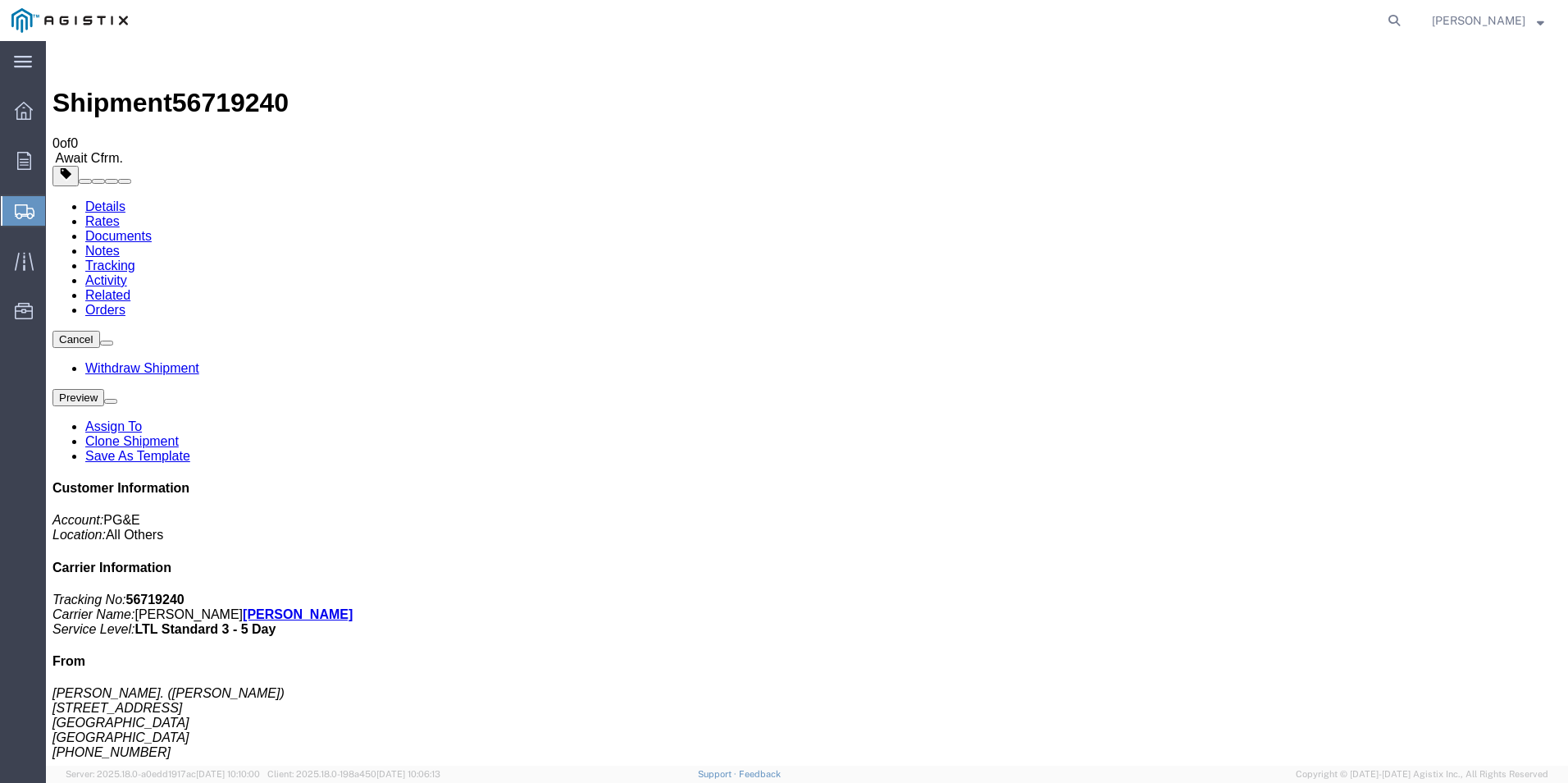
drag, startPoint x: 1139, startPoint y: 154, endPoint x: 1158, endPoint y: 150, distance: 19.4
click at [23, 112] on icon at bounding box center [24, 111] width 18 height 18
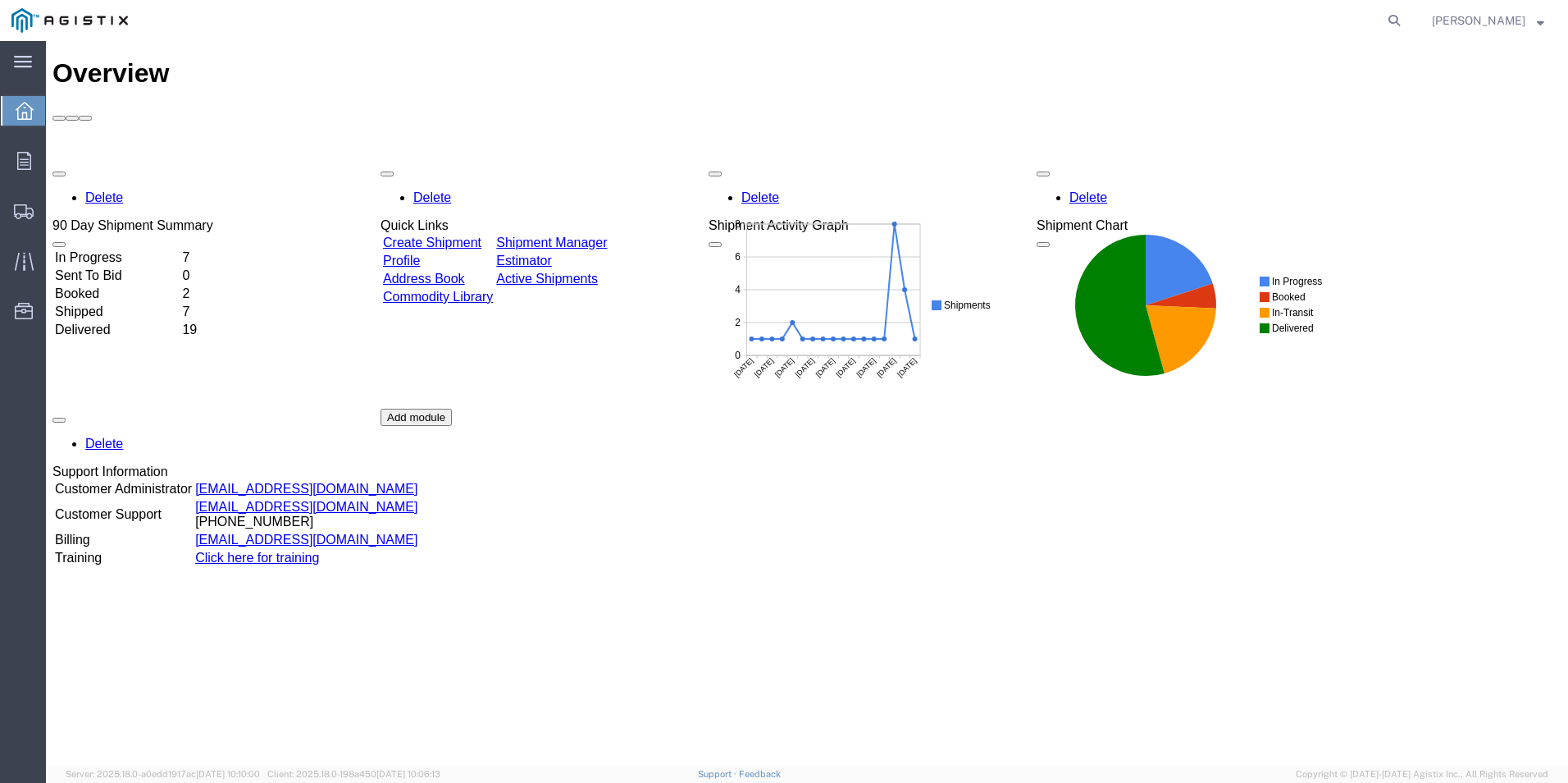
click at [481, 235] on link "Create Shipment" at bounding box center [432, 242] width 98 height 14
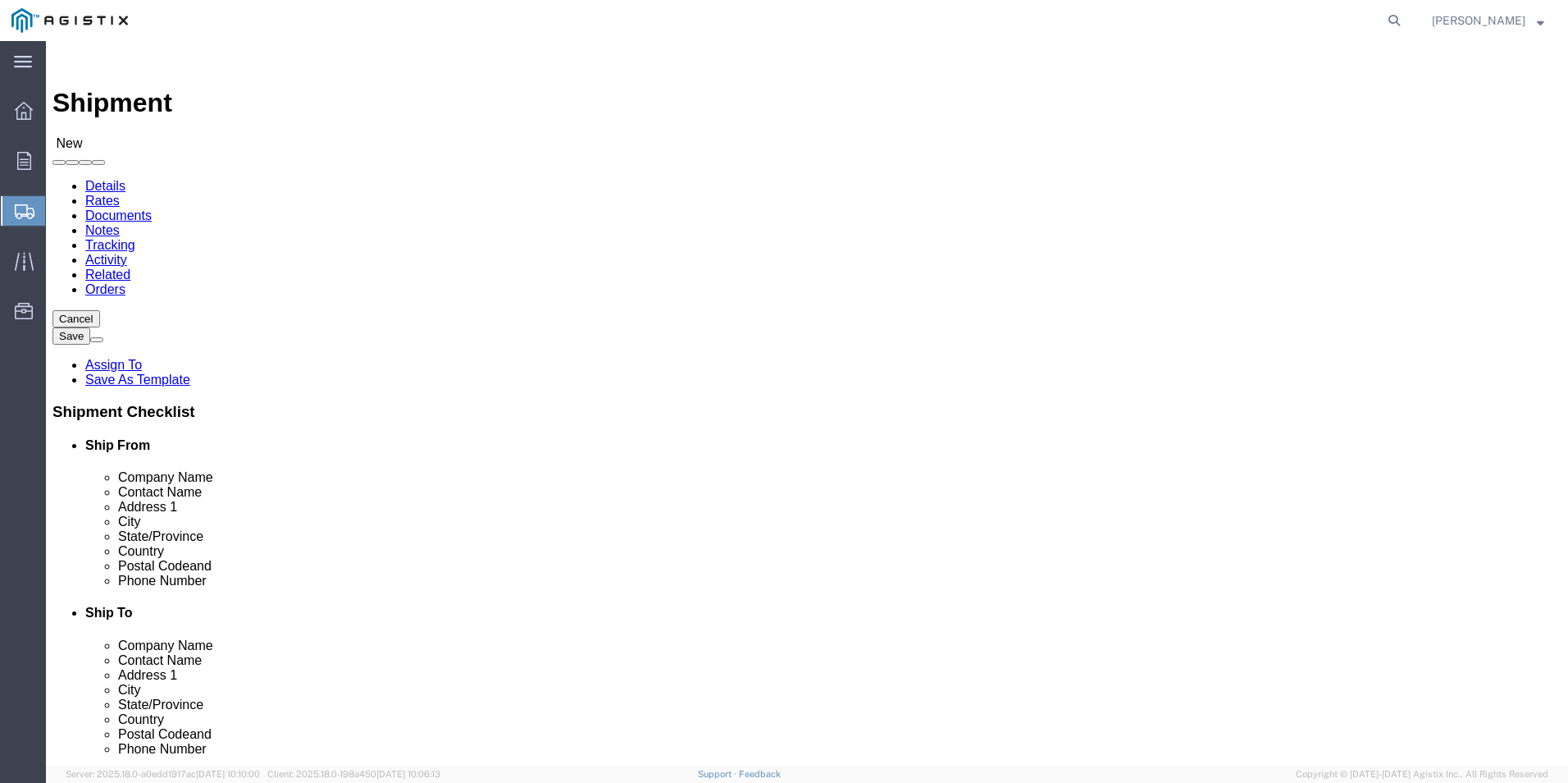
drag, startPoint x: 576, startPoint y: 243, endPoint x: 561, endPoint y: 255, distance: 19.2
click select "Select PG&E [PERSON_NAME] Ladder Co Inc"
select select "9596"
click select "Select PG&E [PERSON_NAME] Ladder Co Inc"
select select "PURCHORD"
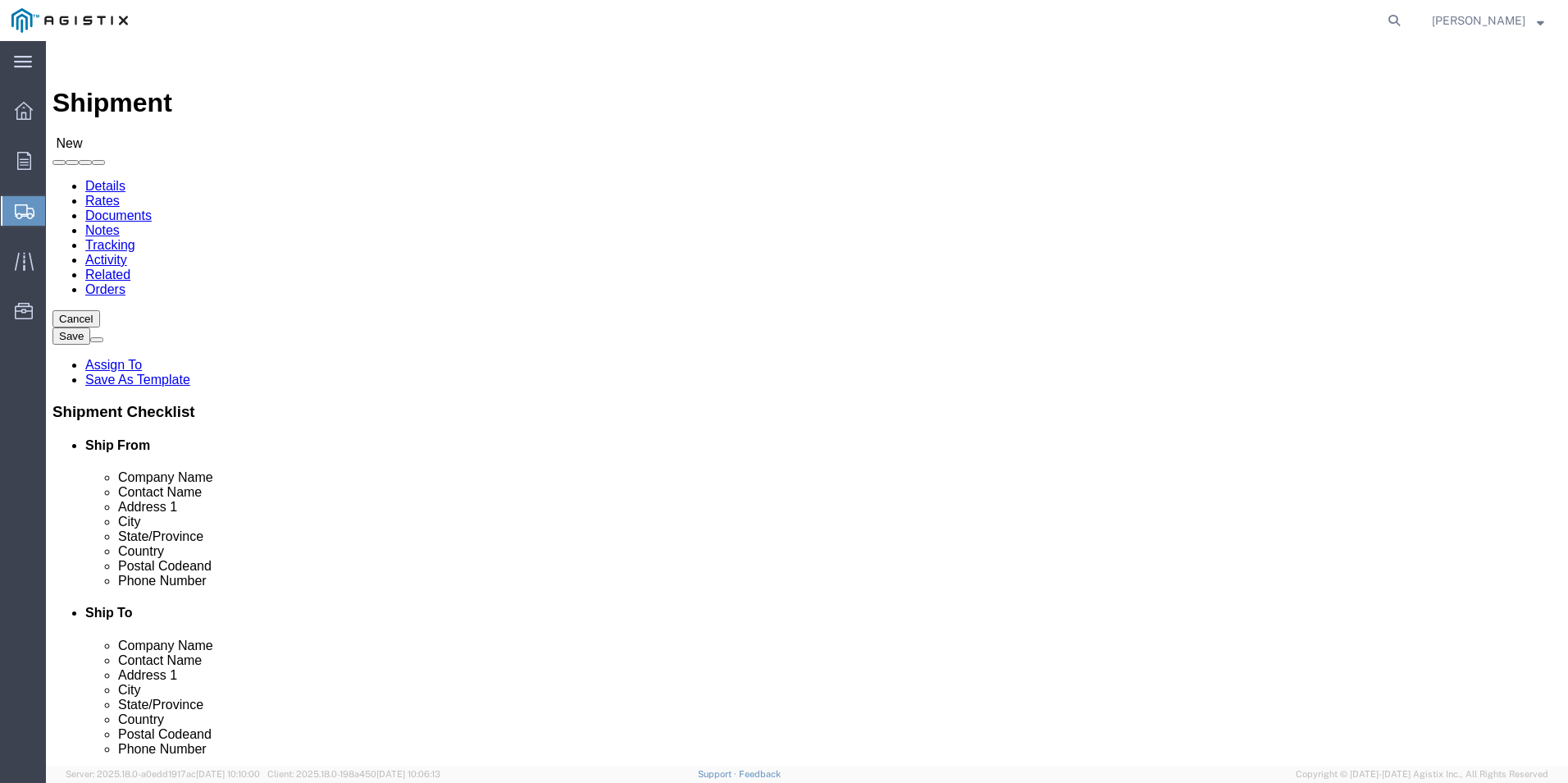
select select
click input "text"
click input "wer"
type input "[PERSON_NAME]"
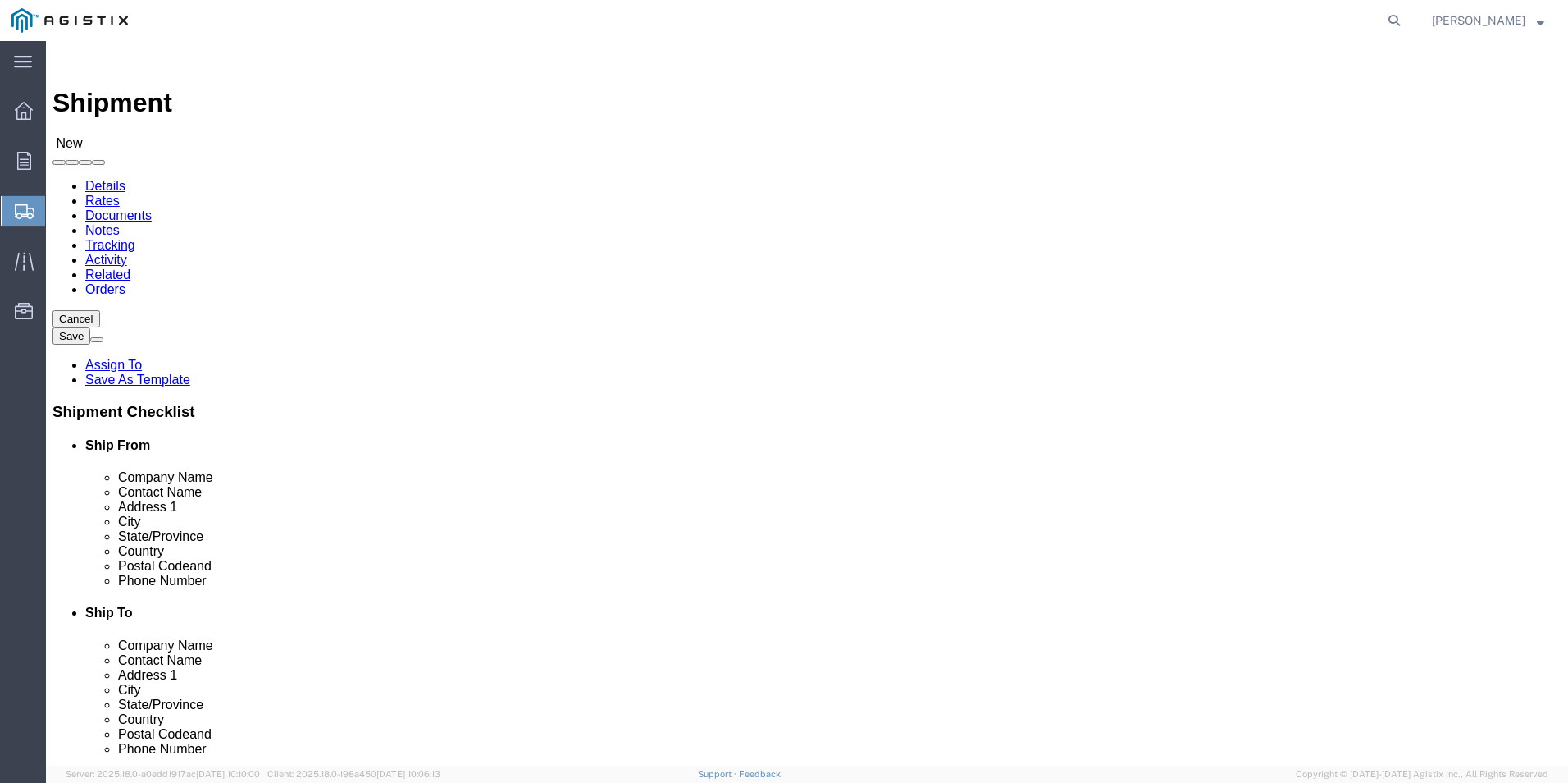
drag, startPoint x: 286, startPoint y: 474, endPoint x: 284, endPoint y: 464, distance: 10.2
click p "- [PERSON_NAME]. - ([PERSON_NAME]) [STREET_ADDRESS]"
type input "79927"
type input "usa"
select select "[GEOGRAPHIC_DATA]"
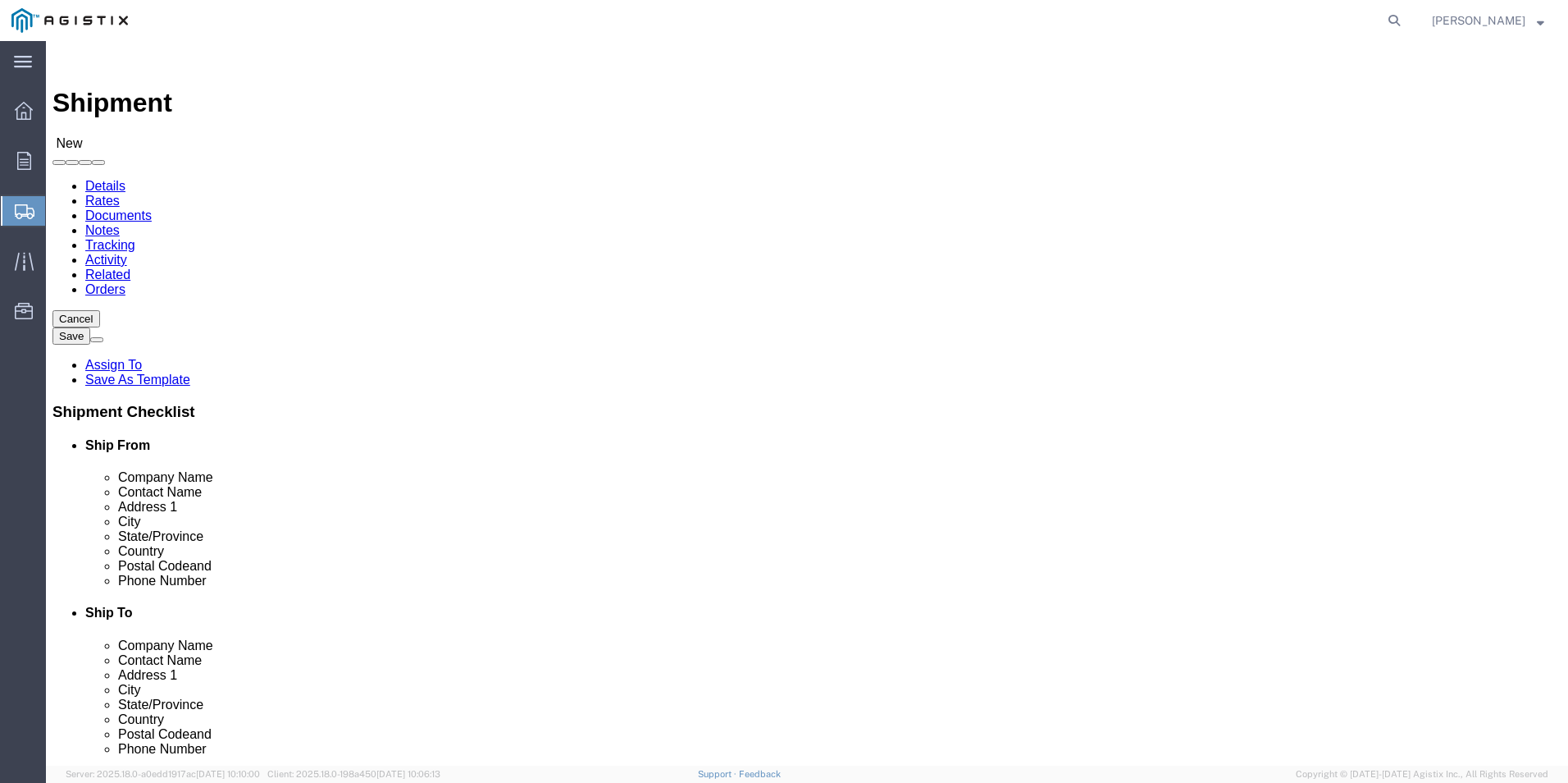
type input "[PERSON_NAME]."
